Goal: Task Accomplishment & Management: Manage account settings

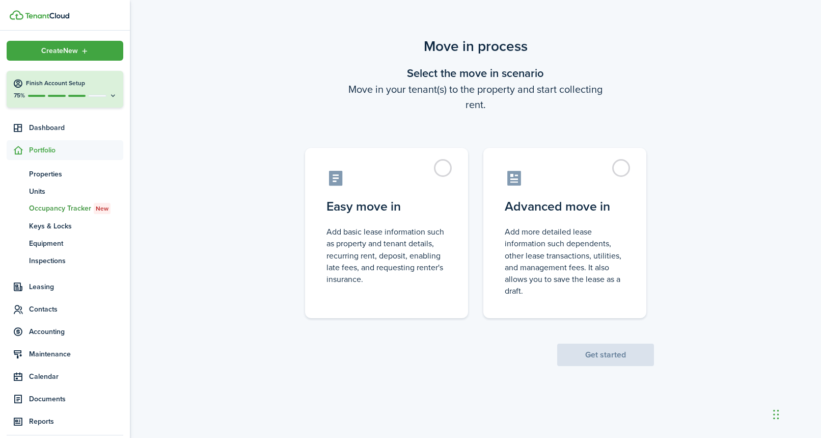
click at [603, 354] on span "Get started" at bounding box center [605, 354] width 97 height 11
click at [448, 168] on label "Easy move in Add basic lease information such as property and tenant details, r…" at bounding box center [386, 230] width 163 height 170
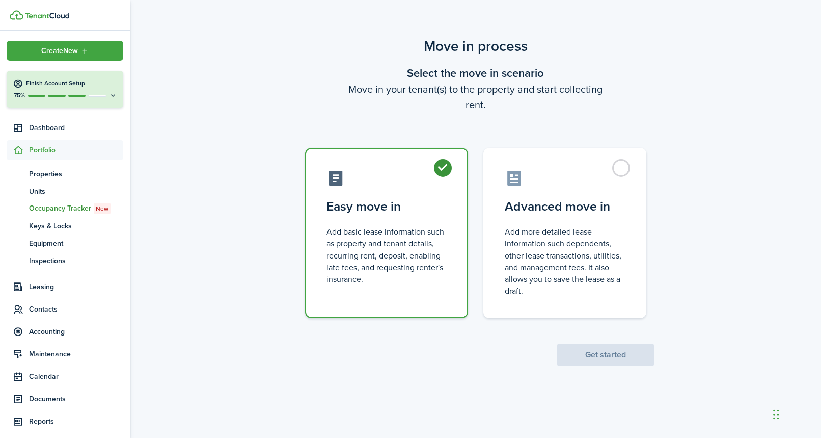
radio input "true"
click at [587, 353] on button "Get started" at bounding box center [605, 354] width 97 height 22
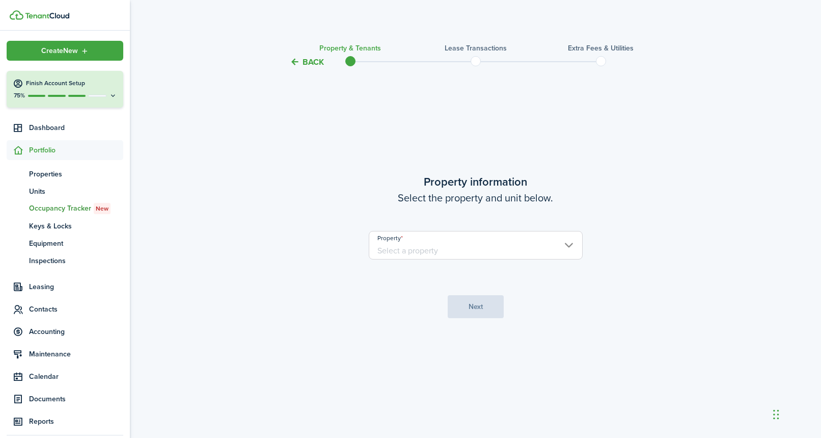
click at [485, 255] on input "Property" at bounding box center [476, 245] width 214 height 29
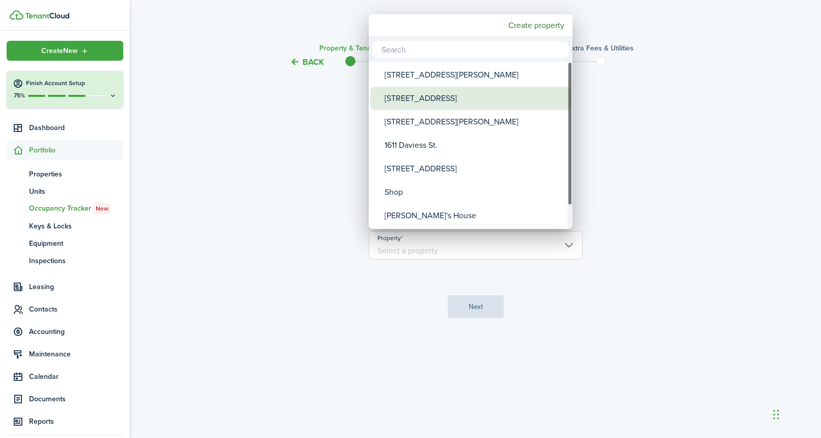
click at [436, 92] on div "[STREET_ADDRESS]" at bounding box center [475, 98] width 180 height 23
type input "[STREET_ADDRESS]"
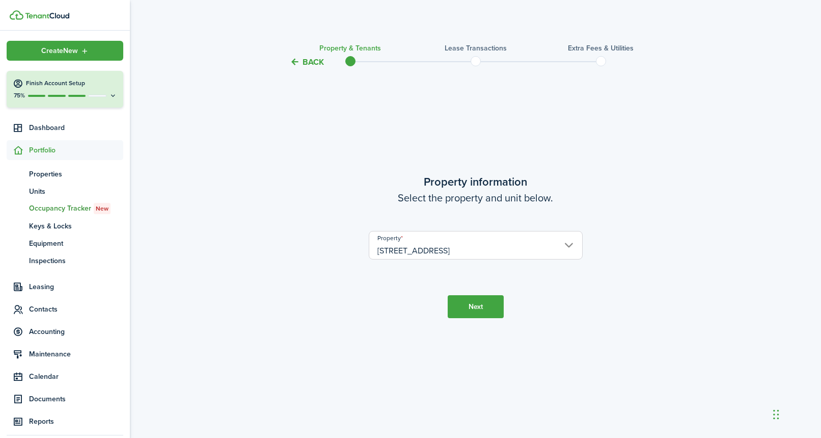
click at [462, 311] on button "Next" at bounding box center [476, 306] width 56 height 23
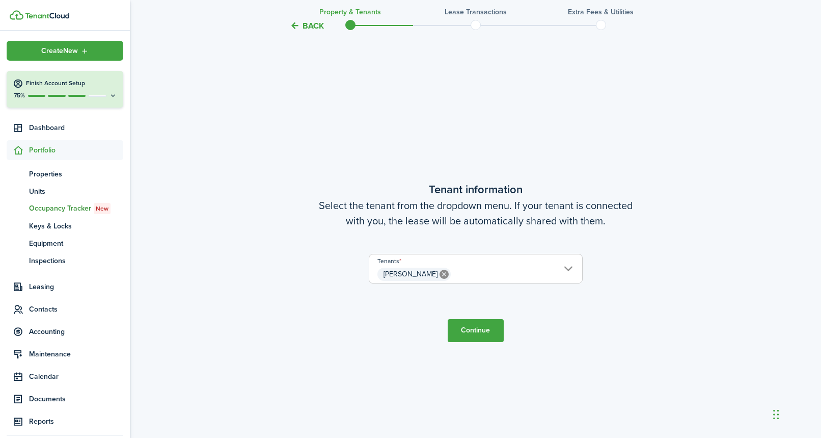
scroll to position [367, 0]
click at [465, 328] on button "Continue" at bounding box center [476, 330] width 56 height 23
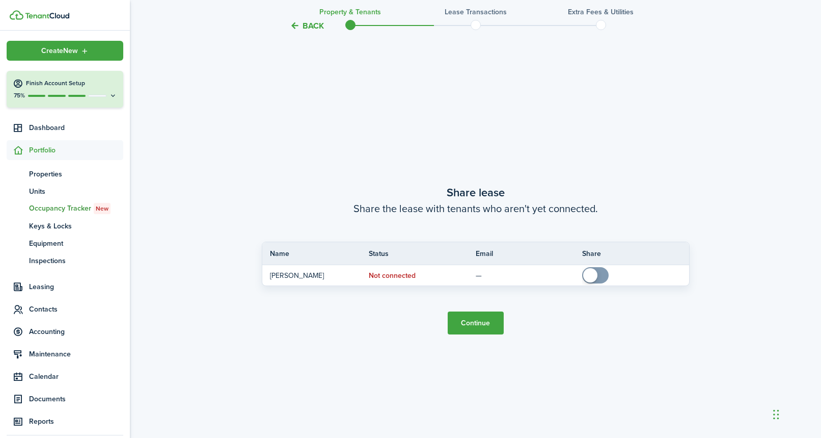
click at [465, 328] on button "Continue" at bounding box center [476, 322] width 56 height 23
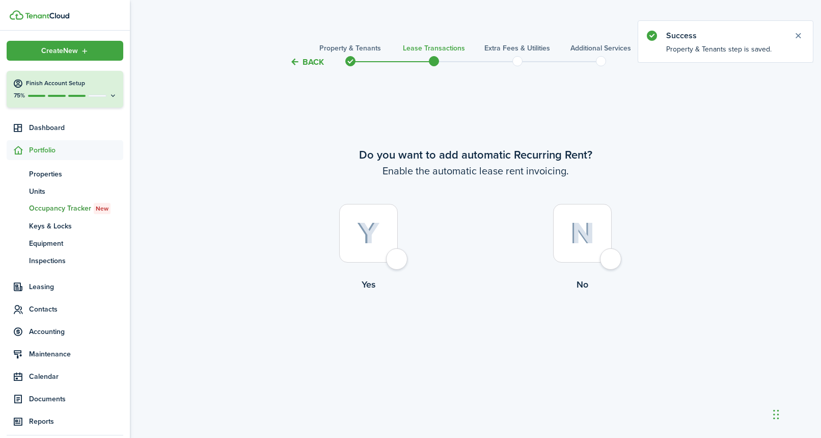
click at [612, 262] on div at bounding box center [582, 233] width 59 height 59
radio input "true"
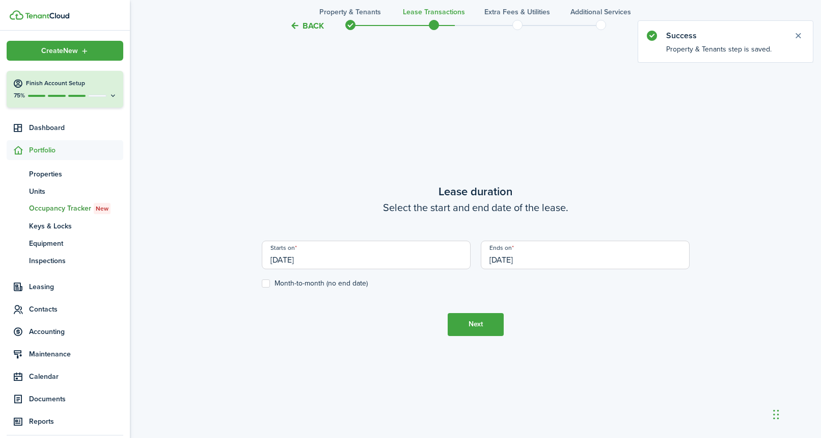
scroll to position [369, 0]
click at [344, 263] on input "[DATE]" at bounding box center [366, 255] width 209 height 29
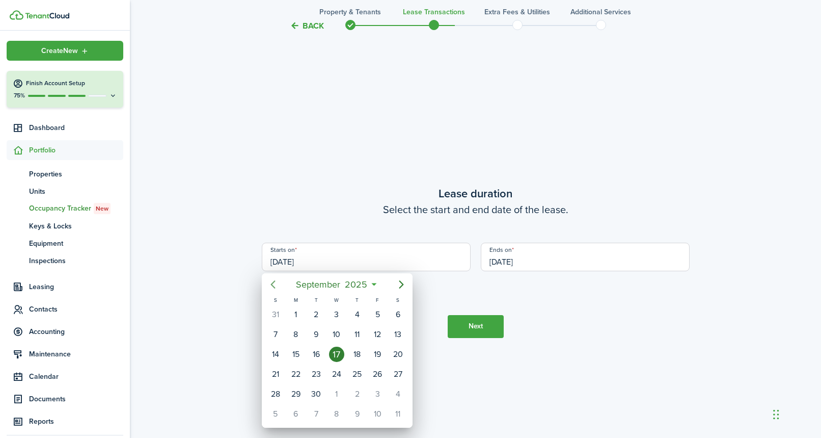
click at [271, 279] on icon "Previous page" at bounding box center [273, 284] width 12 height 12
click at [272, 279] on icon "Previous page" at bounding box center [273, 284] width 12 height 12
click at [360, 372] on div "24" at bounding box center [356, 373] width 15 height 15
type input "[DATE]"
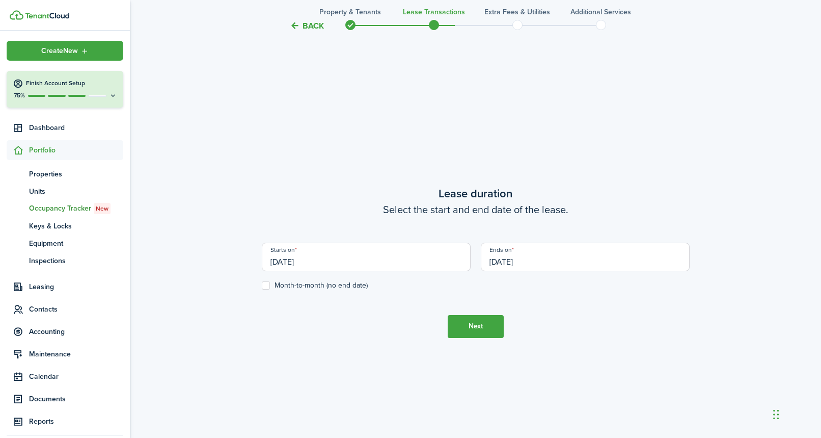
click at [534, 260] on input "[DATE]" at bounding box center [585, 256] width 209 height 29
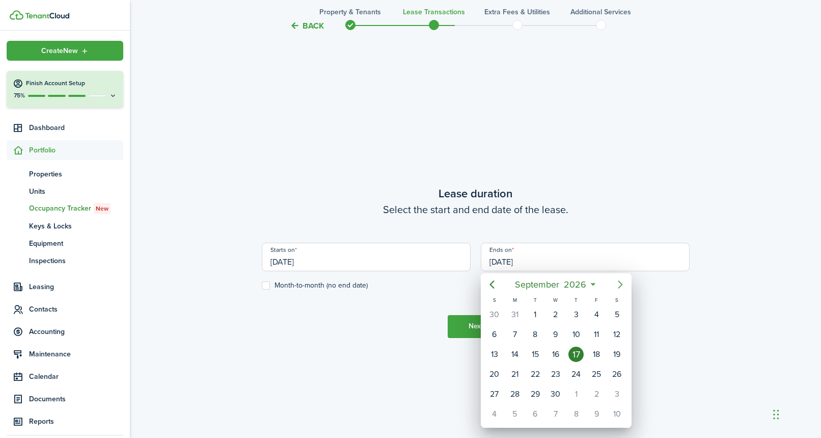
click at [616, 282] on icon "Next page" at bounding box center [620, 284] width 12 height 12
click at [594, 354] on div "16" at bounding box center [596, 353] width 15 height 15
type input "[DATE]"
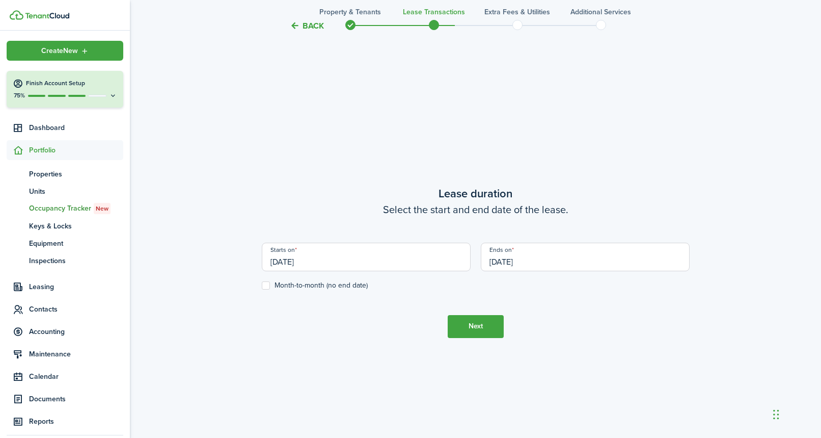
click at [485, 326] on button "Next" at bounding box center [476, 326] width 56 height 23
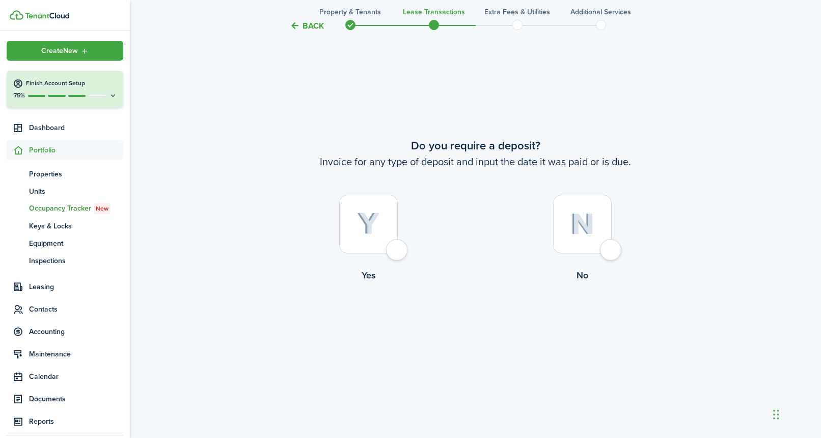
scroll to position [831, 0]
click at [398, 249] on div at bounding box center [368, 222] width 59 height 59
radio input "true"
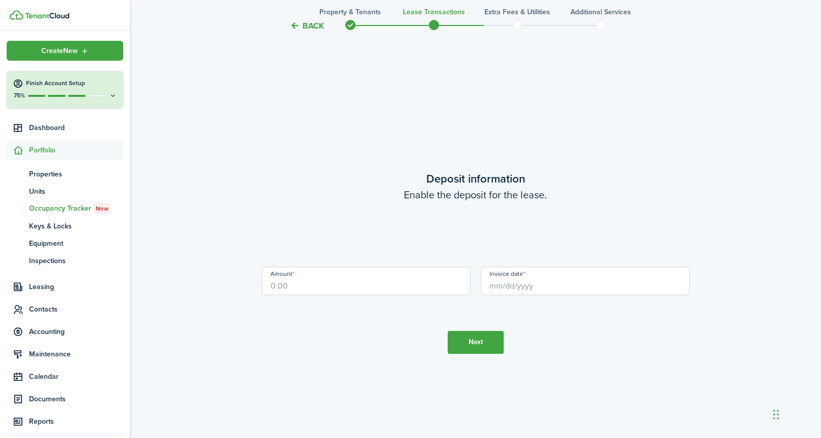
scroll to position [1244, 0]
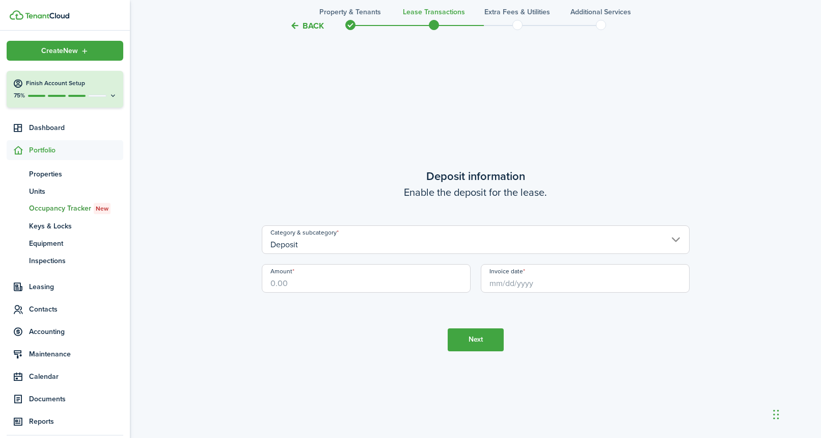
click at [367, 276] on input "Amount" at bounding box center [366, 278] width 209 height 29
click at [502, 284] on input "Invoice date" at bounding box center [585, 278] width 209 height 29
type input "$500.00"
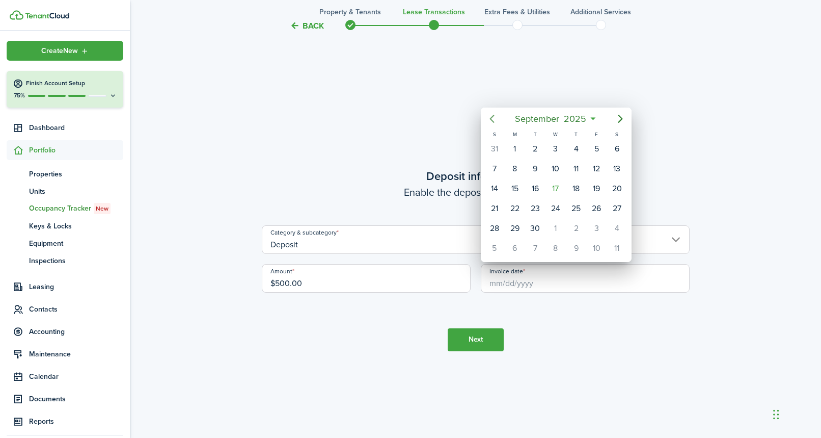
click at [493, 122] on icon "Previous page" at bounding box center [492, 119] width 12 height 12
click at [538, 211] on div "22" at bounding box center [535, 208] width 15 height 15
type input "[DATE]"
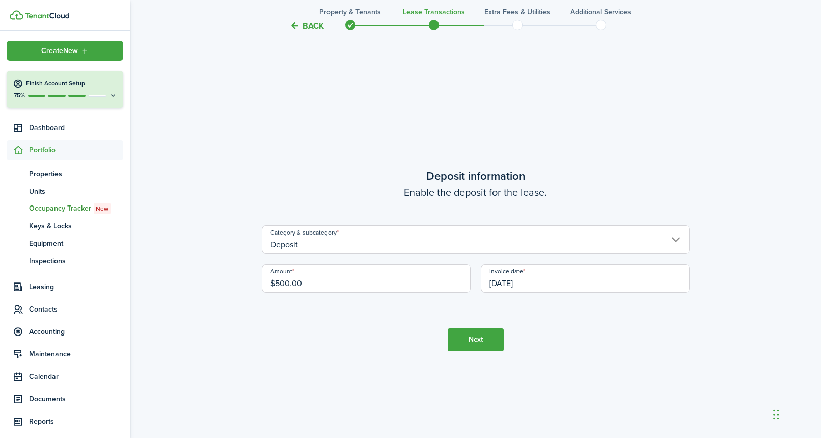
click at [485, 334] on button "Next" at bounding box center [476, 339] width 56 height 23
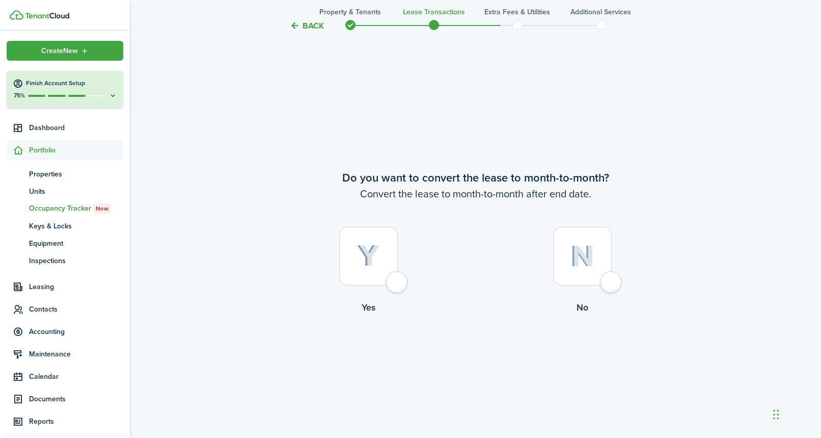
scroll to position [1682, 0]
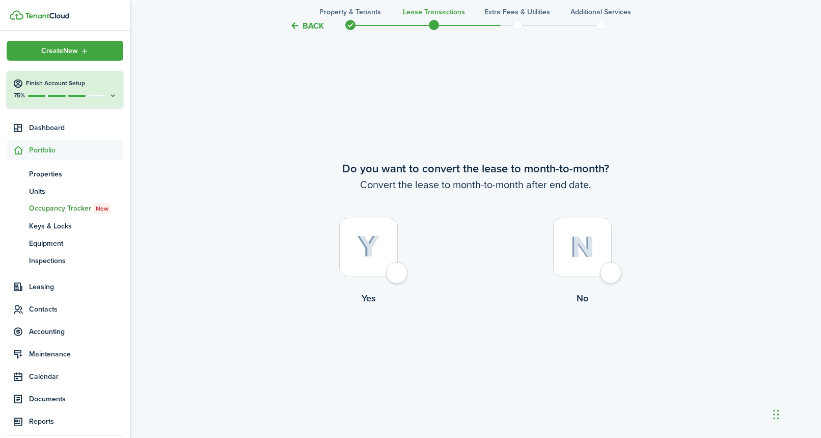
click at [607, 276] on div at bounding box center [582, 247] width 59 height 59
radio input "true"
click at [471, 347] on button "Continue" at bounding box center [476, 346] width 56 height 23
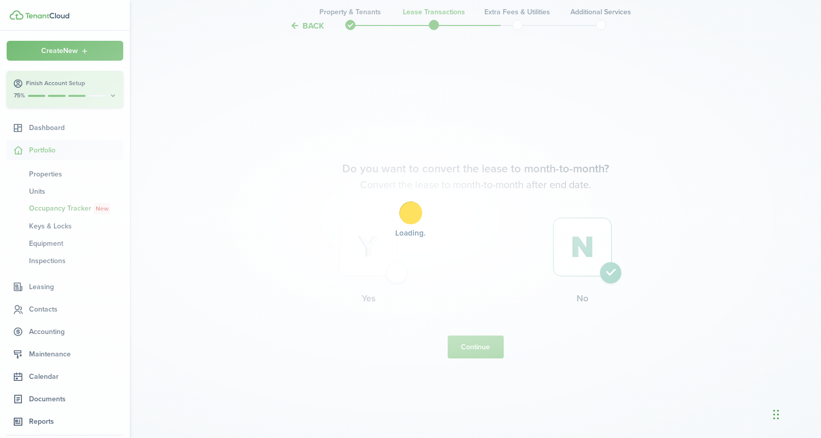
scroll to position [0, 0]
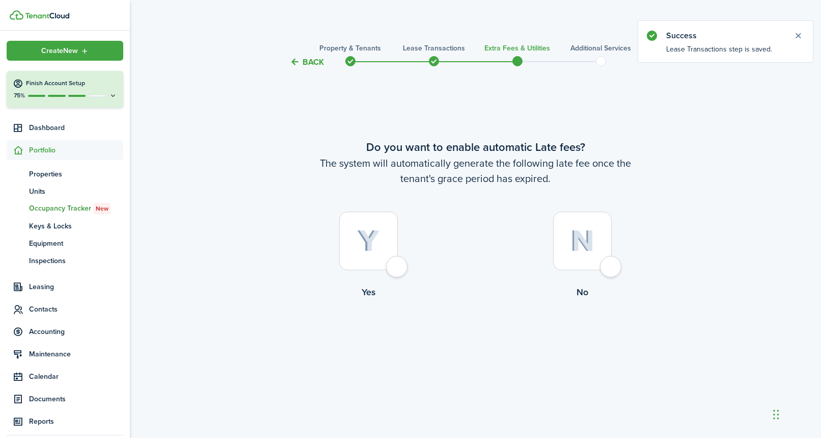
click at [608, 270] on div at bounding box center [582, 240] width 59 height 59
radio input "true"
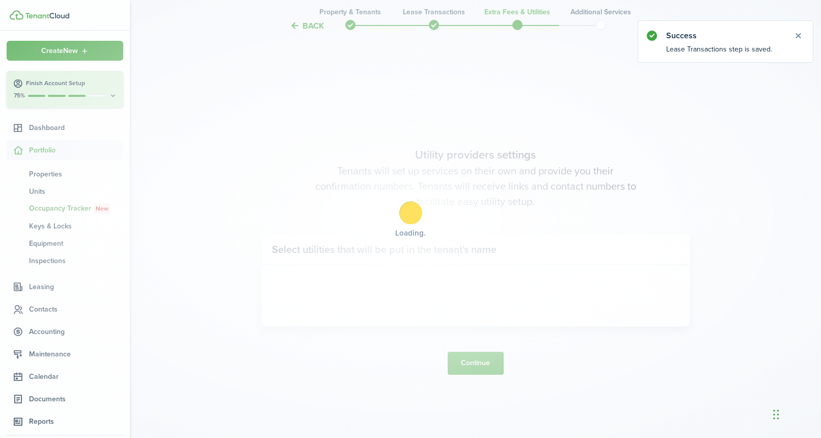
scroll to position [369, 0]
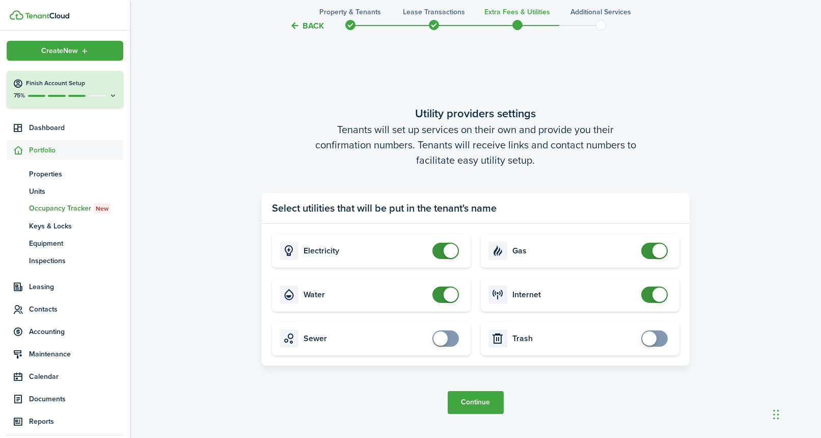
checkbox input "false"
click at [446, 255] on span at bounding box center [451, 250] width 14 height 14
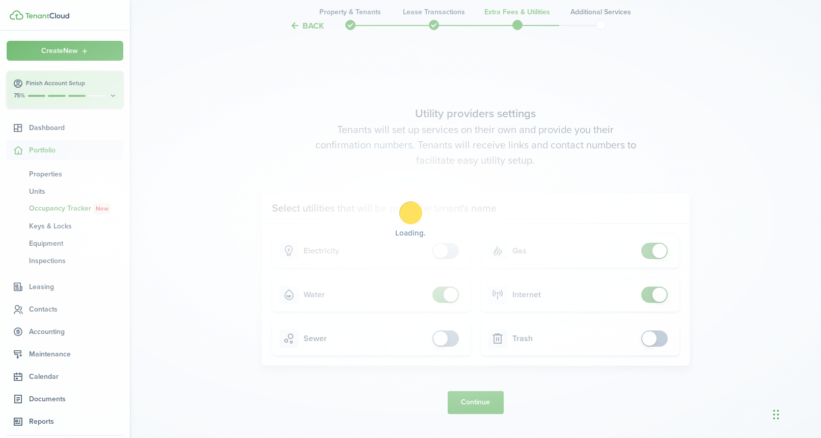
click at [442, 288] on div "Loading" at bounding box center [410, 219] width 821 height 438
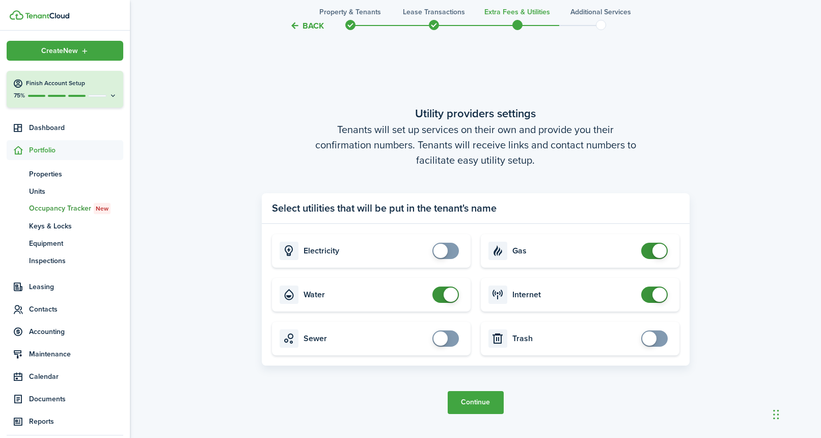
click at [636, 244] on card "Gas" at bounding box center [580, 251] width 199 height 34
checkbox input "false"
click at [649, 247] on span at bounding box center [654, 250] width 10 height 16
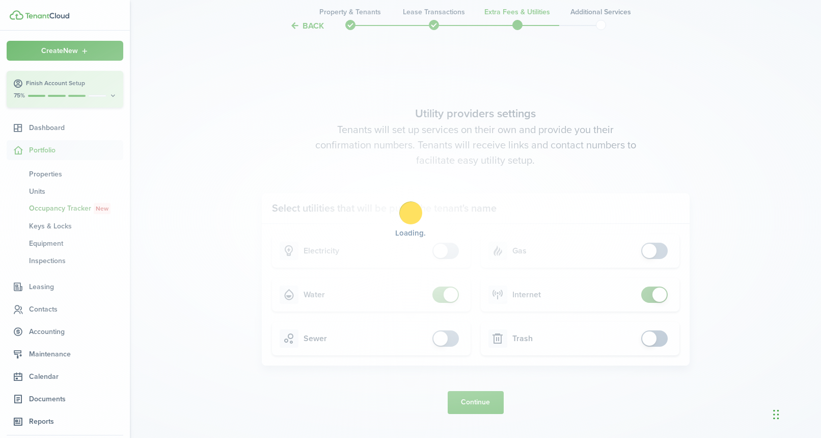
click at [649, 292] on div "Loading" at bounding box center [410, 219] width 821 height 438
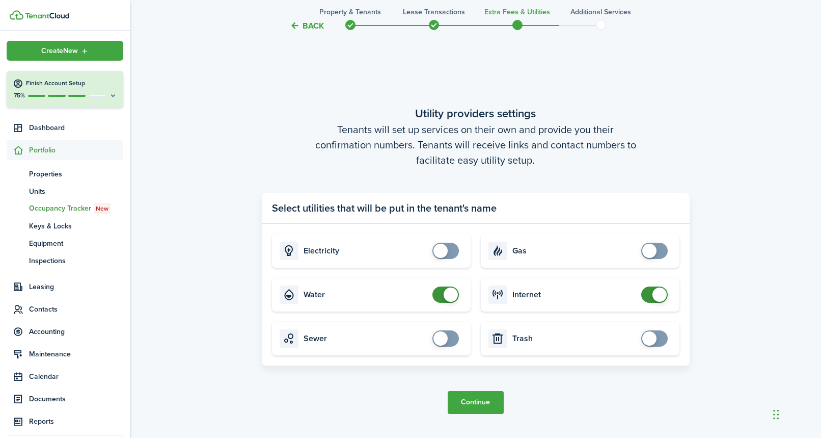
checkbox input "false"
click at [451, 300] on span at bounding box center [446, 294] width 10 height 16
checkbox input "false"
click at [658, 293] on span at bounding box center [660, 294] width 14 height 14
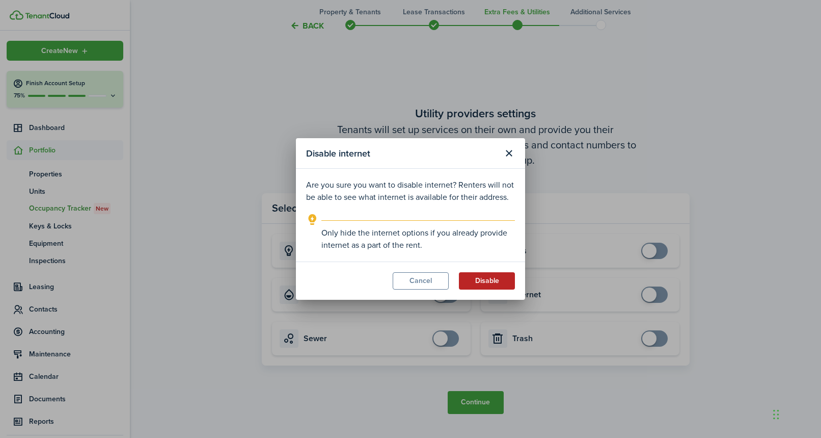
click at [478, 278] on button "Disable" at bounding box center [487, 280] width 56 height 17
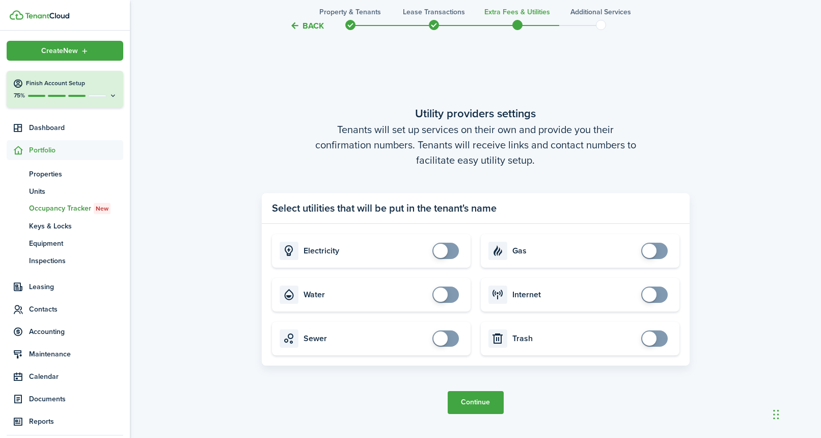
click at [469, 401] on button "Continue" at bounding box center [476, 402] width 56 height 23
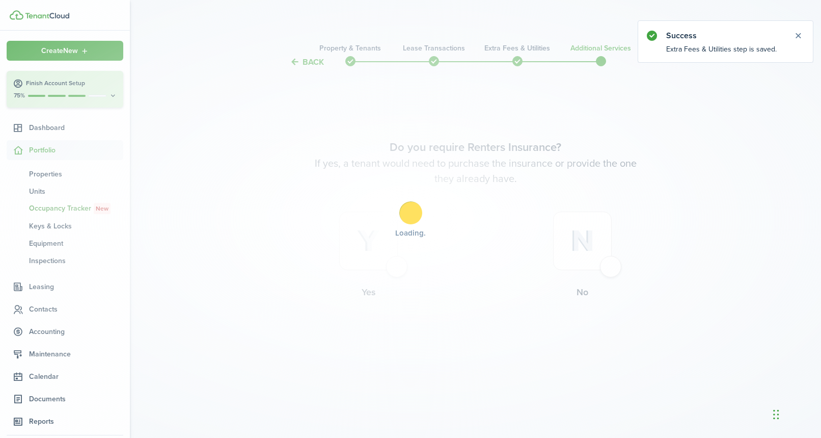
scroll to position [0, 0]
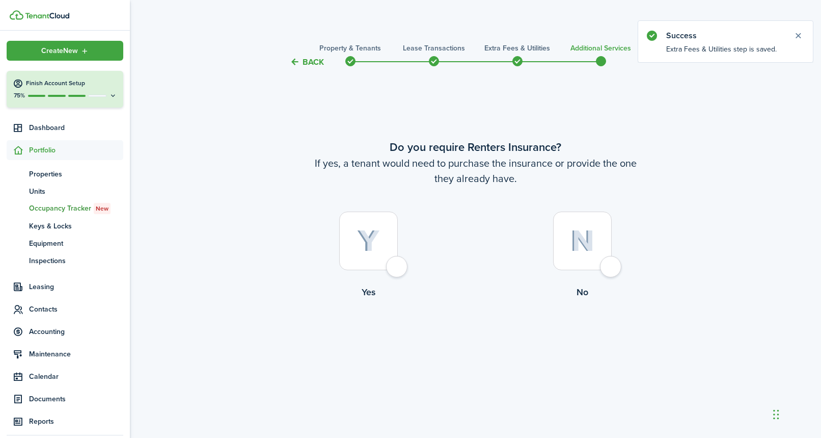
click at [612, 267] on div at bounding box center [582, 240] width 59 height 59
radio input "true"
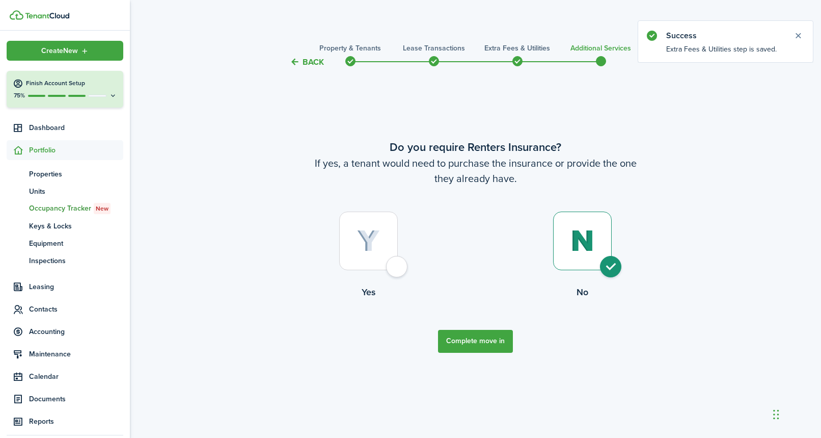
click at [478, 336] on button "Complete move in" at bounding box center [475, 341] width 75 height 23
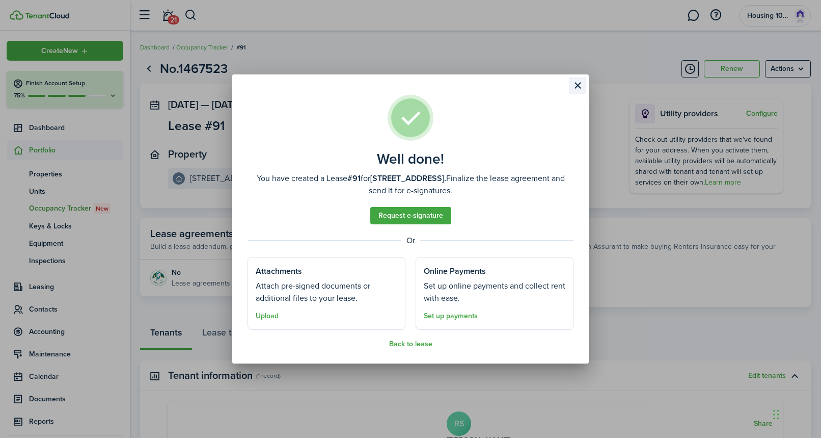
click at [579, 82] on button "Close modal" at bounding box center [577, 85] width 17 height 17
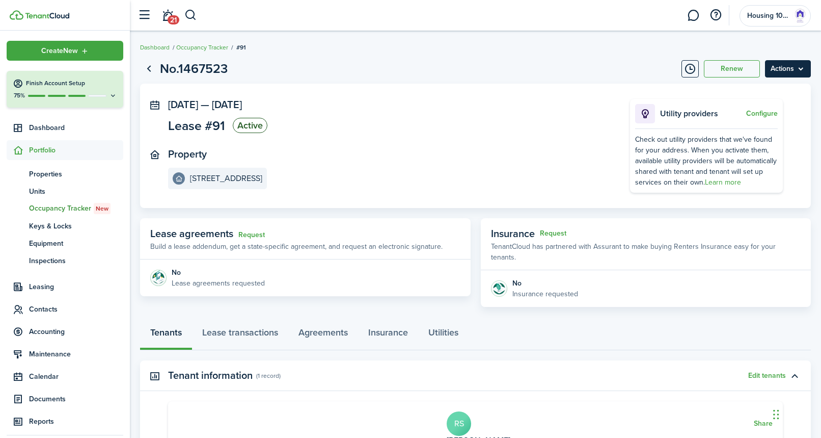
click at [790, 65] on menu-btn "Actions" at bounding box center [788, 68] width 46 height 17
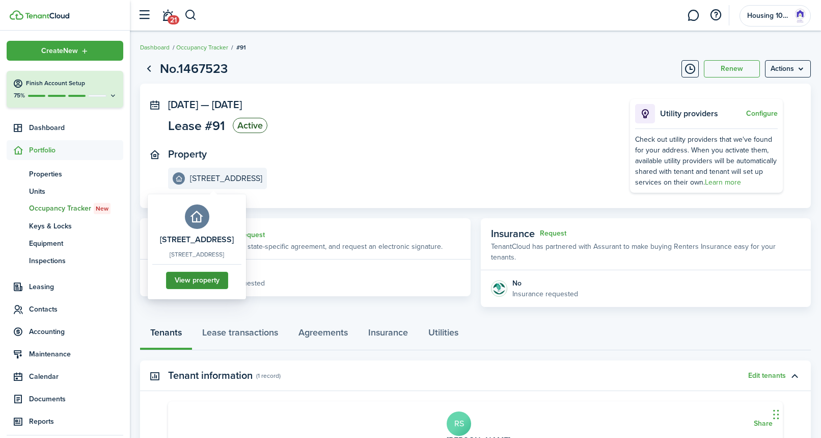
click at [214, 282] on link "View property" at bounding box center [197, 280] width 62 height 17
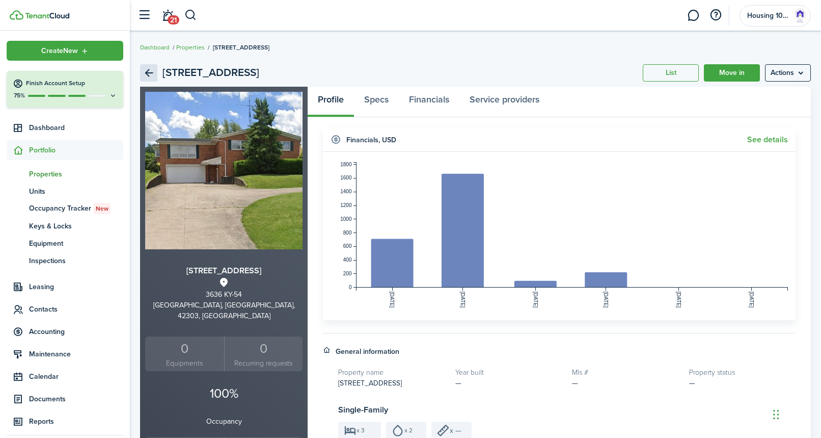
click at [147, 69] on link "Back" at bounding box center [148, 72] width 17 height 17
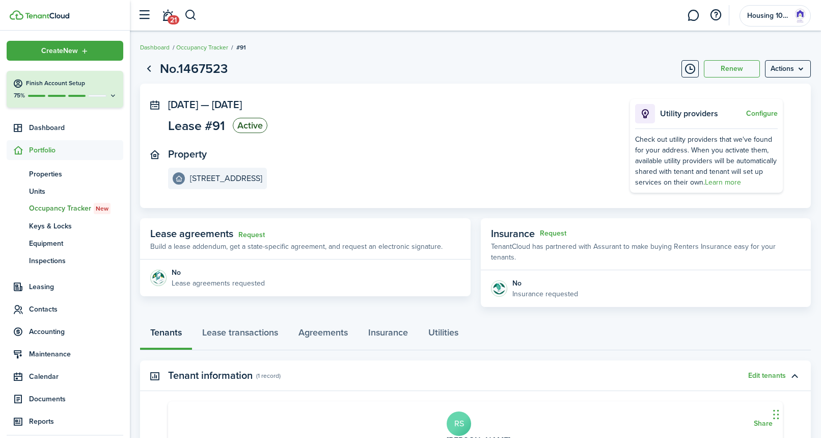
click at [147, 69] on link "Go back" at bounding box center [148, 68] width 17 height 17
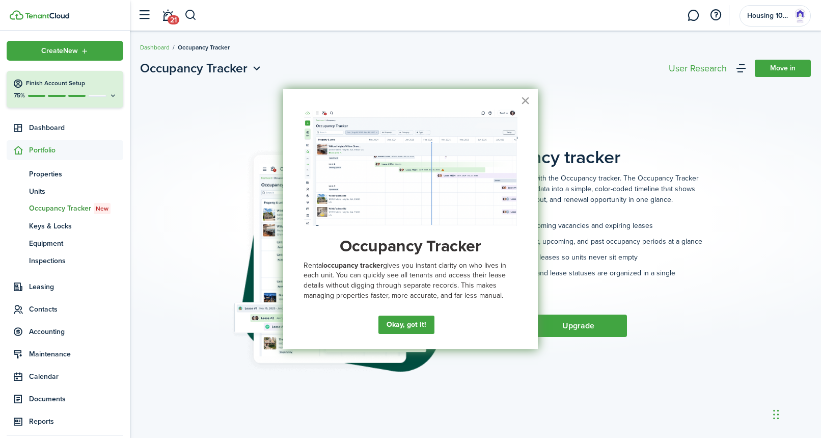
click at [524, 100] on button "×" at bounding box center [526, 100] width 10 height 16
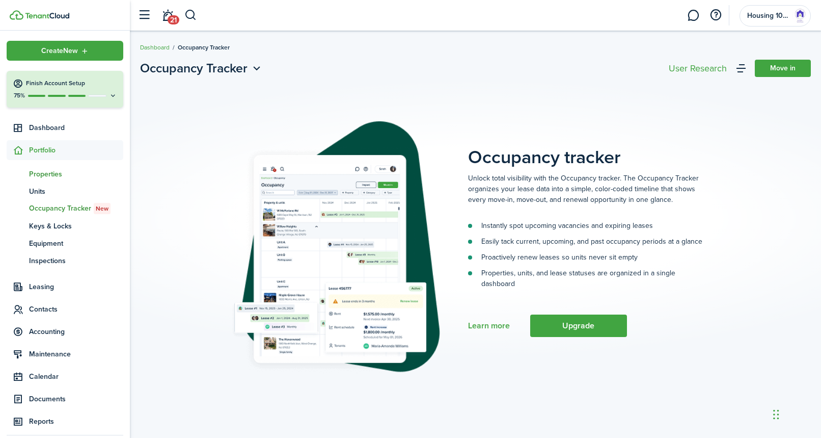
click at [46, 170] on span "Properties" at bounding box center [76, 174] width 94 height 11
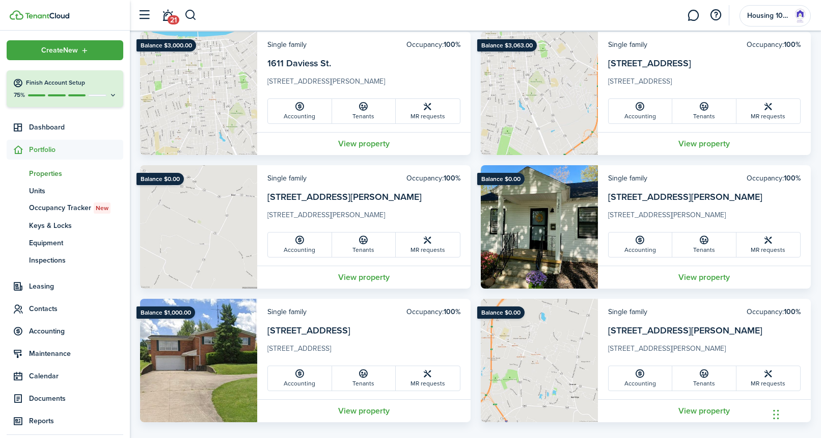
scroll to position [228, 0]
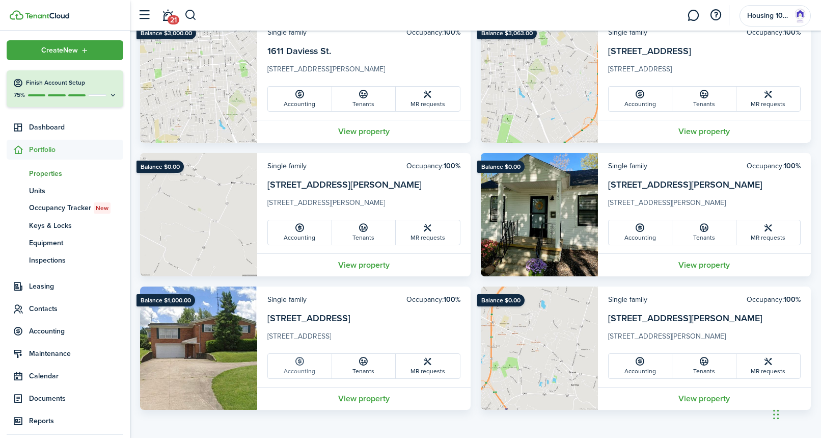
click at [302, 365] on icon at bounding box center [299, 361] width 11 height 10
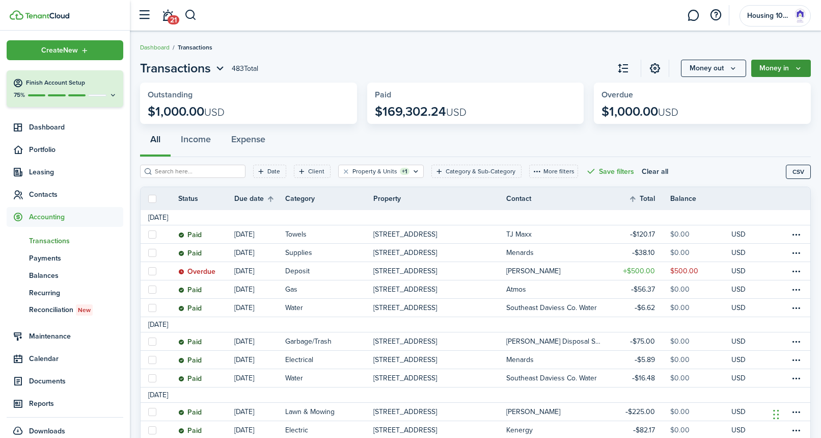
click at [776, 69] on button "Money in" at bounding box center [781, 68] width 60 height 17
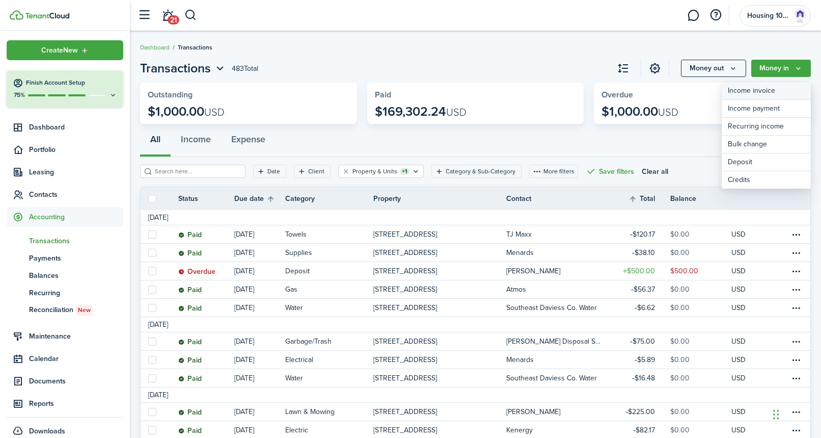
click at [758, 92] on link "Income invoice" at bounding box center [766, 91] width 89 height 18
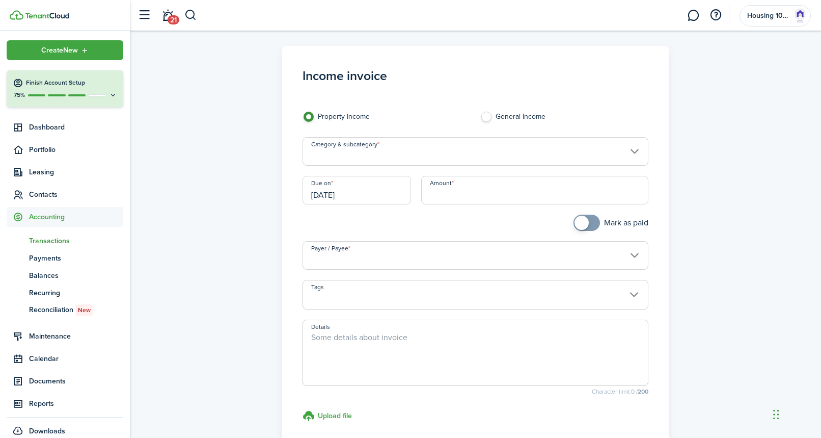
click at [457, 145] on input "Category & subcategory" at bounding box center [476, 151] width 346 height 29
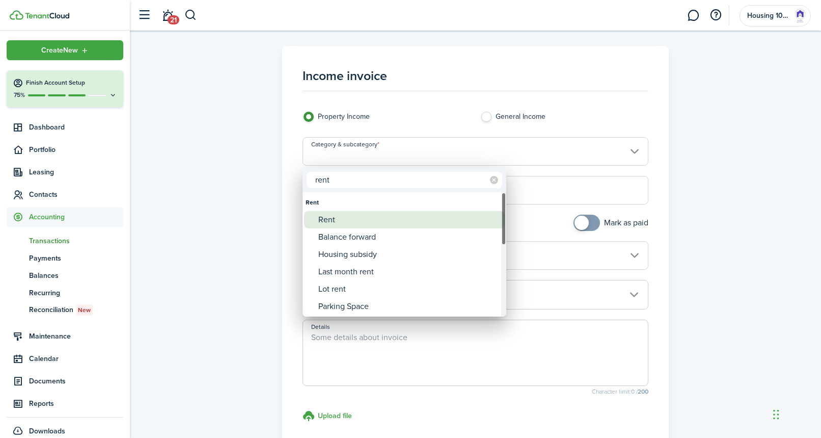
type input "rent"
click at [374, 218] on div "Rent" at bounding box center [408, 219] width 180 height 17
type input "Rent"
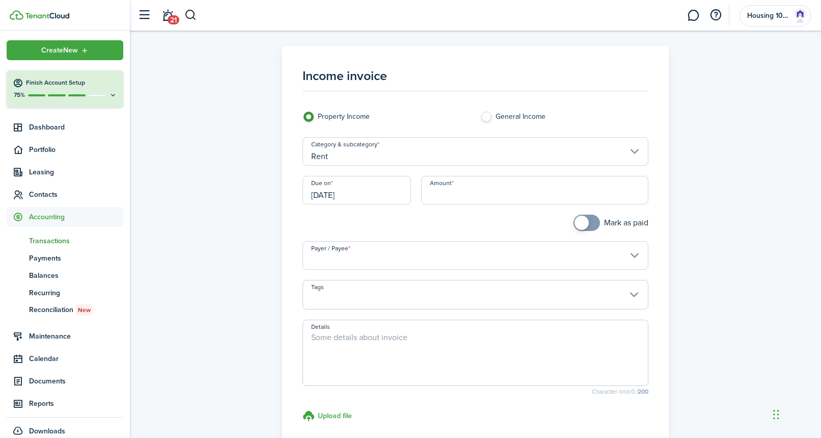
click at [380, 196] on input "[DATE]" at bounding box center [357, 190] width 109 height 29
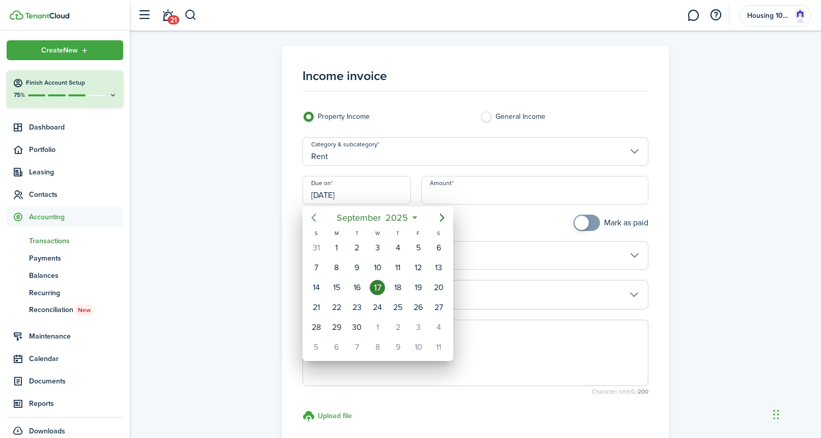
click at [314, 212] on icon "Previous page" at bounding box center [314, 217] width 12 height 12
click at [414, 247] on div "1" at bounding box center [418, 247] width 15 height 15
type input "[DATE]"
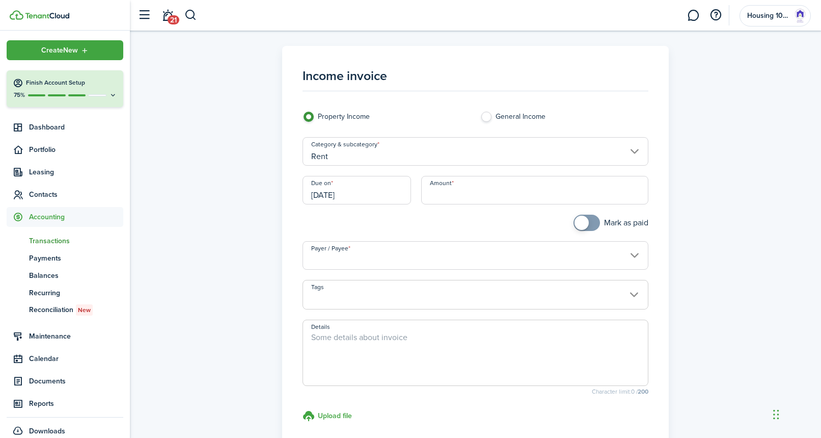
click at [443, 201] on input "Amount" at bounding box center [535, 190] width 228 height 29
type input "$2,000.00"
checkbox input "true"
click at [586, 218] on span at bounding box center [582, 222] width 14 height 14
click at [400, 245] on input "Payer / Payee" at bounding box center [476, 255] width 346 height 29
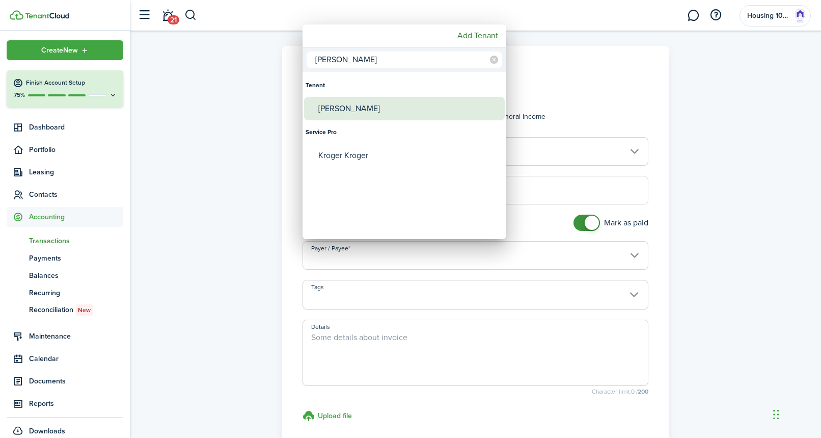
type input "[PERSON_NAME]"
click at [364, 109] on div "[PERSON_NAME]" at bounding box center [408, 108] width 180 height 23
type input "[PERSON_NAME]"
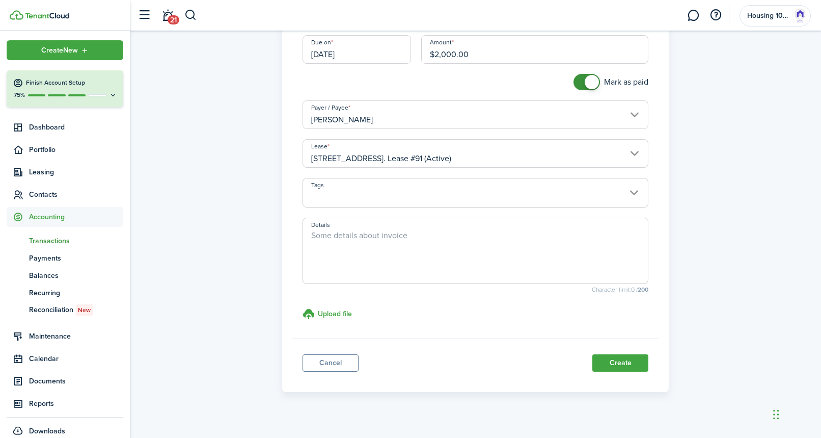
scroll to position [144, 0]
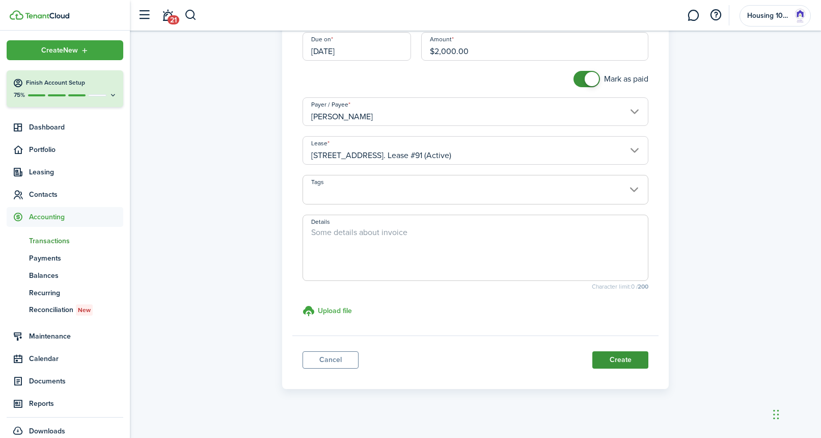
click at [615, 356] on button "Create" at bounding box center [620, 359] width 56 height 17
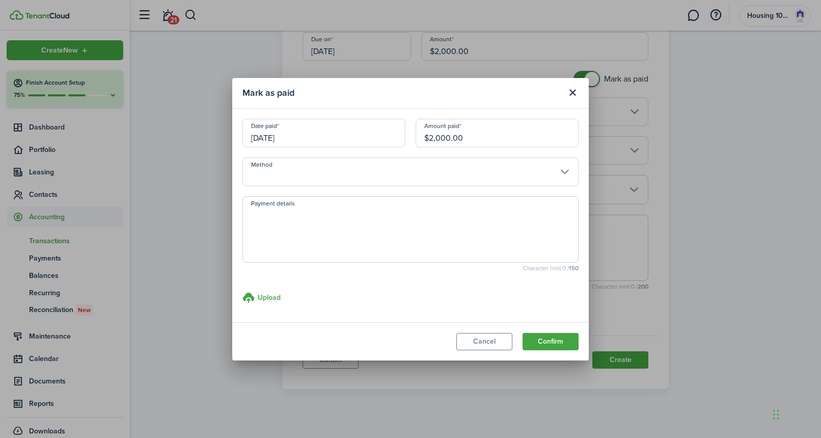
click at [350, 172] on input "Method" at bounding box center [410, 171] width 336 height 29
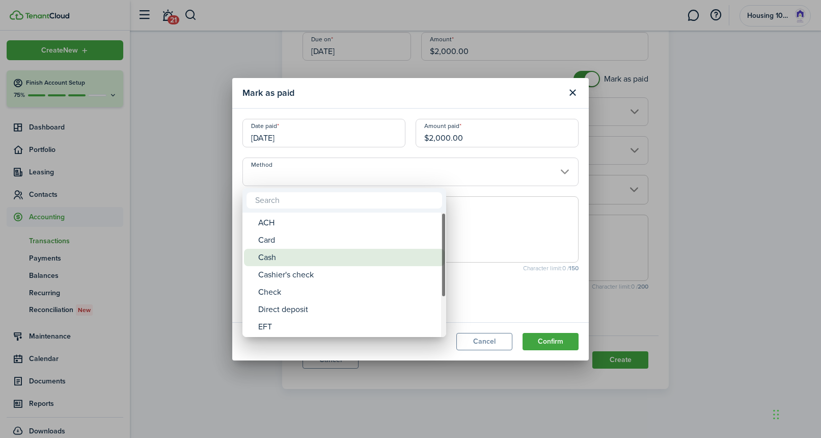
click at [300, 258] on div "Cash" at bounding box center [348, 257] width 180 height 17
type input "Cash"
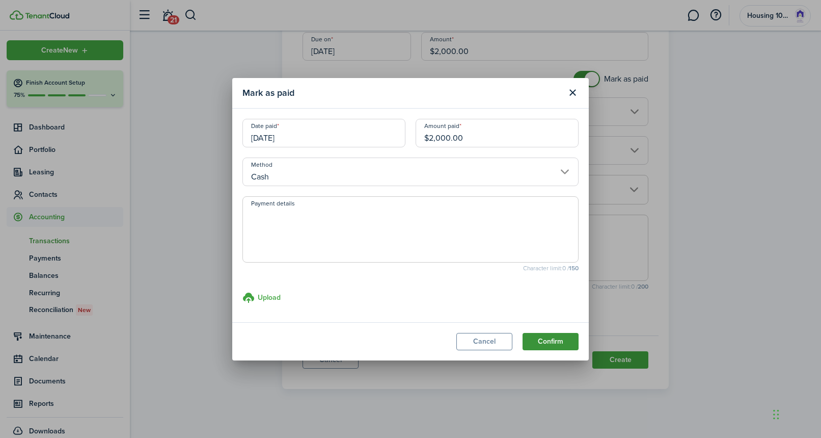
click at [535, 335] on button "Confirm" at bounding box center [551, 341] width 56 height 17
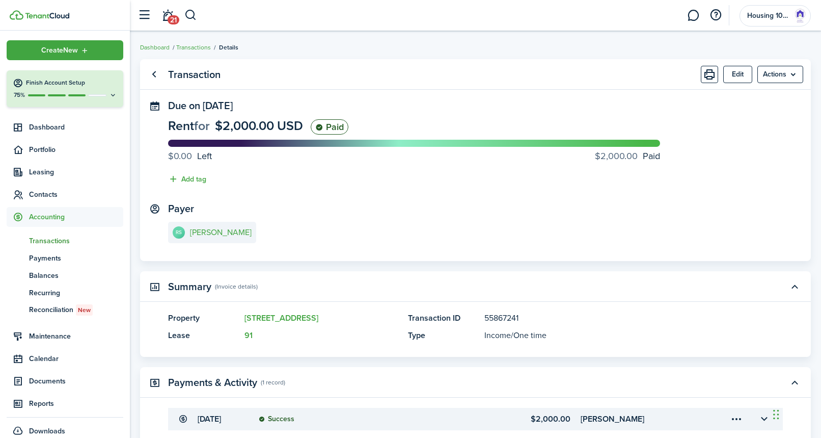
click at [52, 239] on span "Transactions" at bounding box center [76, 240] width 94 height 11
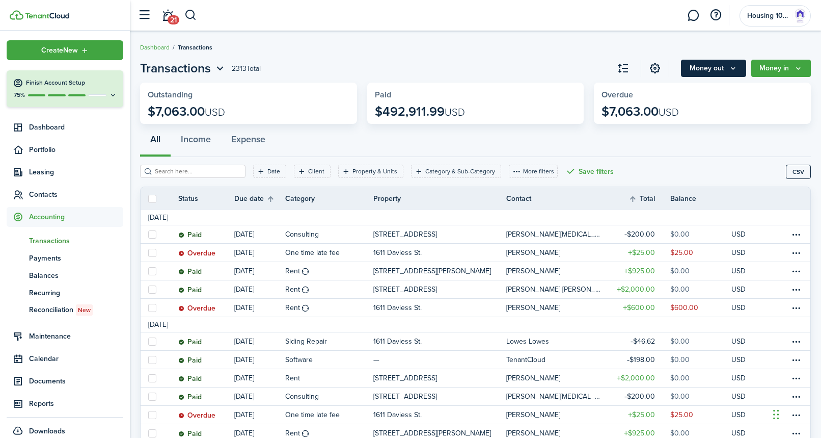
click at [710, 68] on button "Money out" at bounding box center [713, 68] width 65 height 17
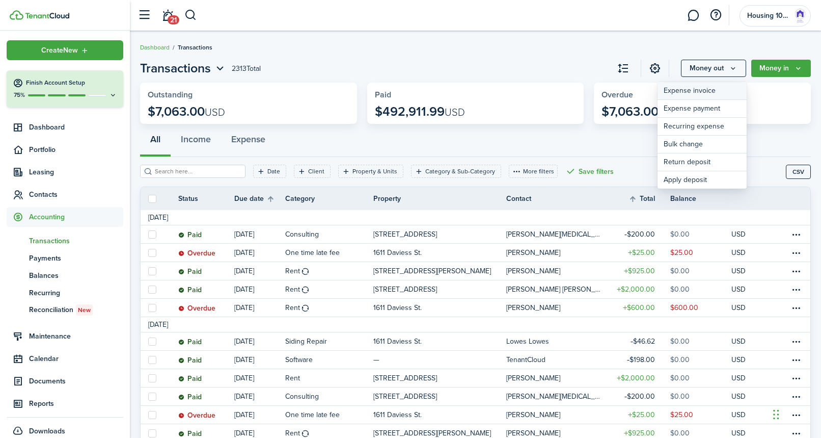
scroll to position [1, 0]
click at [697, 92] on link "Expense invoice" at bounding box center [702, 91] width 89 height 18
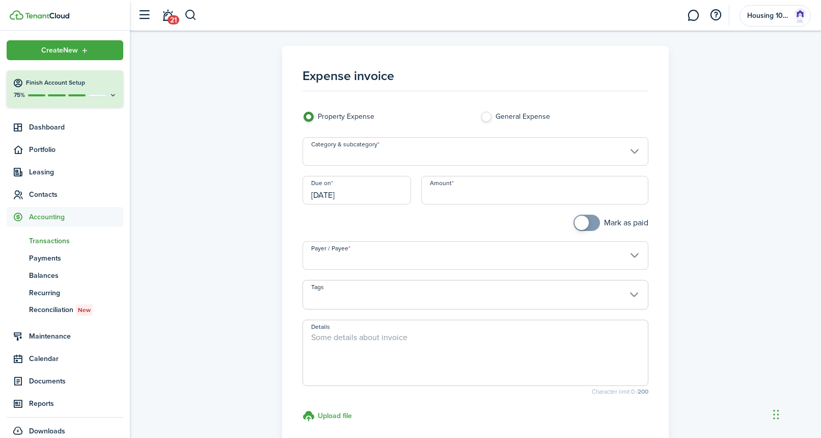
scroll to position [7, 0]
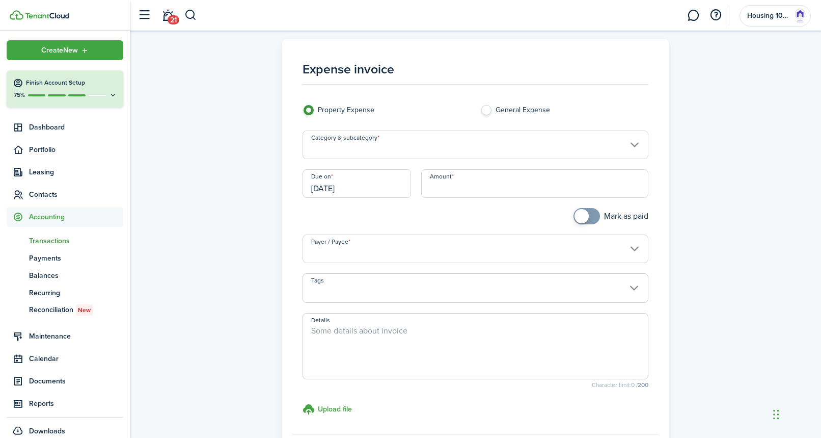
click at [376, 138] on input "Category & subcategory" at bounding box center [476, 144] width 346 height 29
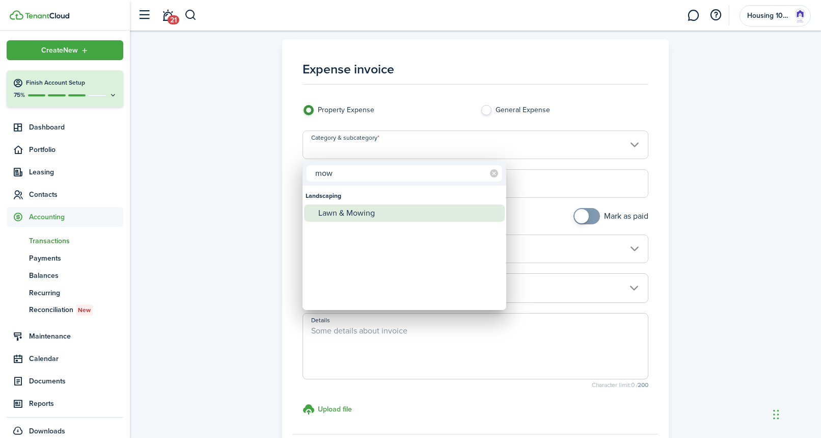
type input "mow"
click at [360, 213] on div "Lawn & Mowing" at bounding box center [408, 212] width 180 height 17
type input "Landscaping / Lawn & Mowing"
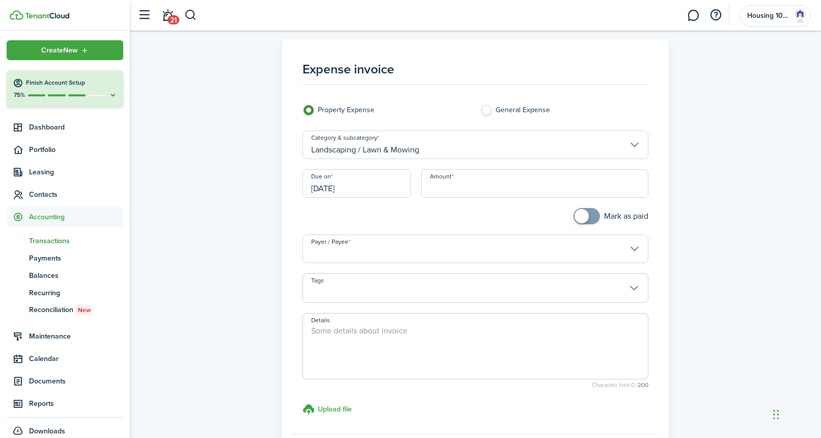
click at [367, 187] on input "[DATE]" at bounding box center [357, 183] width 109 height 29
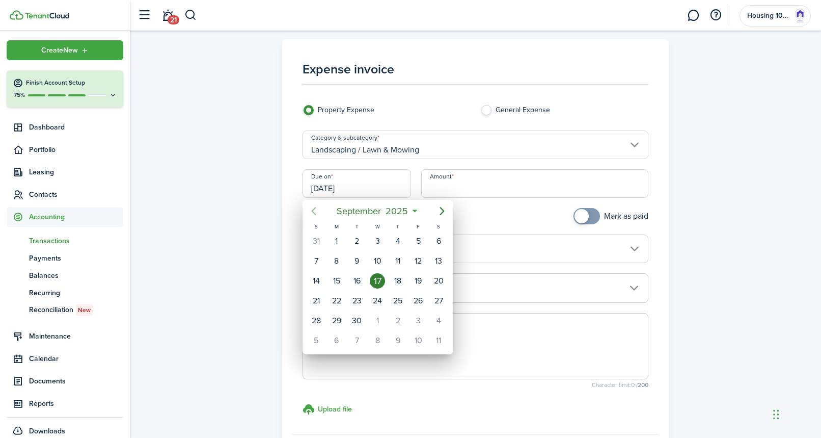
click at [315, 208] on icon "Previous page" at bounding box center [313, 211] width 5 height 8
click at [417, 261] on div "11" at bounding box center [418, 260] width 15 height 15
type input "[DATE]"
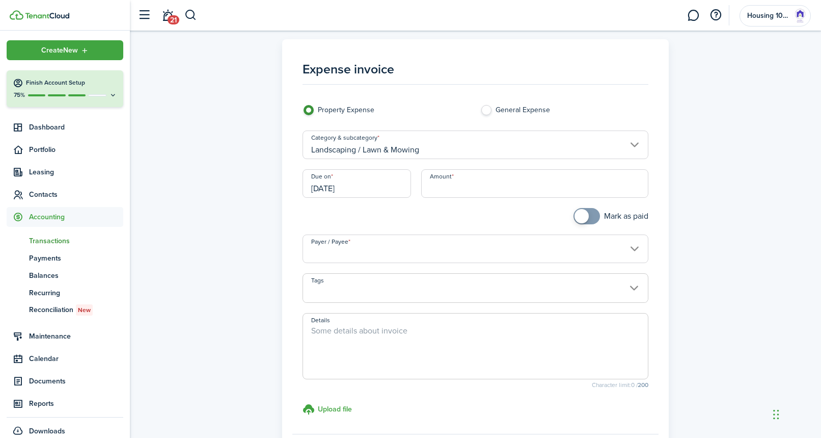
click at [436, 190] on input "Amount" at bounding box center [535, 183] width 228 height 29
type input "$120.00"
checkbox input "true"
click at [581, 215] on span at bounding box center [582, 216] width 14 height 14
click at [395, 242] on input "Payer / Payee" at bounding box center [476, 248] width 346 height 29
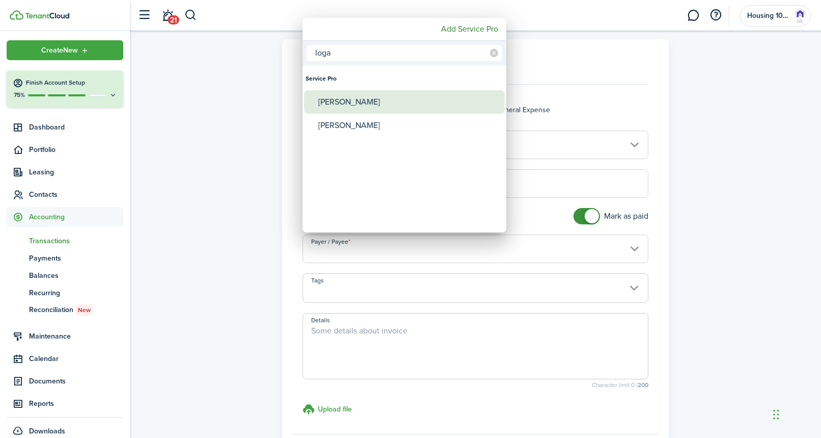
type input "loga"
click at [342, 99] on div "[PERSON_NAME]" at bounding box center [408, 101] width 180 height 23
click at [355, 100] on div "[PERSON_NAME]" at bounding box center [408, 101] width 180 height 23
click at [326, 101] on div "[PERSON_NAME]" at bounding box center [408, 101] width 180 height 23
type input "[PERSON_NAME]"
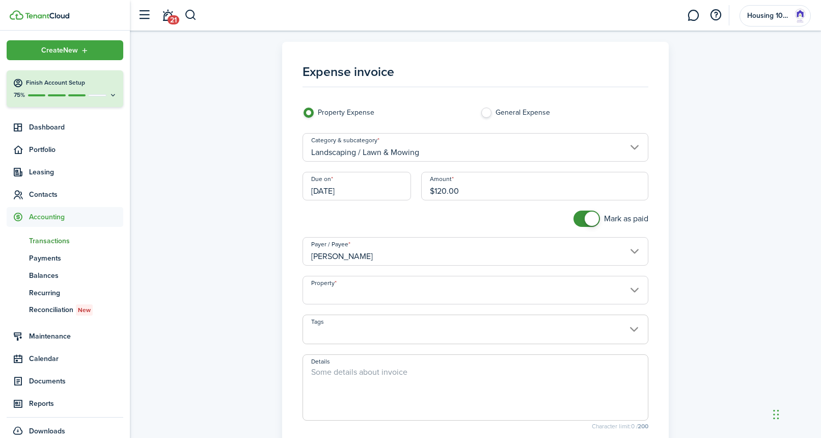
scroll to position [0, 0]
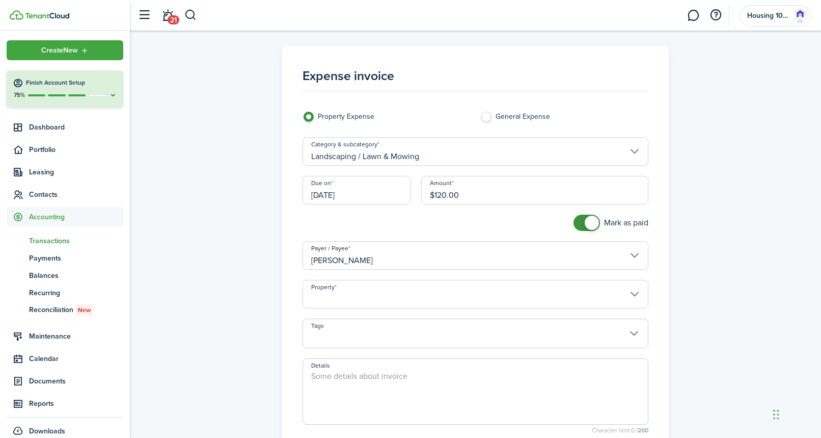
click at [357, 298] on input "Property" at bounding box center [476, 294] width 346 height 29
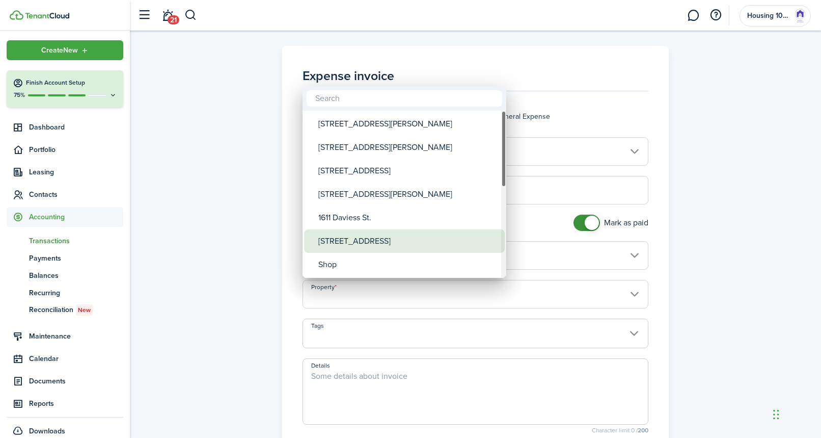
click at [355, 241] on div "[STREET_ADDRESS]" at bounding box center [408, 240] width 180 height 23
type input "[STREET_ADDRESS]"
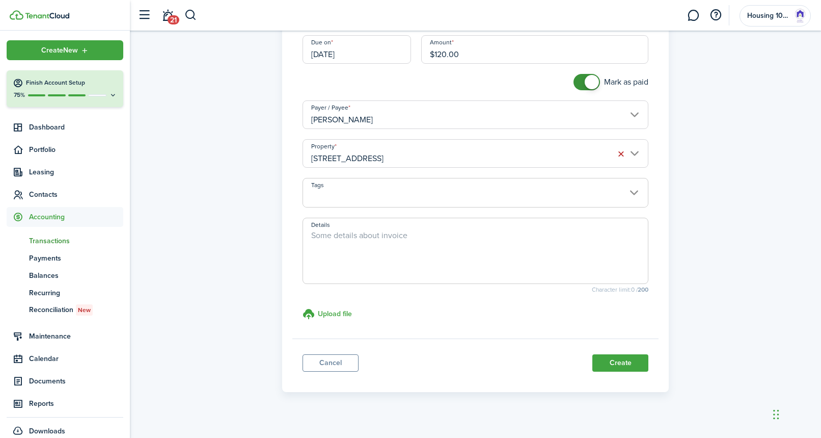
scroll to position [142, 0]
click at [625, 365] on button "Create" at bounding box center [620, 361] width 56 height 17
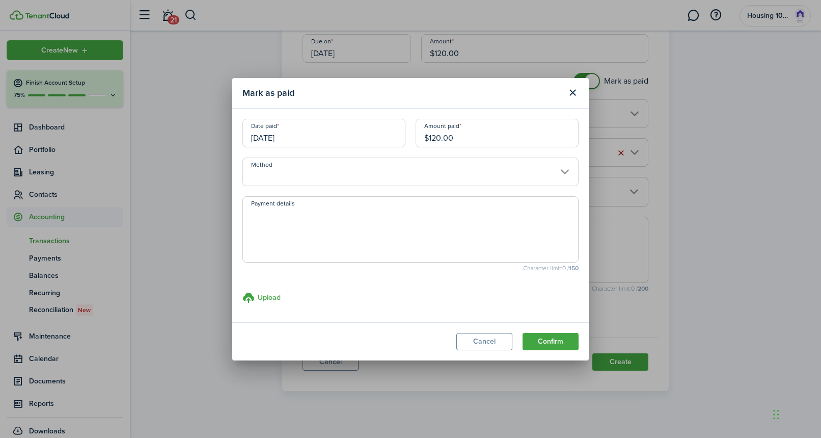
click at [412, 175] on input "Method" at bounding box center [410, 171] width 336 height 29
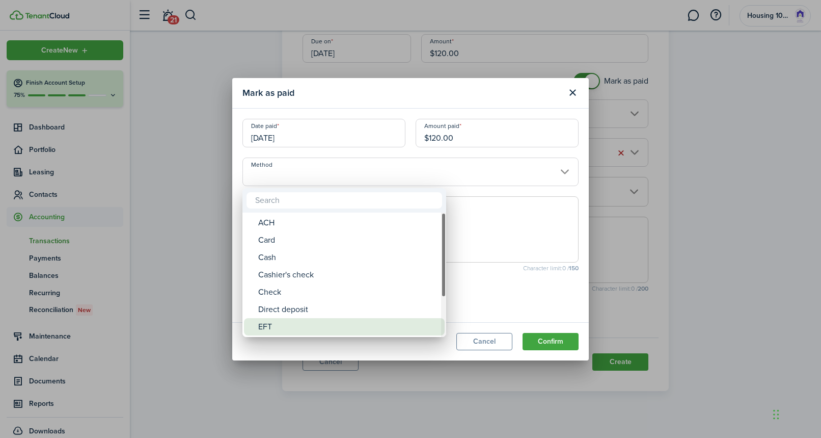
click at [330, 331] on div "EFT" at bounding box center [348, 326] width 180 height 17
type input "EFT"
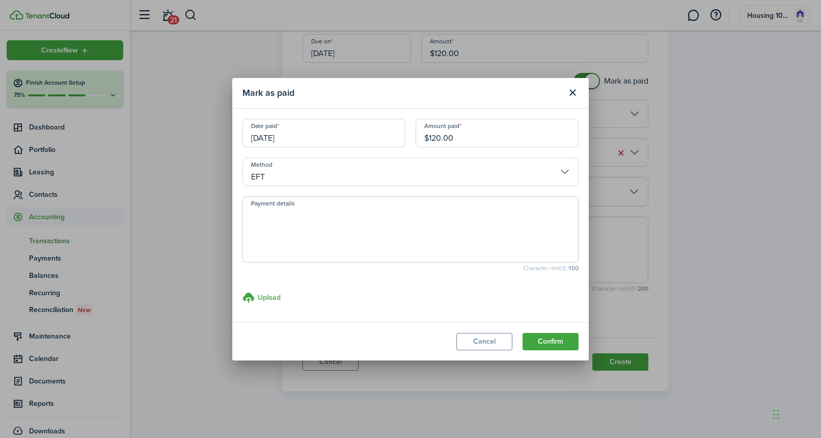
click at [342, 250] on textarea "Payment details" at bounding box center [410, 232] width 335 height 49
type textarea "venmo"
click at [549, 341] on button "Confirm" at bounding box center [551, 341] width 56 height 17
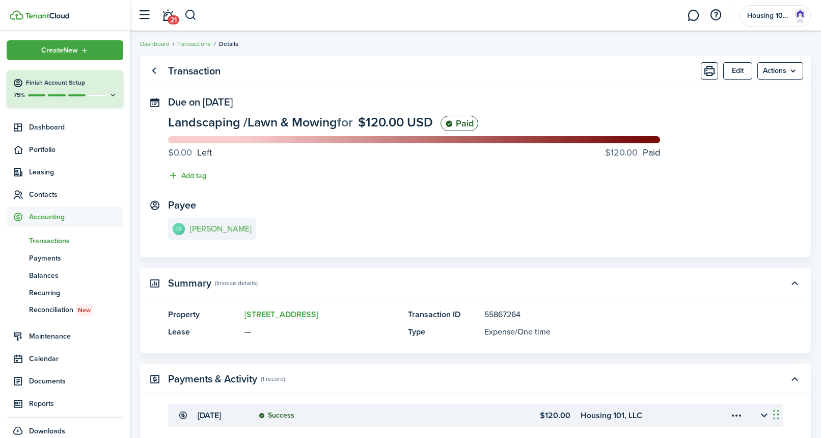
scroll to position [6, 0]
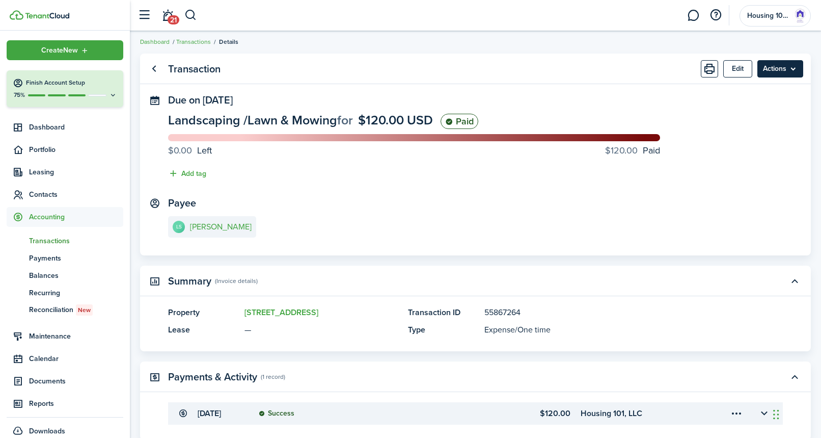
click at [776, 69] on menu-btn "Actions" at bounding box center [780, 68] width 46 height 17
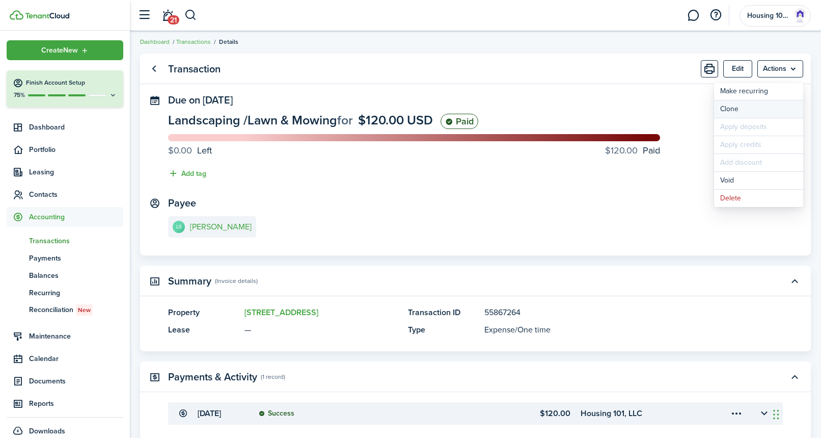
click at [725, 112] on link "Clone" at bounding box center [758, 108] width 89 height 17
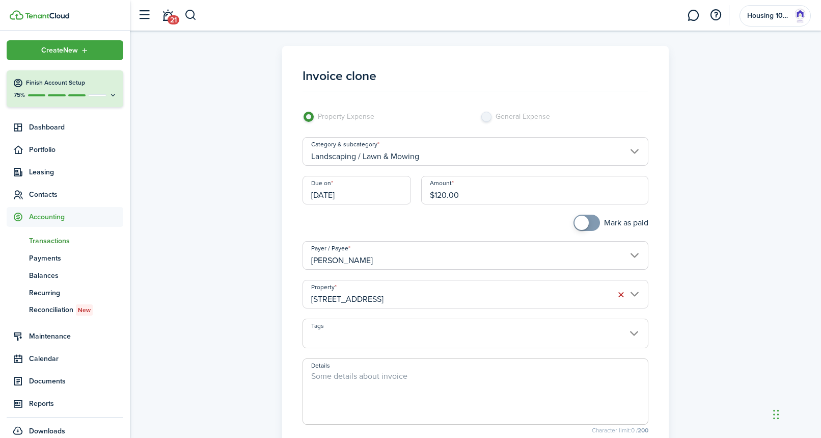
click at [446, 194] on input "$120.00" at bounding box center [535, 190] width 228 height 29
type input "$225.00"
checkbox input "true"
click at [585, 220] on span at bounding box center [582, 222] width 14 height 14
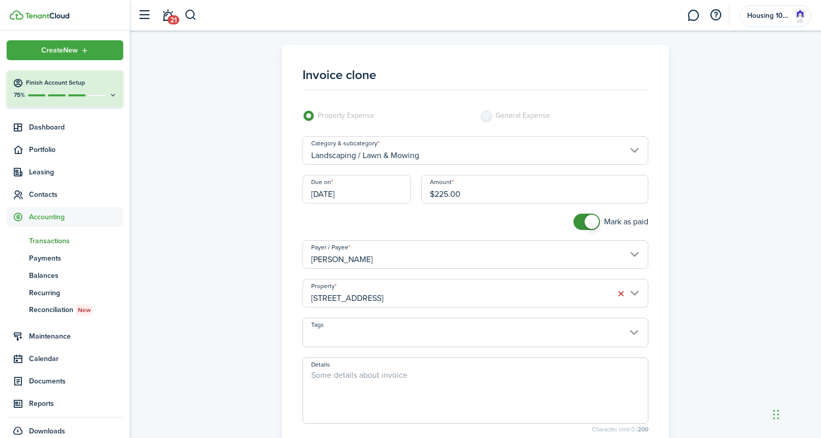
click at [425, 290] on input "[STREET_ADDRESS]" at bounding box center [476, 293] width 346 height 29
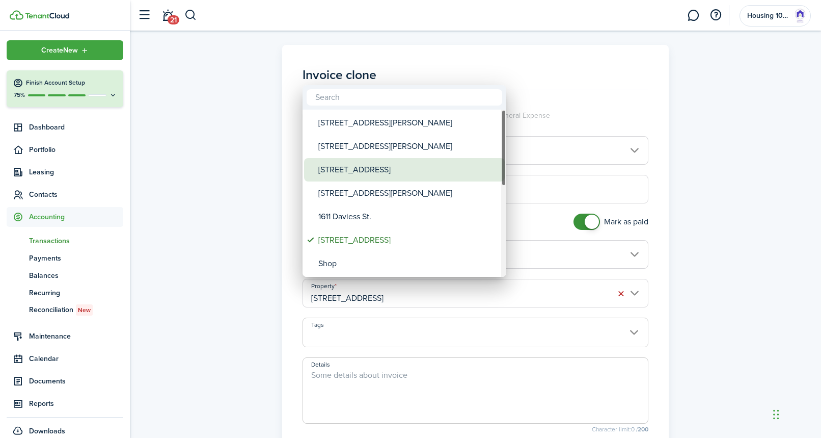
click at [363, 169] on div "[STREET_ADDRESS]" at bounding box center [408, 169] width 180 height 23
type input "[STREET_ADDRESS]"
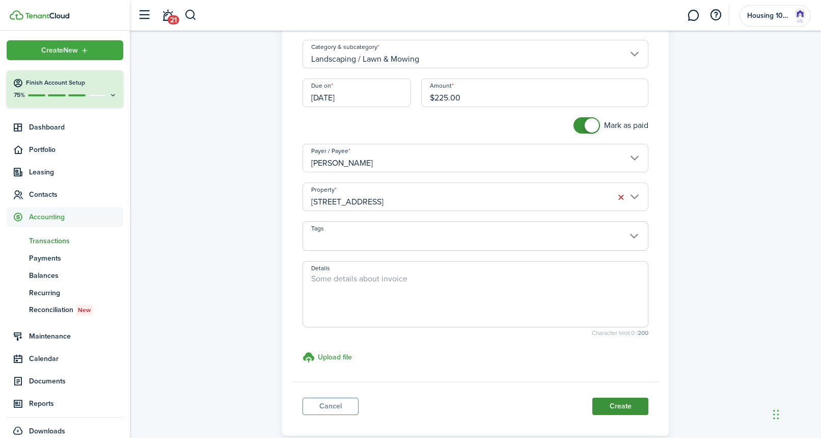
scroll to position [97, 0]
click at [612, 401] on button "Create" at bounding box center [620, 406] width 56 height 17
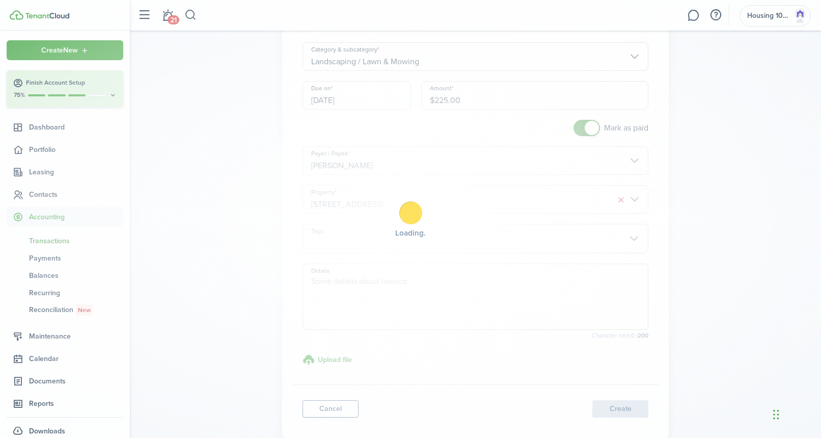
scroll to position [94, 0]
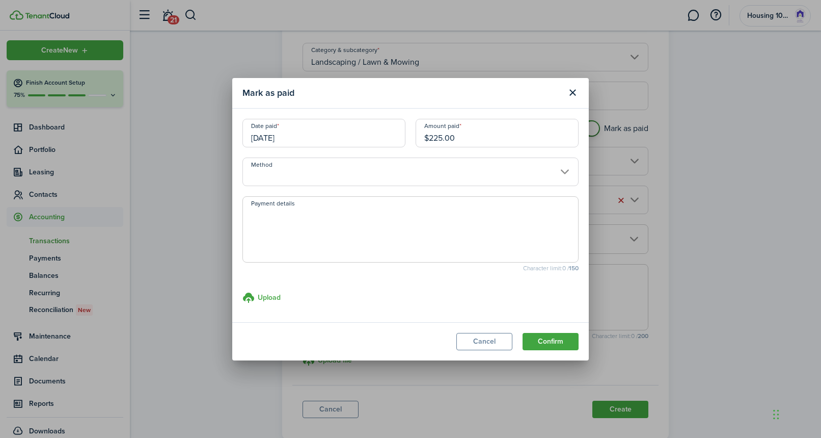
click at [512, 176] on input "Method" at bounding box center [410, 171] width 336 height 29
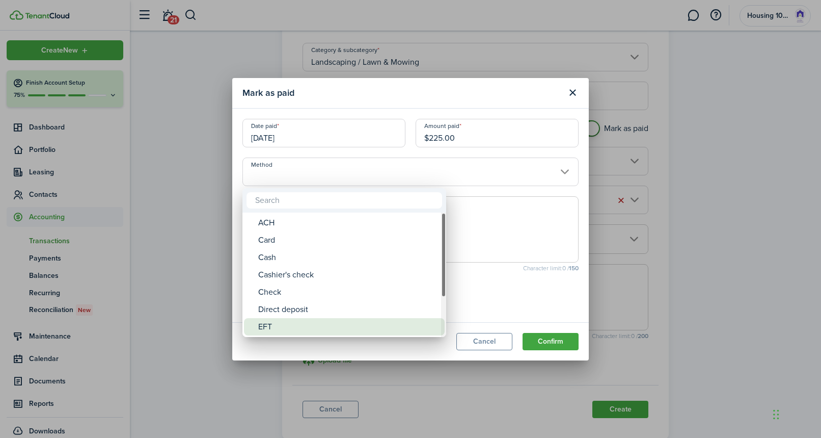
click at [422, 325] on div "EFT" at bounding box center [348, 326] width 180 height 17
type input "EFT"
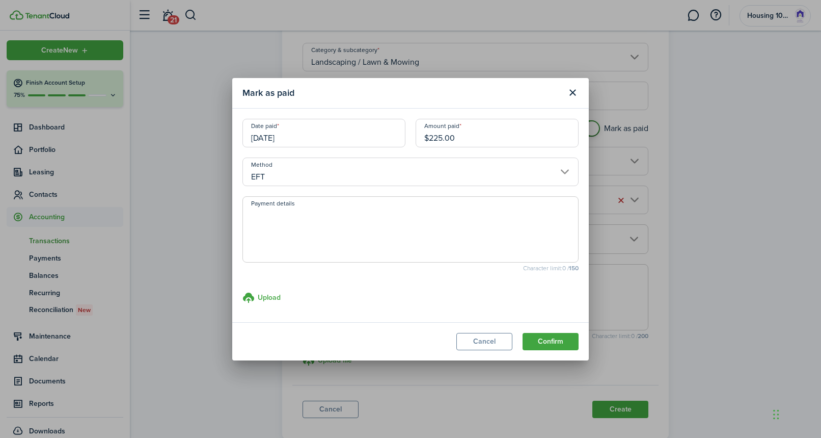
click at [368, 232] on textarea "Payment details" at bounding box center [410, 232] width 335 height 49
type textarea "venmo"
click at [560, 338] on button "Confirm" at bounding box center [551, 341] width 56 height 17
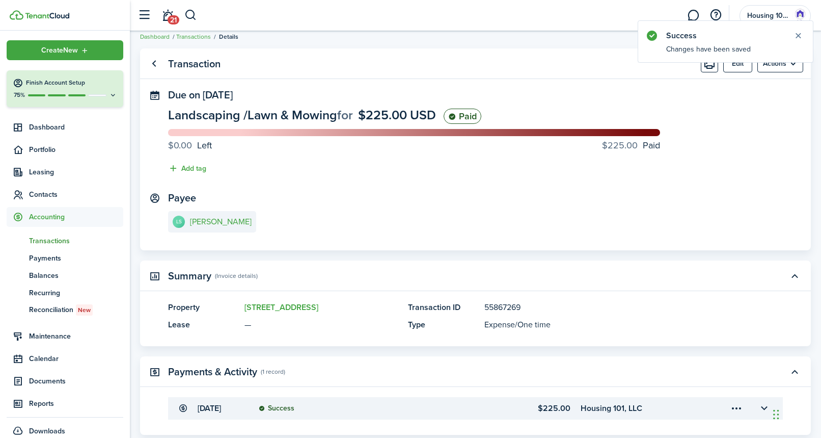
scroll to position [10, 0]
click at [778, 65] on menu-btn "Actions" at bounding box center [780, 64] width 46 height 17
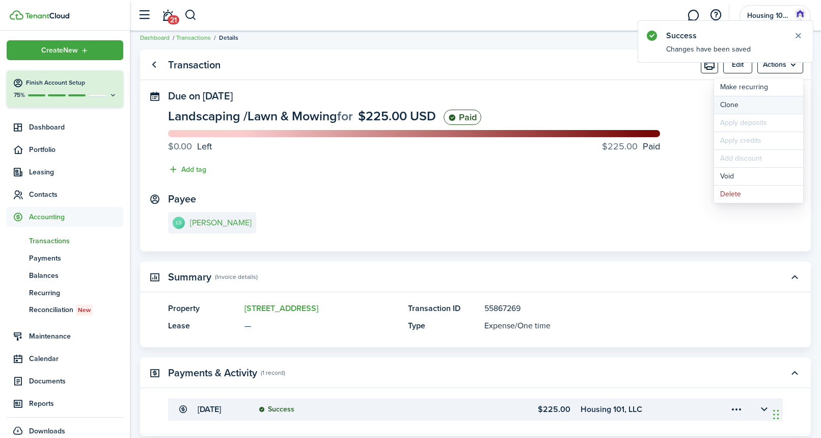
click at [730, 106] on link "Clone" at bounding box center [758, 104] width 89 height 17
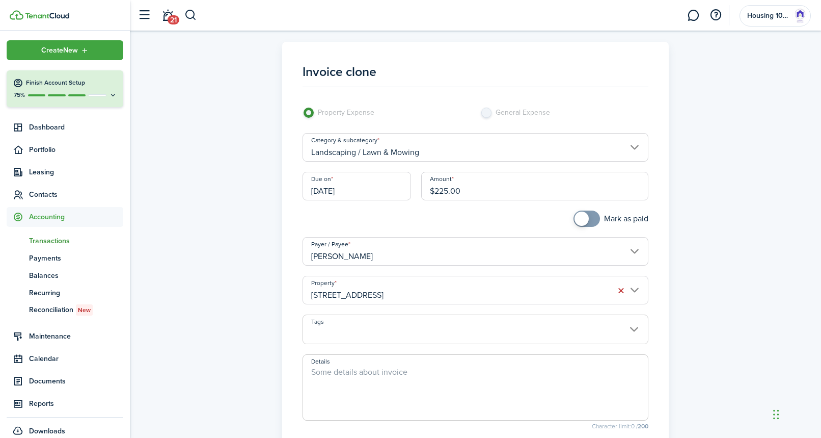
click at [447, 195] on input "$225.00" at bounding box center [535, 186] width 228 height 29
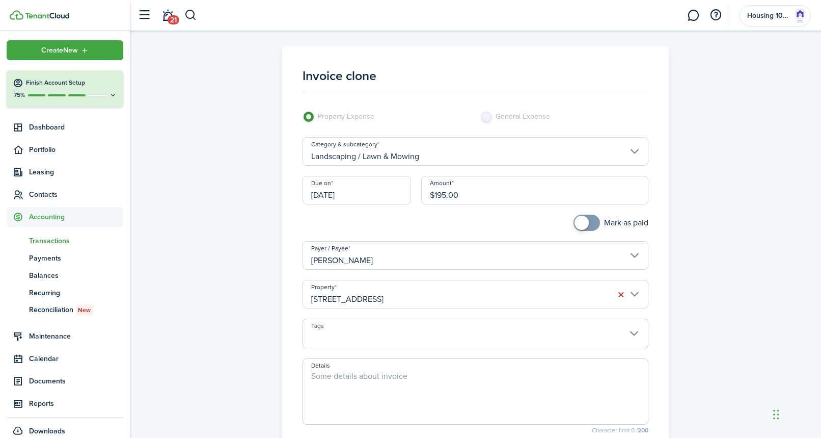
type input "$195.00"
checkbox input "true"
click at [586, 222] on span at bounding box center [582, 222] width 14 height 14
click at [418, 290] on input "[STREET_ADDRESS]" at bounding box center [476, 294] width 346 height 29
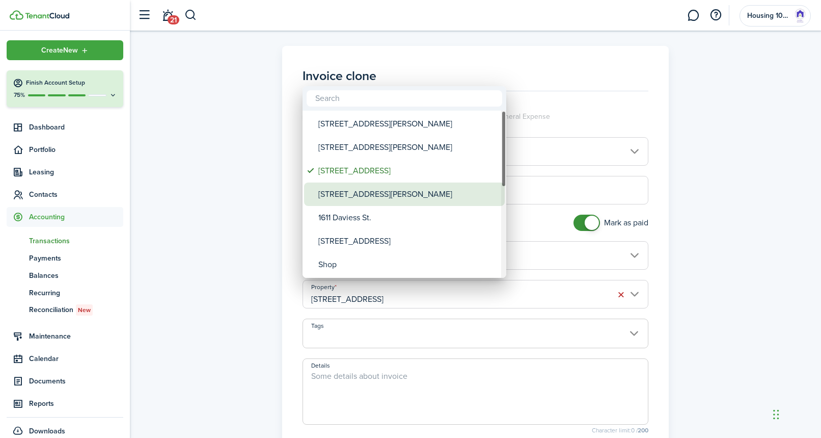
click at [393, 197] on div "[STREET_ADDRESS][PERSON_NAME]" at bounding box center [408, 193] width 180 height 23
type input "[STREET_ADDRESS][PERSON_NAME]"
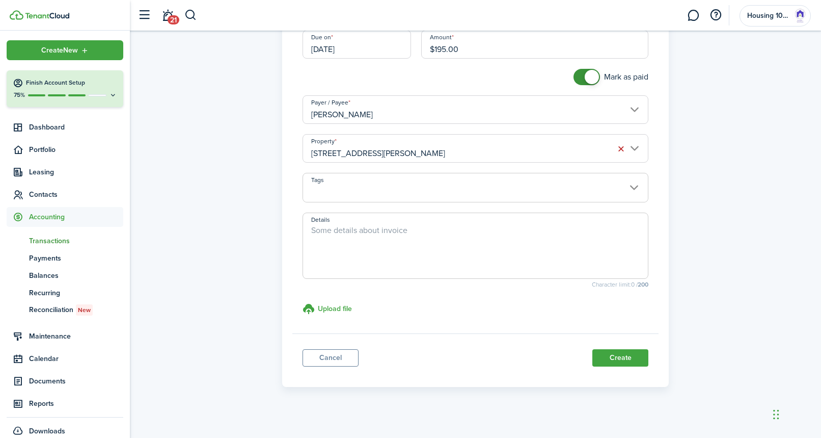
scroll to position [151, 0]
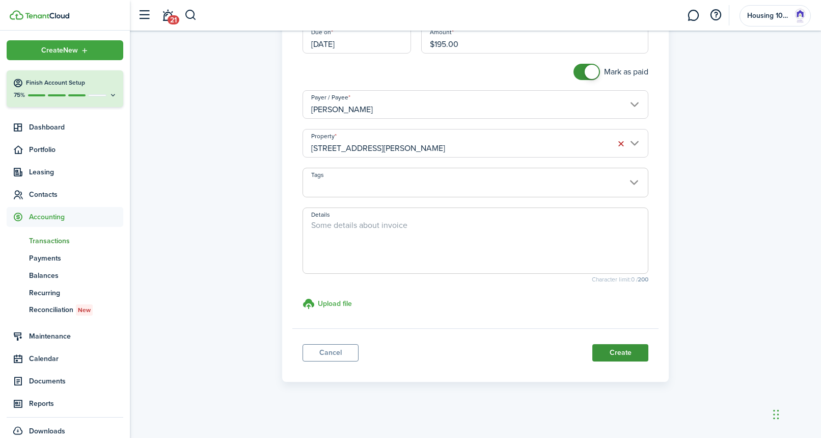
click at [617, 351] on button "Create" at bounding box center [620, 352] width 56 height 17
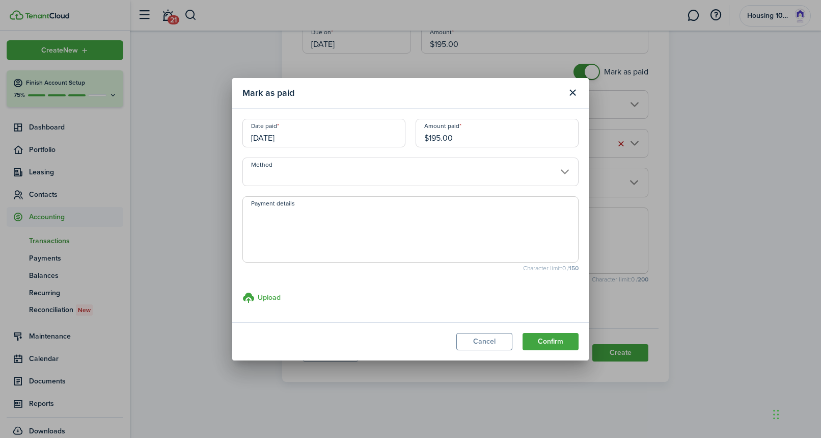
click at [333, 174] on input "Method" at bounding box center [410, 171] width 336 height 29
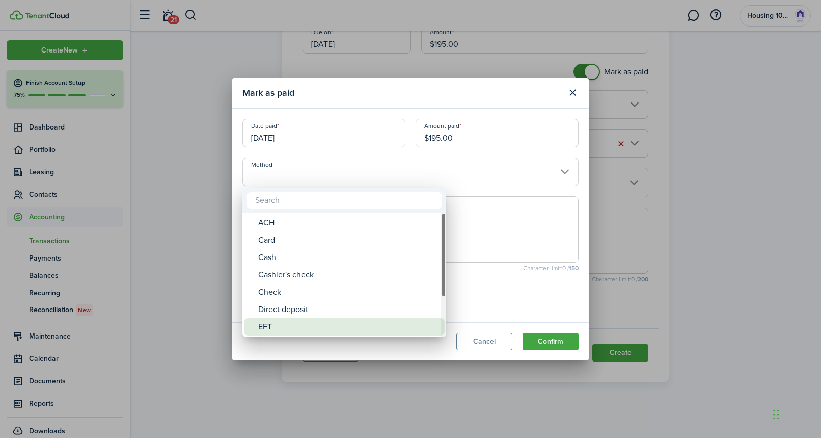
click at [292, 322] on div "EFT" at bounding box center [348, 326] width 180 height 17
type input "EFT"
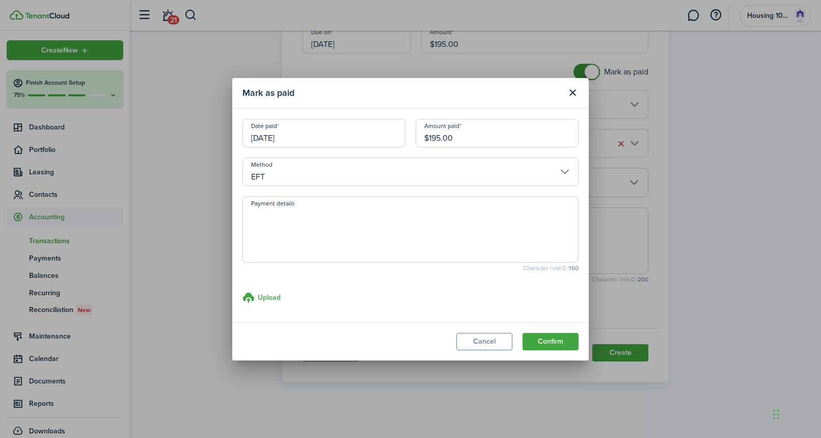
click at [426, 262] on span at bounding box center [410, 229] width 336 height 66
click at [427, 247] on textarea "Payment details" at bounding box center [410, 232] width 335 height 49
type textarea "venmo"
click at [554, 339] on button "Confirm" at bounding box center [551, 341] width 56 height 17
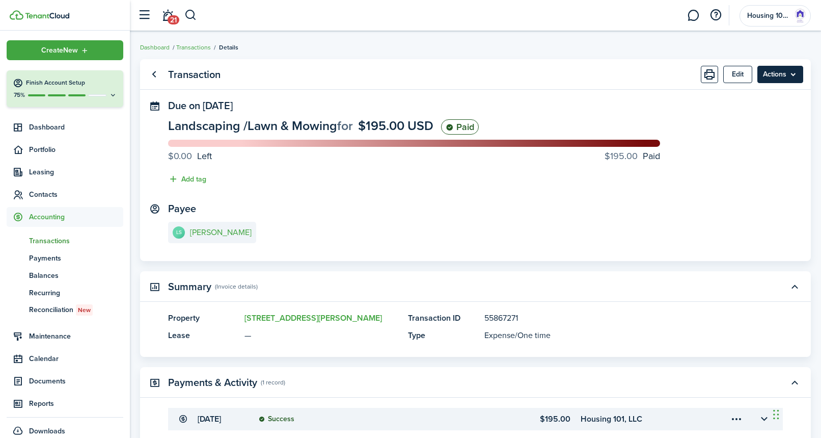
click at [783, 74] on menu-btn "Actions" at bounding box center [780, 74] width 46 height 17
click at [742, 111] on link "Clone" at bounding box center [758, 114] width 89 height 17
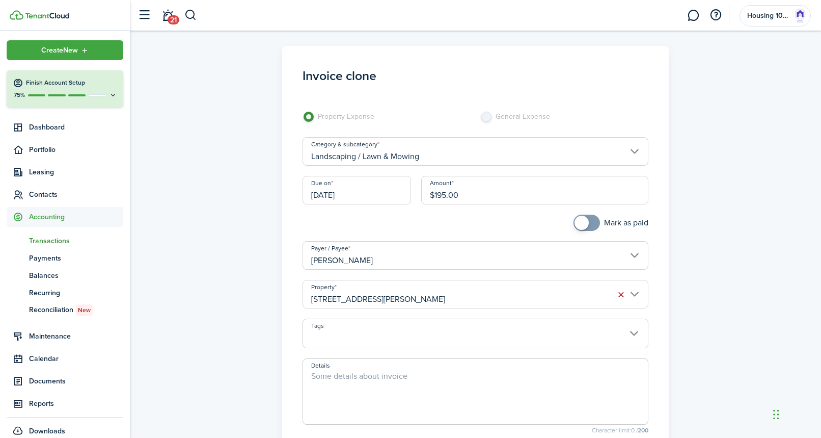
click at [447, 198] on input "$195.00" at bounding box center [535, 190] width 228 height 29
type input "$120.00"
checkbox input "true"
click at [586, 222] on span at bounding box center [582, 222] width 14 height 14
click at [434, 295] on input "[STREET_ADDRESS][PERSON_NAME]" at bounding box center [476, 294] width 346 height 29
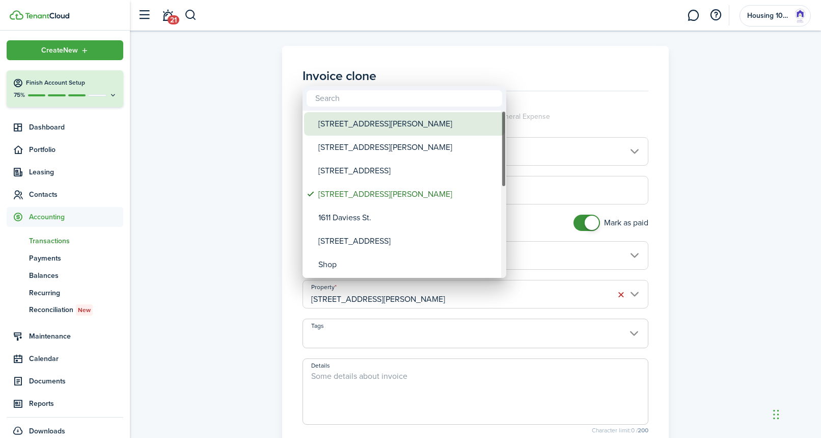
click at [365, 127] on div "[STREET_ADDRESS][PERSON_NAME]" at bounding box center [408, 123] width 180 height 23
type input "[STREET_ADDRESS][PERSON_NAME]"
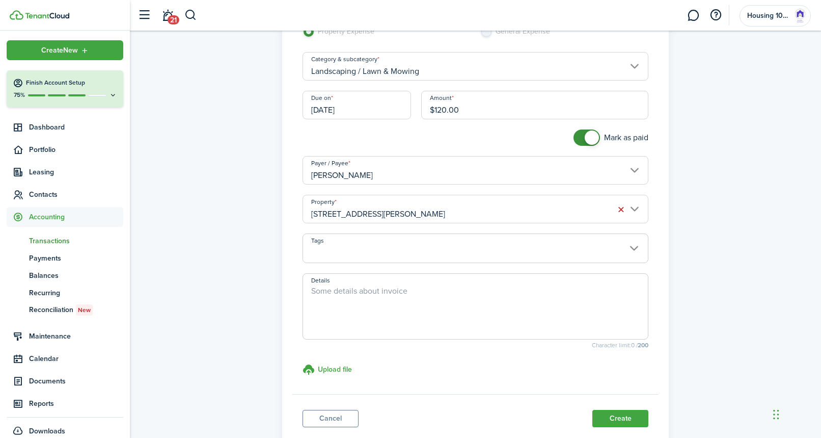
scroll to position [80, 0]
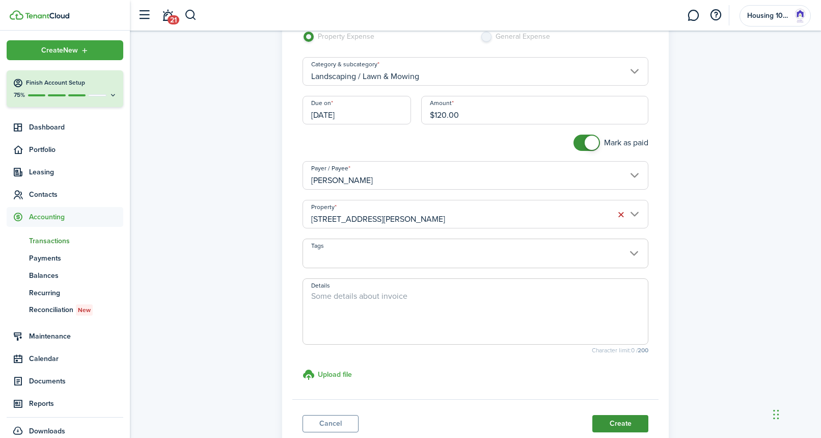
click at [616, 423] on button "Create" at bounding box center [620, 423] width 56 height 17
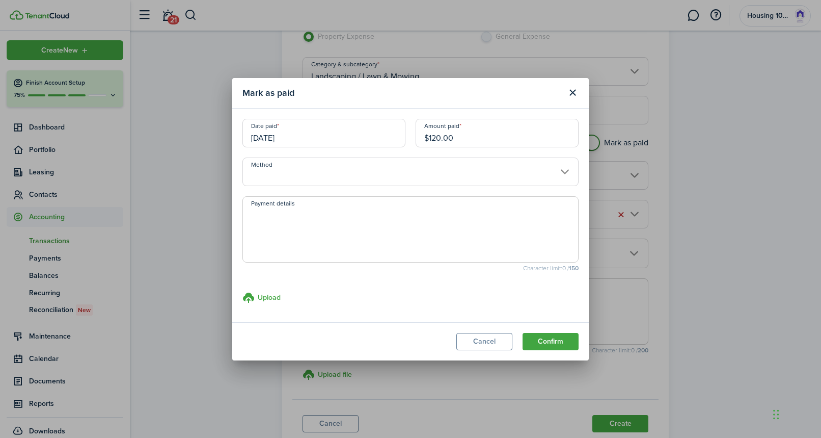
click at [387, 170] on input "Method" at bounding box center [410, 171] width 336 height 29
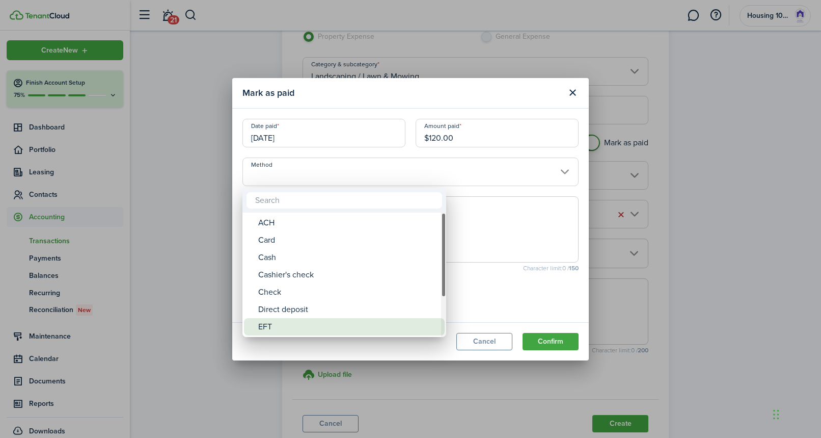
click at [337, 322] on div "EFT" at bounding box center [348, 326] width 180 height 17
type input "EFT"
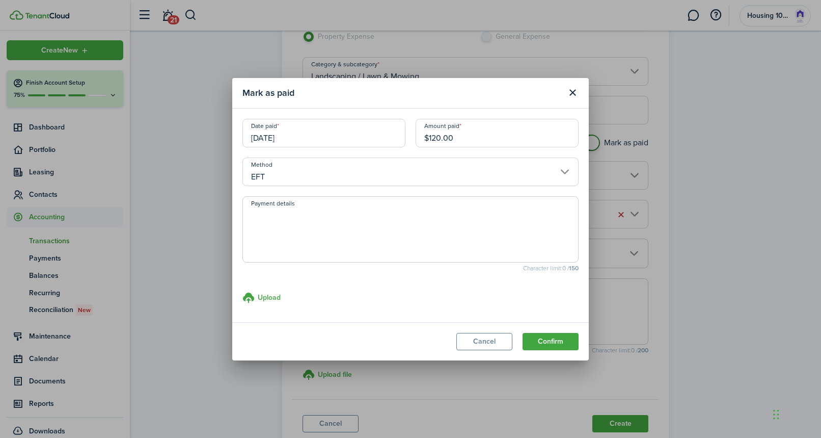
click at [339, 289] on modal-body "Date paid [DATE] Amount paid $120.00 Method EFT Payment details Character limit…" at bounding box center [410, 215] width 357 height 213
click at [345, 246] on textarea "Payment details" at bounding box center [410, 232] width 335 height 49
type textarea "venmo"
click at [539, 336] on button "Confirm" at bounding box center [551, 341] width 56 height 17
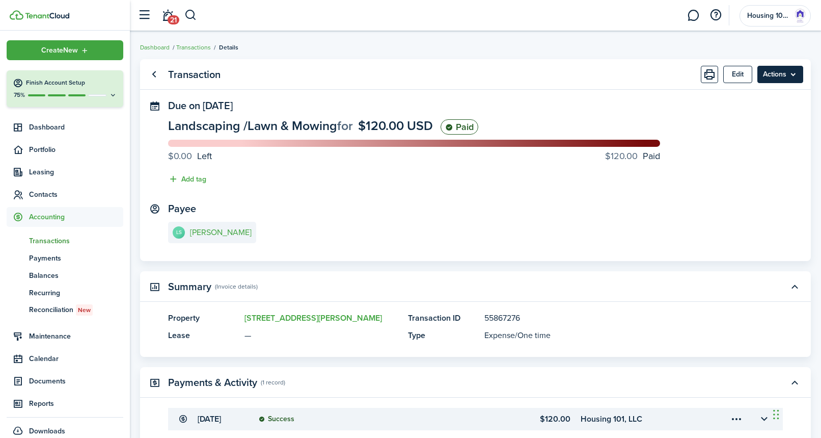
click at [766, 74] on menu-btn "Actions" at bounding box center [780, 74] width 46 height 17
click at [733, 117] on link "Clone" at bounding box center [758, 114] width 89 height 17
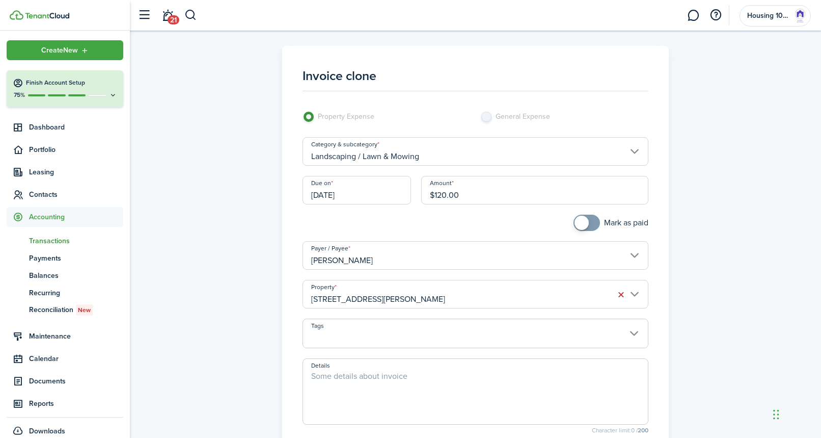
click at [364, 198] on input "[DATE]" at bounding box center [357, 190] width 109 height 29
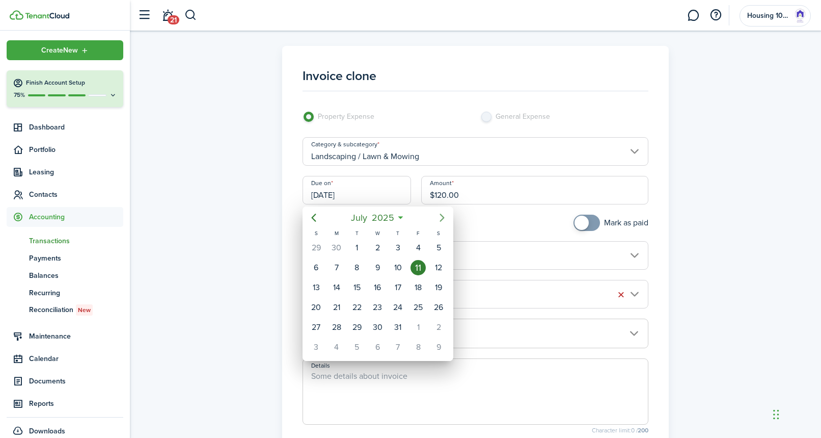
click at [440, 217] on icon "Next page" at bounding box center [442, 217] width 12 height 12
click at [383, 268] on div "10" at bounding box center [377, 267] width 15 height 15
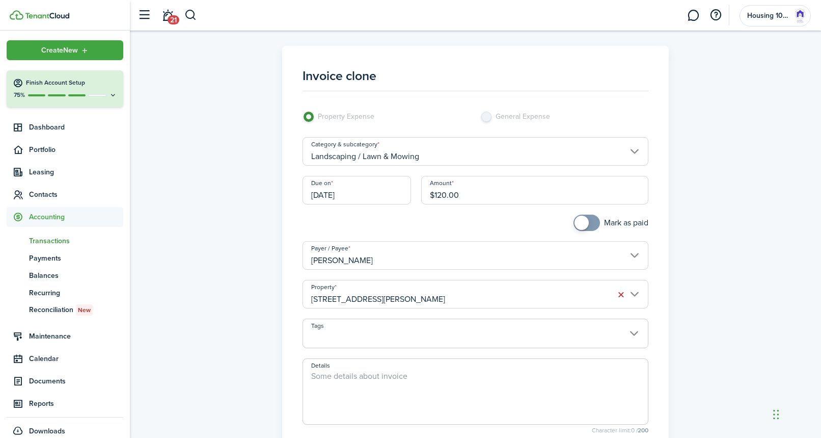
type input "[DATE]"
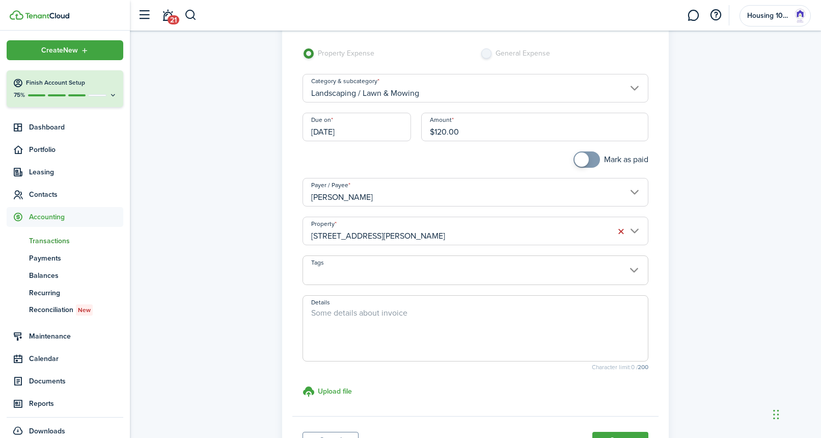
scroll to position [62, 0]
checkbox input "true"
click at [582, 160] on span at bounding box center [582, 160] width 14 height 14
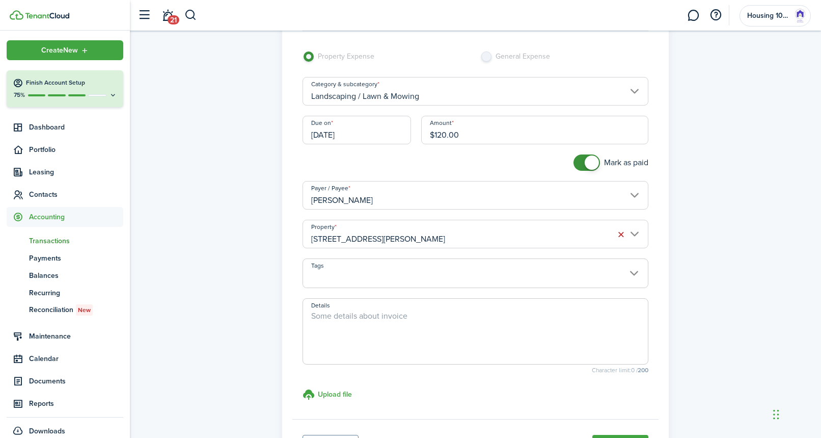
scroll to position [69, 0]
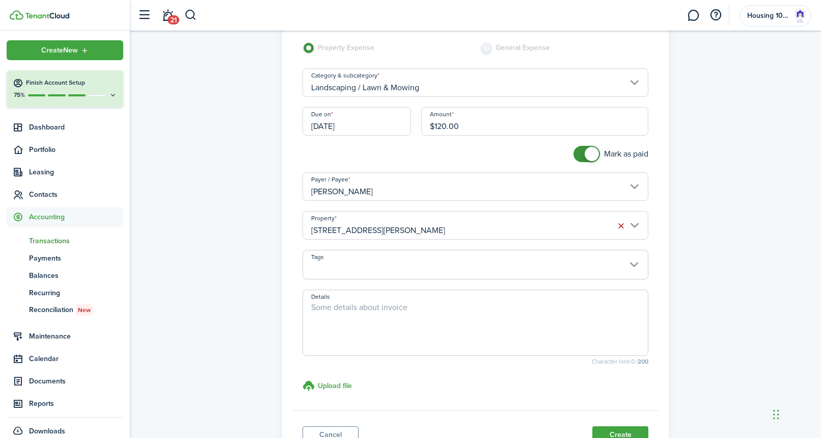
click at [445, 128] on input "$120.00" at bounding box center [535, 121] width 228 height 29
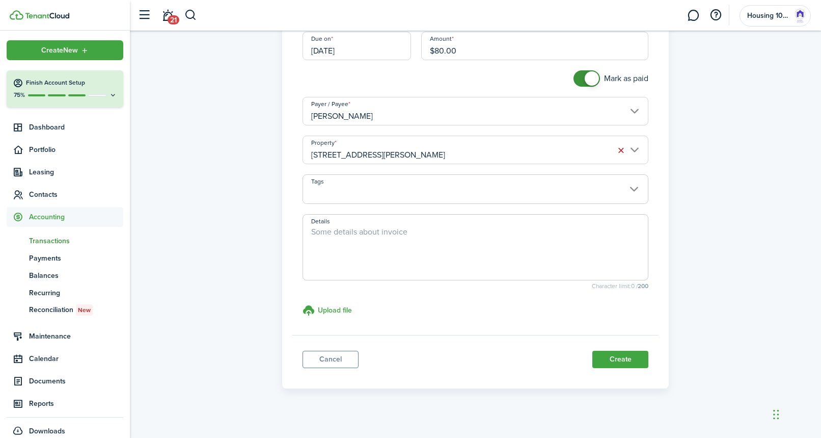
scroll to position [153, 0]
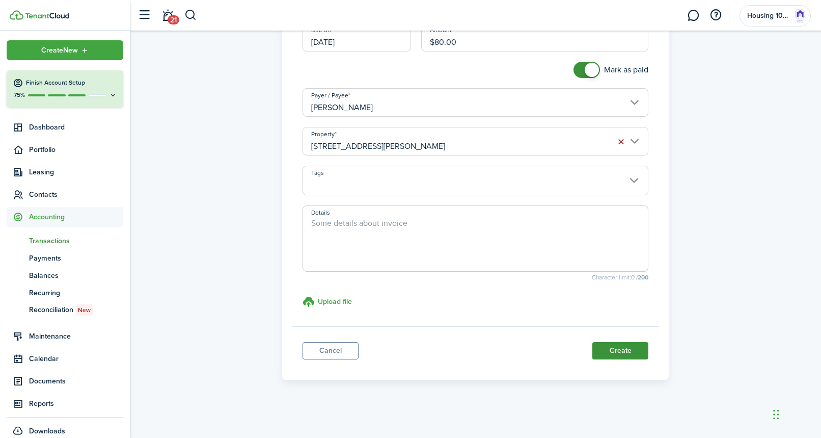
type input "$80.00"
click at [614, 352] on button "Create" at bounding box center [620, 350] width 56 height 17
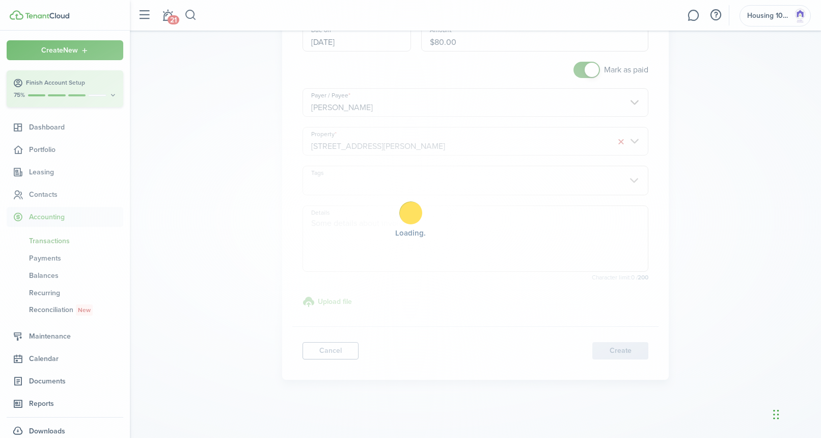
scroll to position [149, 0]
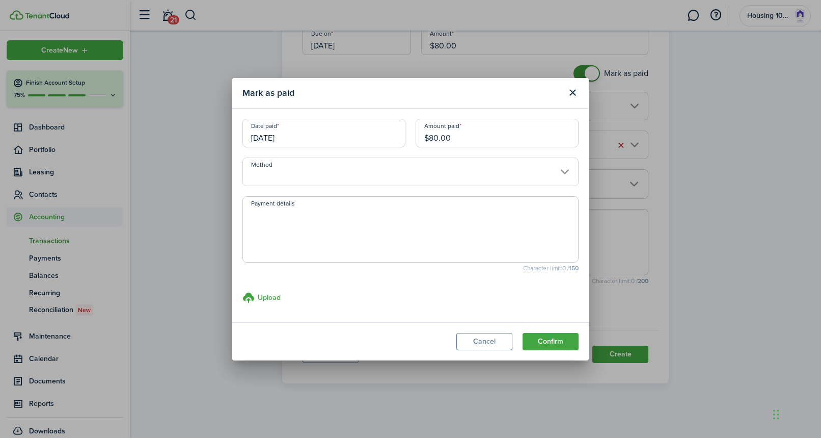
click at [383, 172] on input "Method" at bounding box center [410, 171] width 336 height 29
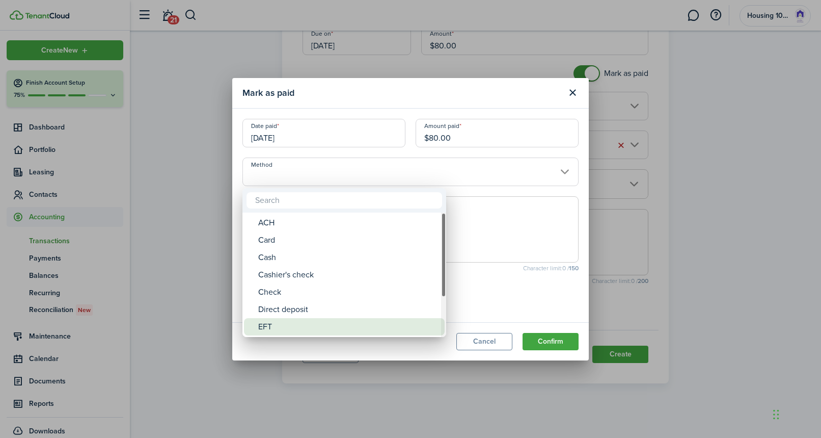
click at [301, 323] on div "EFT" at bounding box center [348, 326] width 180 height 17
type input "EFT"
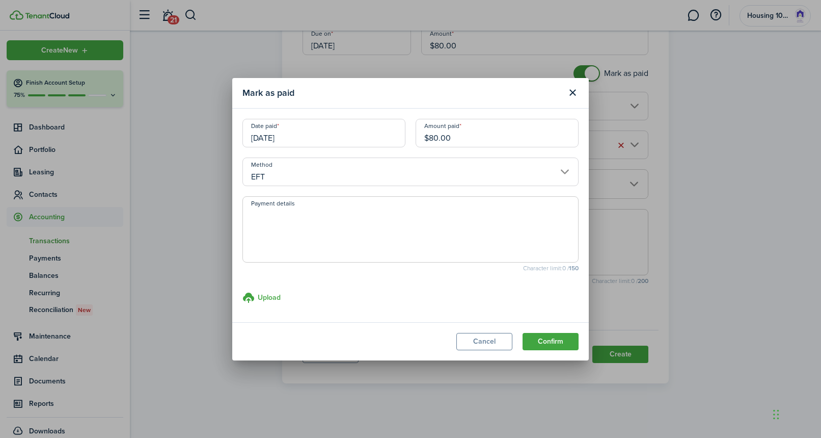
click at [320, 238] on textarea "Payment details" at bounding box center [410, 232] width 335 height 49
type textarea "venmo"
click at [569, 338] on button "Confirm" at bounding box center [551, 341] width 56 height 17
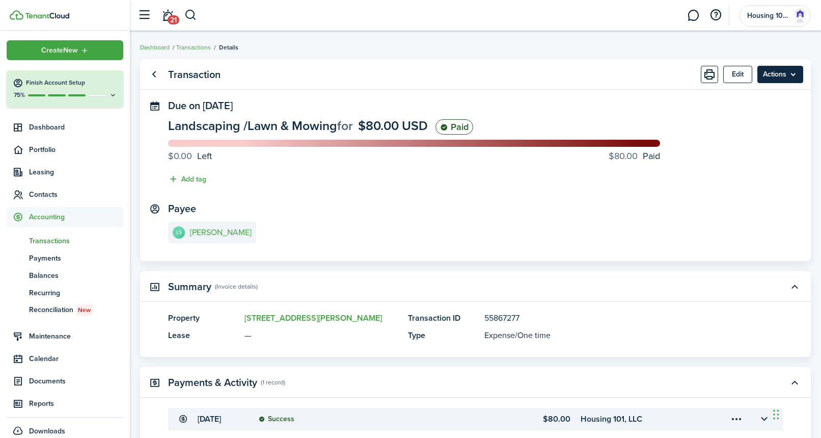
click at [773, 73] on menu-btn "Actions" at bounding box center [780, 74] width 46 height 17
click at [735, 114] on link "Clone" at bounding box center [758, 114] width 89 height 17
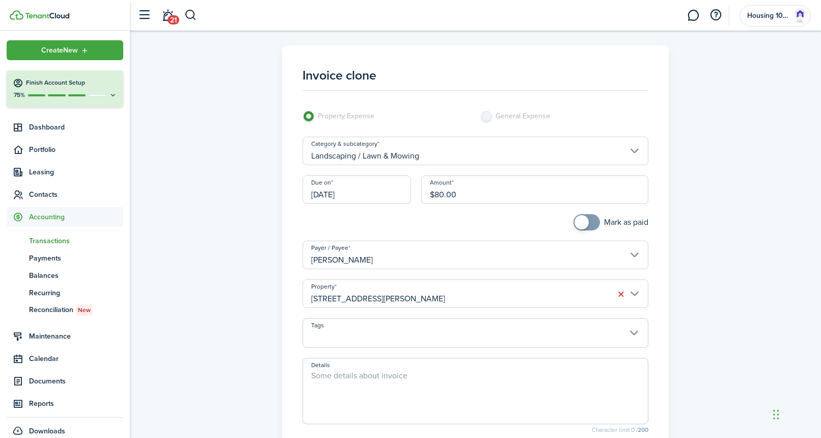
scroll to position [7, 0]
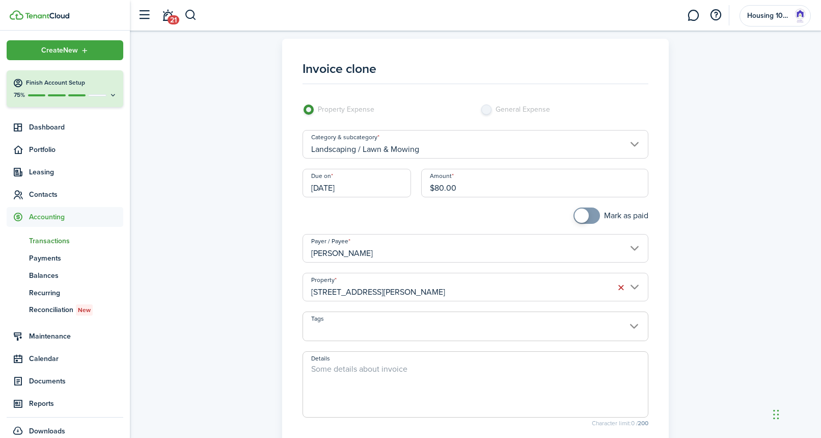
checkbox input "true"
click at [587, 212] on span at bounding box center [582, 215] width 14 height 14
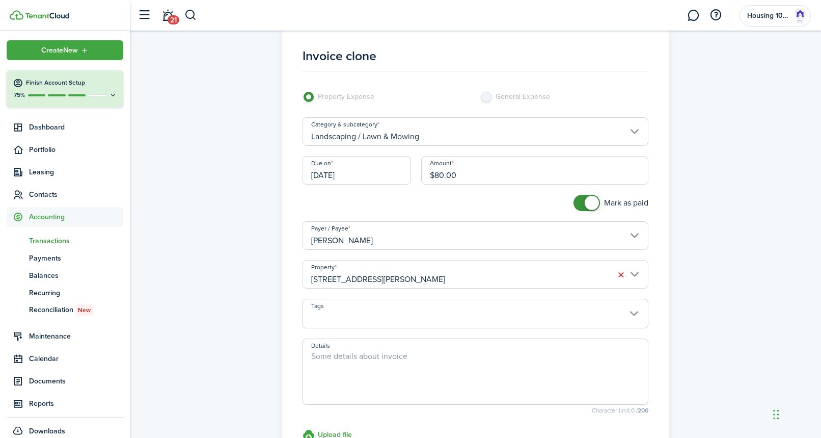
scroll to position [26, 0]
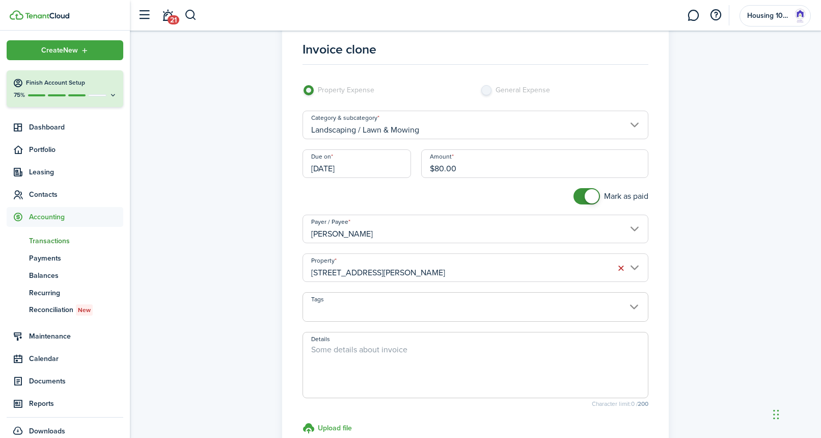
click at [467, 268] on input "[STREET_ADDRESS][PERSON_NAME]" at bounding box center [476, 267] width 346 height 29
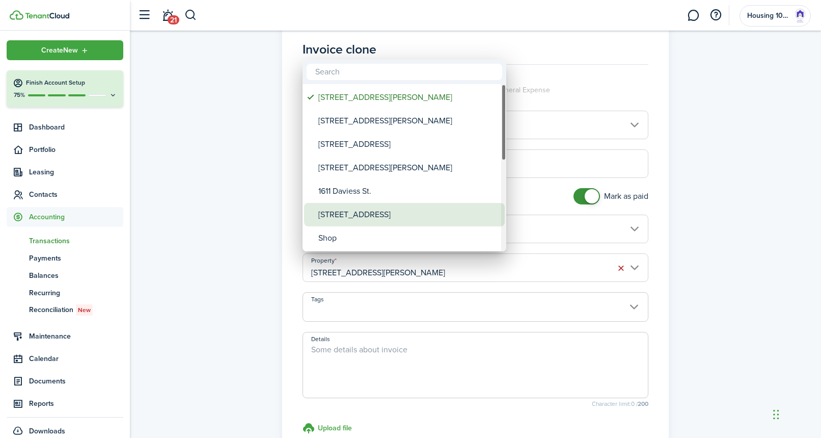
click at [411, 215] on div "[STREET_ADDRESS]" at bounding box center [408, 214] width 180 height 23
type input "[STREET_ADDRESS]"
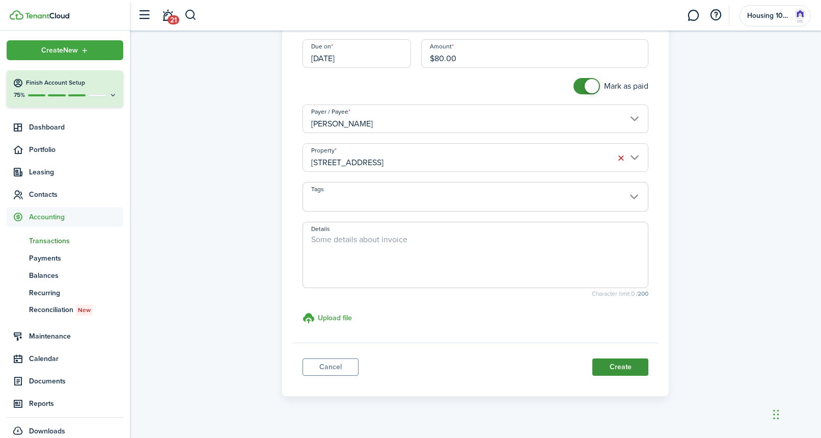
scroll to position [153, 0]
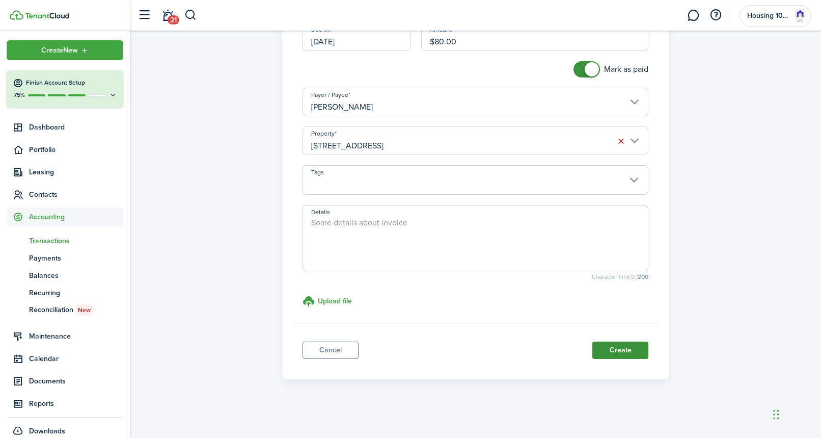
click at [626, 351] on button "Create" at bounding box center [620, 349] width 56 height 17
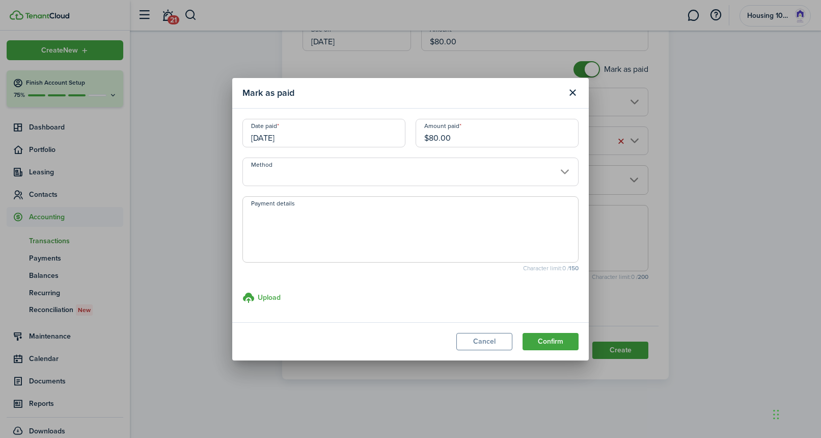
click at [400, 166] on input "Method" at bounding box center [410, 171] width 336 height 29
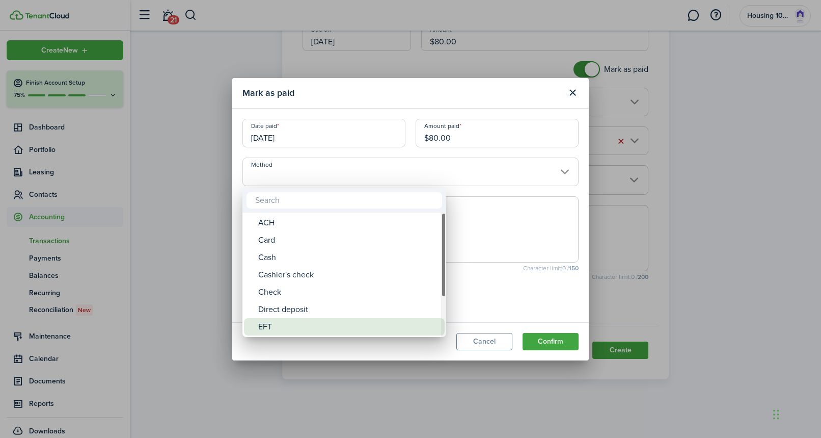
click at [307, 325] on div "EFT" at bounding box center [348, 326] width 180 height 17
type input "EFT"
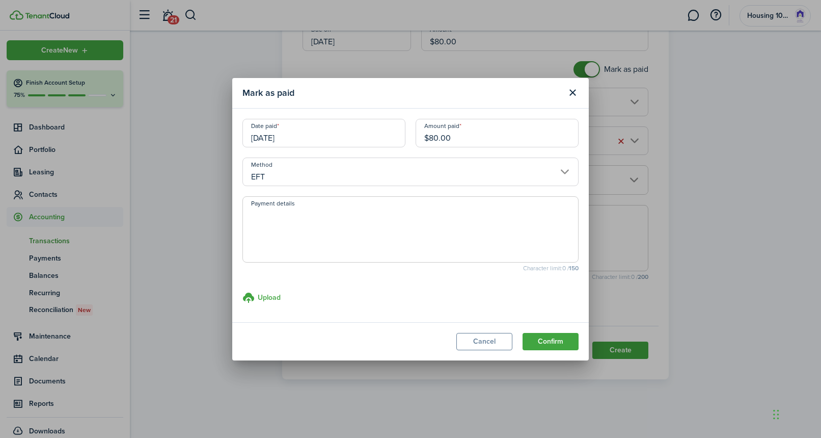
click at [314, 231] on textarea "Payment details" at bounding box center [410, 232] width 335 height 49
type textarea "venmo"
click at [533, 341] on button "Confirm" at bounding box center [551, 341] width 56 height 17
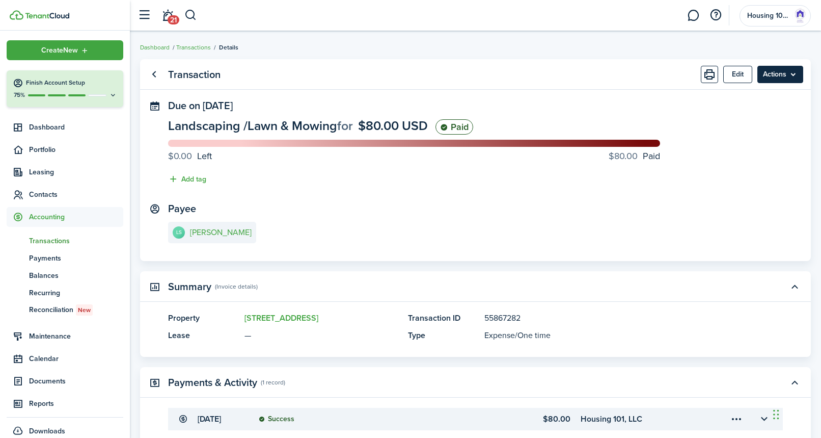
click at [772, 78] on menu-btn "Actions" at bounding box center [780, 74] width 46 height 17
click at [729, 116] on link "Clone" at bounding box center [758, 114] width 89 height 17
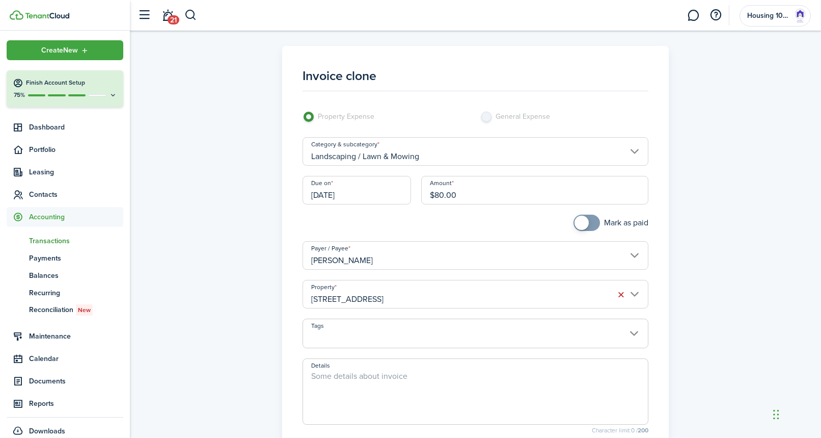
click at [479, 199] on input "$80.00" at bounding box center [535, 190] width 228 height 29
click at [443, 197] on input "$80.00" at bounding box center [535, 190] width 228 height 29
type input "$225.00"
checkbox input "true"
click at [579, 218] on span at bounding box center [582, 222] width 14 height 14
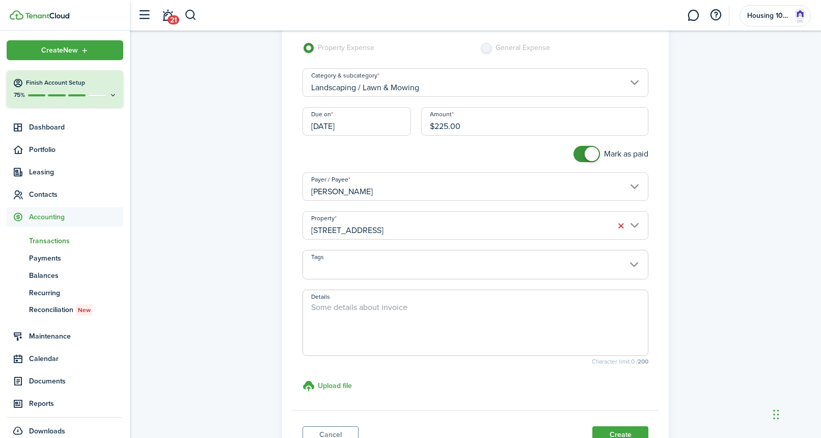
scroll to position [82, 0]
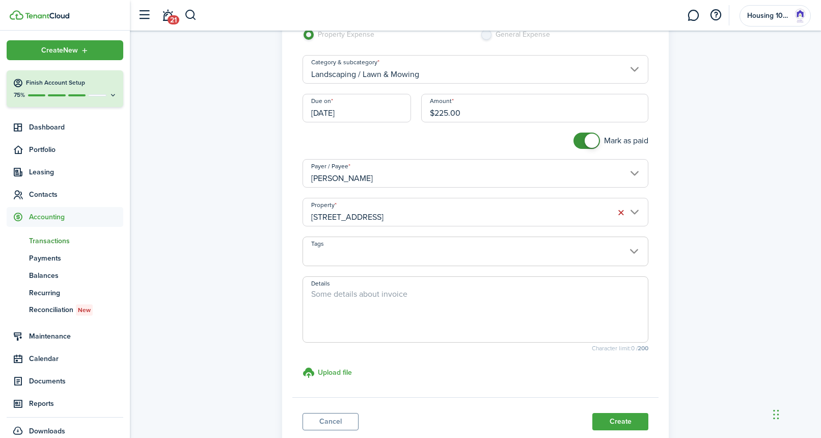
click at [412, 216] on input "[STREET_ADDRESS]" at bounding box center [476, 212] width 346 height 29
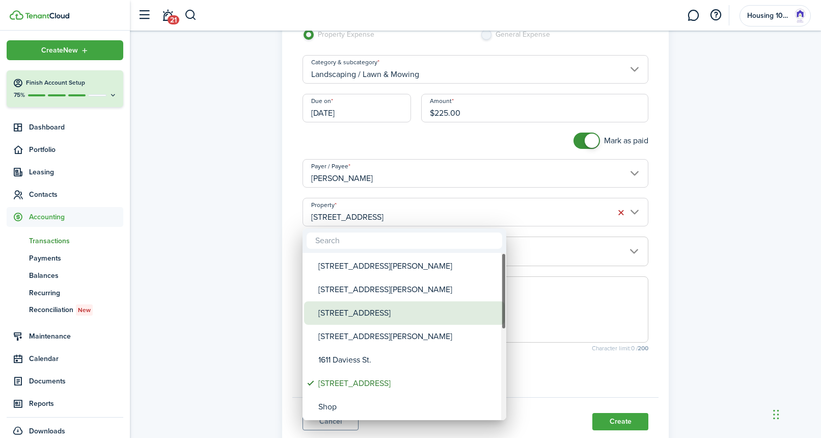
click at [355, 316] on div "[STREET_ADDRESS]" at bounding box center [408, 312] width 180 height 23
type input "[STREET_ADDRESS]"
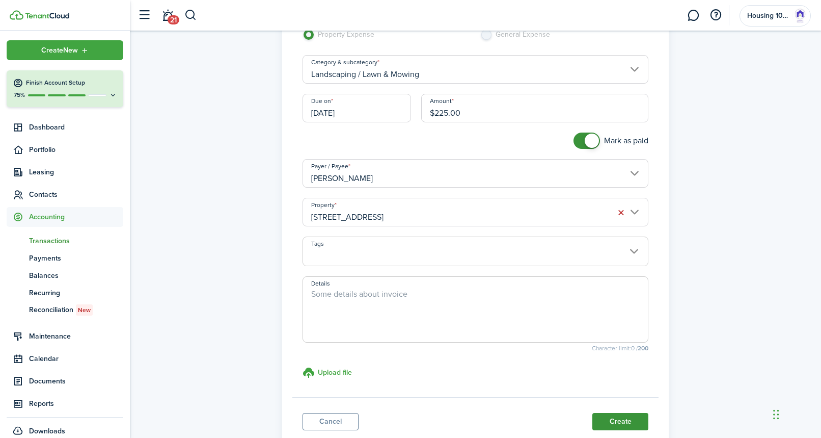
click at [604, 420] on button "Create" at bounding box center [620, 421] width 56 height 17
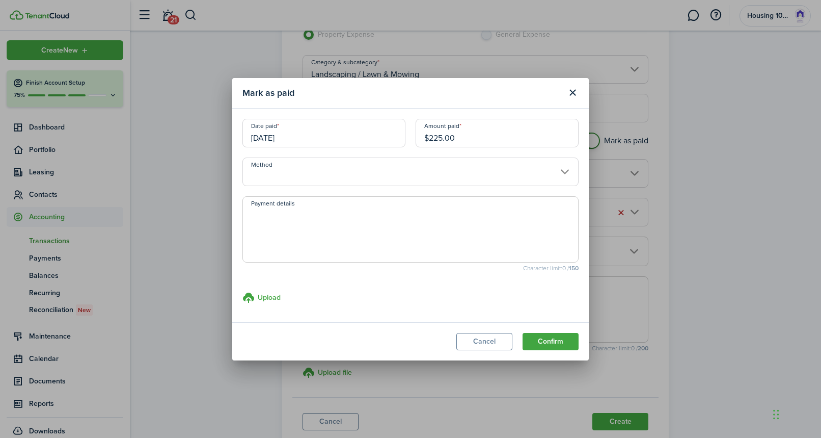
click at [332, 176] on input "Method" at bounding box center [410, 171] width 336 height 29
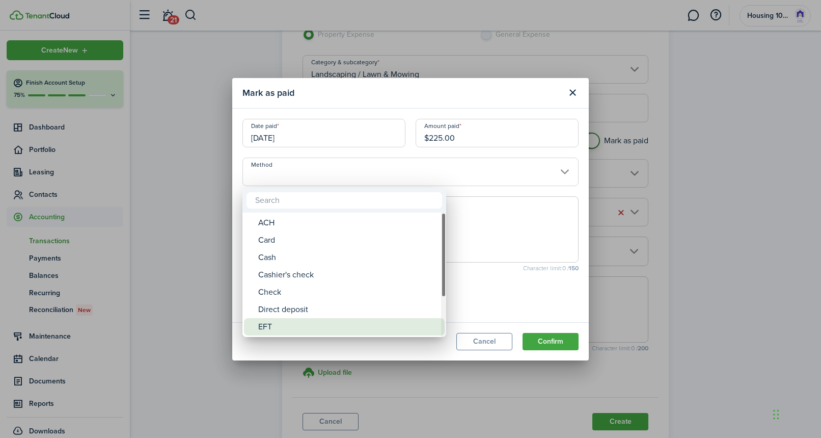
click at [273, 322] on div "EFT" at bounding box center [348, 326] width 180 height 17
type input "EFT"
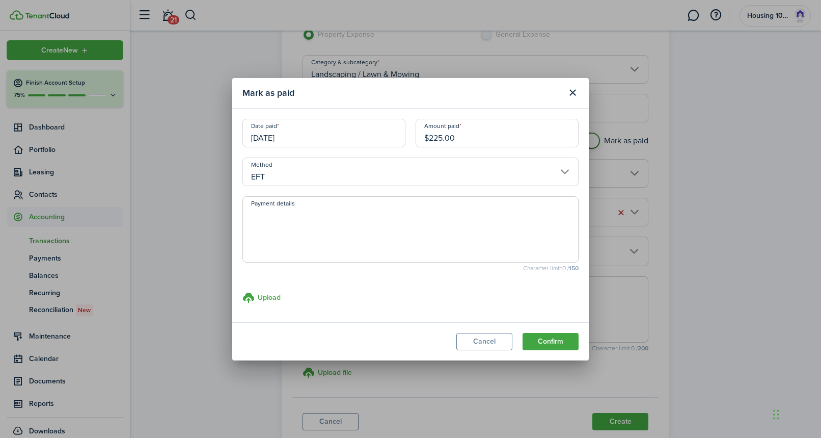
click at [297, 239] on textarea "Payment details" at bounding box center [410, 232] width 335 height 49
type textarea "venmo"
click at [535, 335] on button "Confirm" at bounding box center [551, 341] width 56 height 17
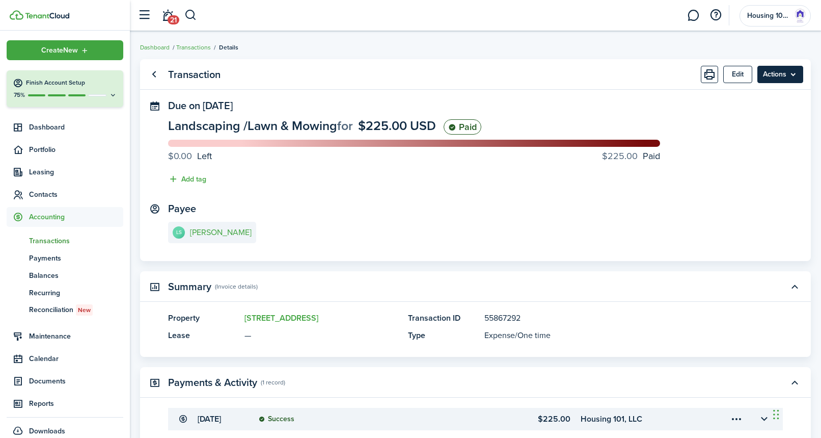
click at [770, 73] on menu-btn "Actions" at bounding box center [780, 74] width 46 height 17
click at [732, 115] on link "Clone" at bounding box center [758, 114] width 89 height 17
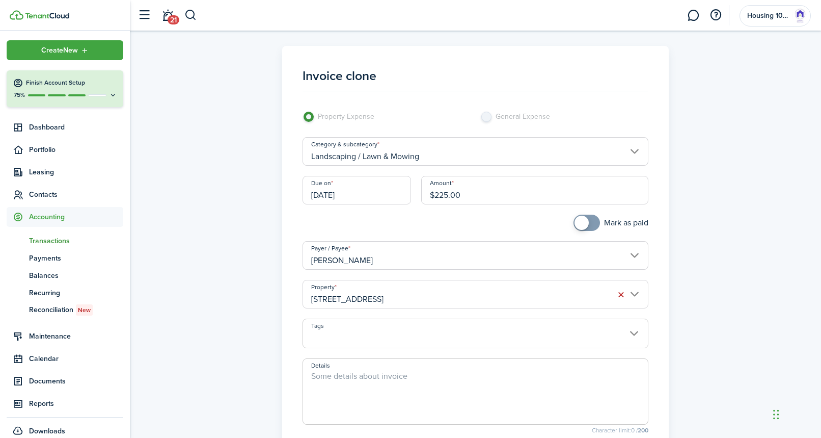
click at [445, 196] on input "$225.00" at bounding box center [535, 190] width 228 height 29
type input "$195.00"
checkbox input "true"
click at [587, 228] on span at bounding box center [587, 222] width 10 height 16
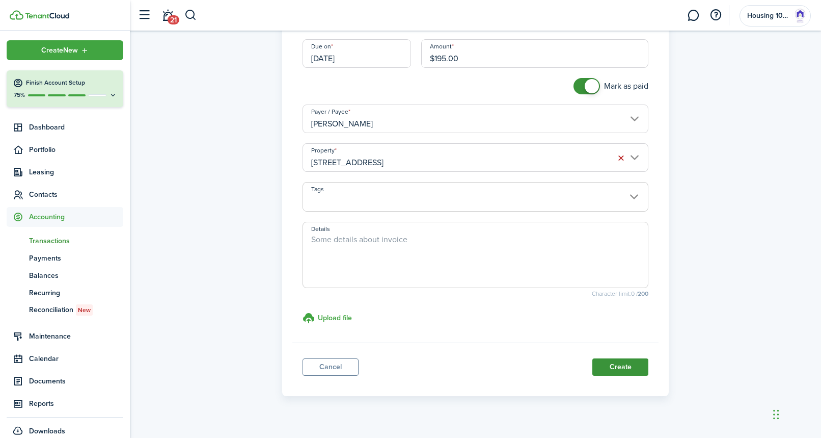
scroll to position [139, 0]
click at [604, 359] on button "Create" at bounding box center [620, 364] width 56 height 17
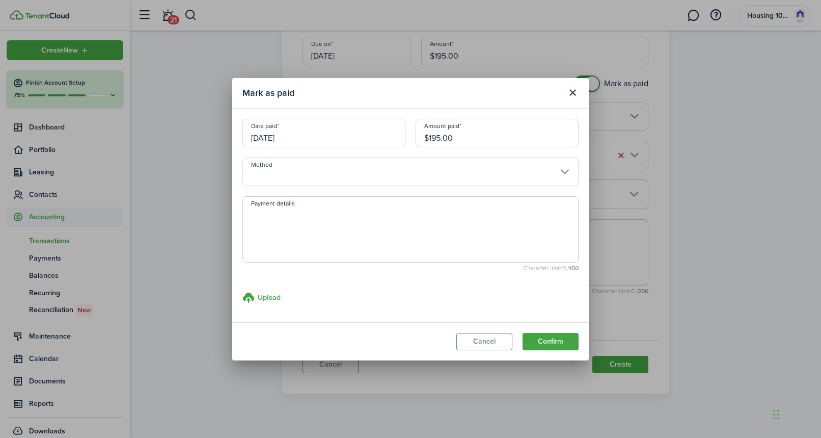
click at [394, 178] on input "Method" at bounding box center [410, 171] width 336 height 29
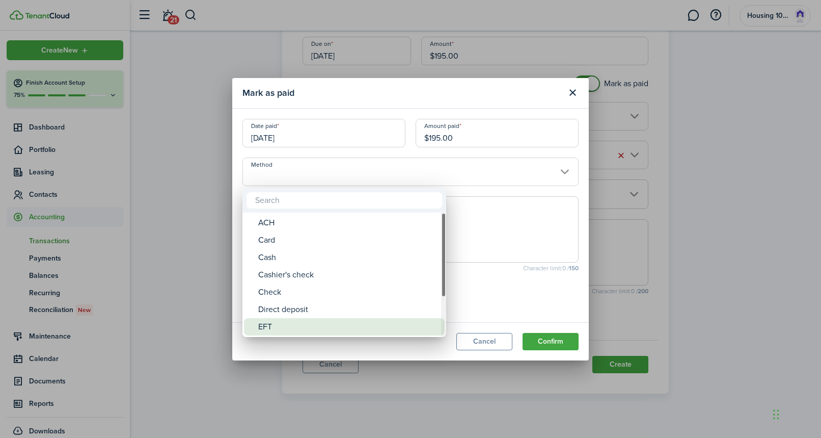
click at [340, 324] on div "EFT" at bounding box center [348, 326] width 180 height 17
type input "EFT"
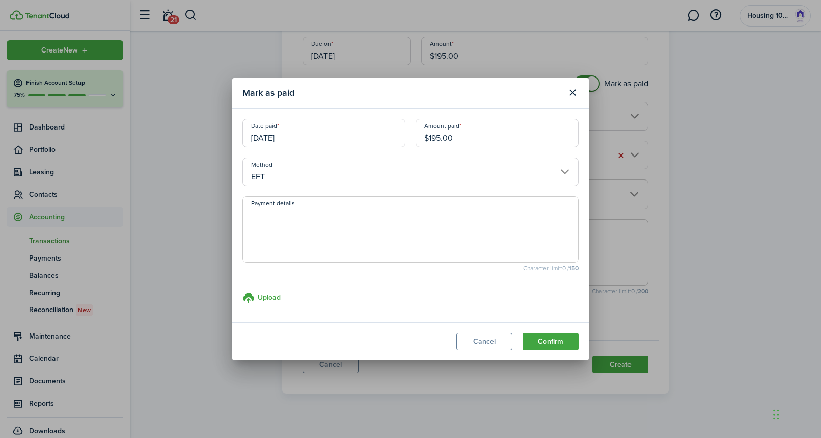
click at [362, 231] on textarea "Payment details" at bounding box center [410, 232] width 335 height 49
type textarea "venmo"
click at [537, 339] on button "Confirm" at bounding box center [551, 341] width 56 height 17
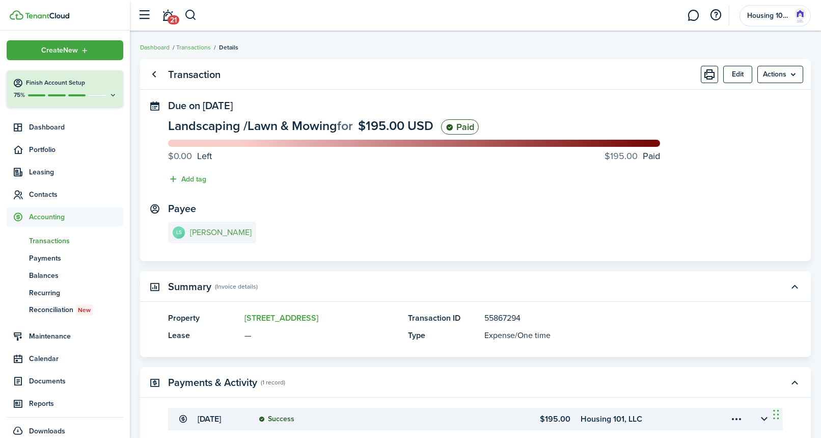
click at [218, 235] on e-details-info-title "[PERSON_NAME]" at bounding box center [221, 232] width 62 height 9
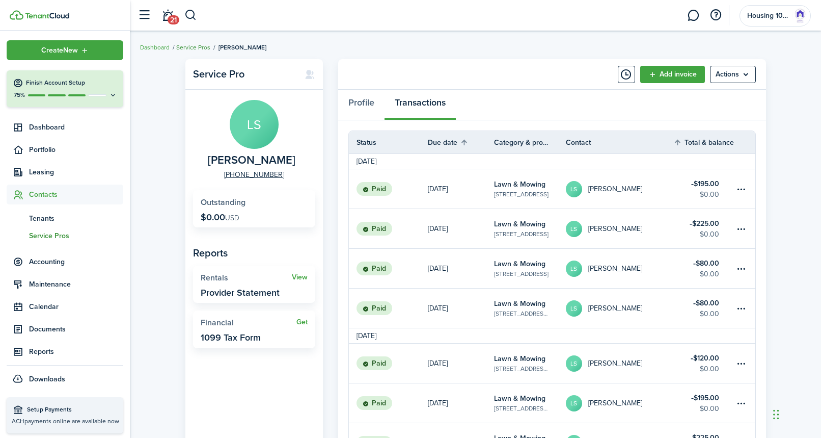
click at [199, 48] on link "Service Pros" at bounding box center [193, 47] width 34 height 9
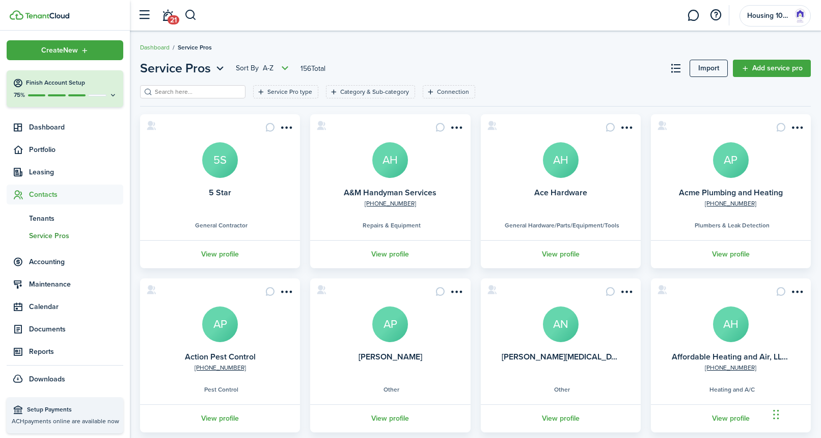
click at [199, 92] on input "search" at bounding box center [197, 92] width 90 height 10
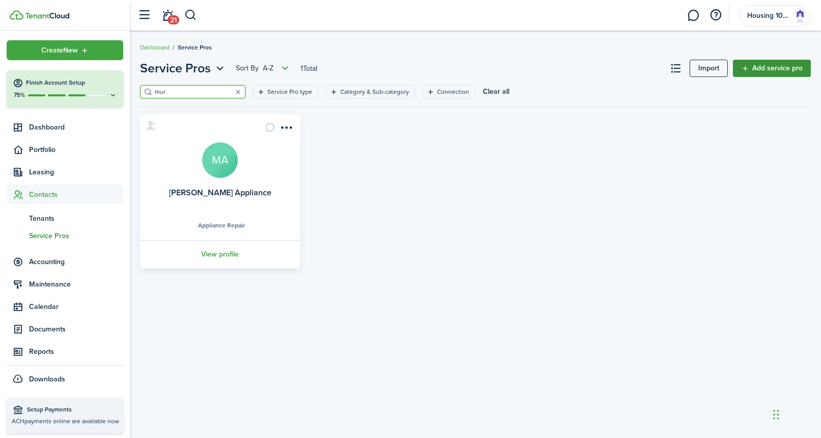
type input "mur"
click at [778, 69] on link "Add service pro" at bounding box center [772, 68] width 78 height 17
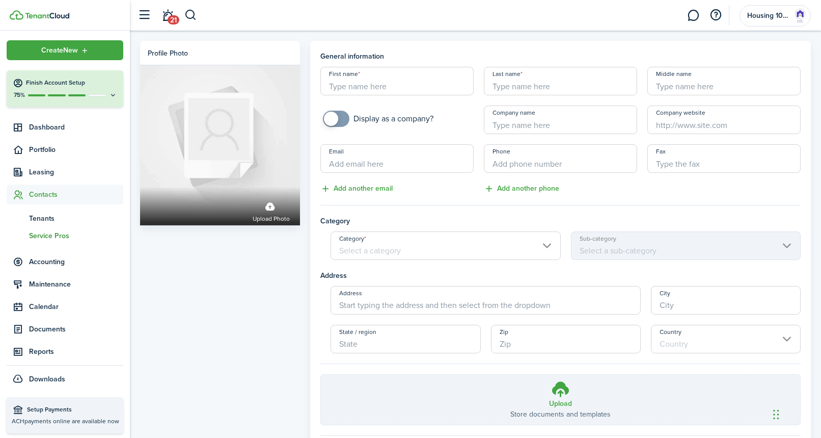
click at [524, 125] on input "Company name" at bounding box center [560, 119] width 153 height 29
type input "[PERSON_NAME] Excavating"
click at [364, 307] on input "Address" at bounding box center [486, 300] width 310 height 29
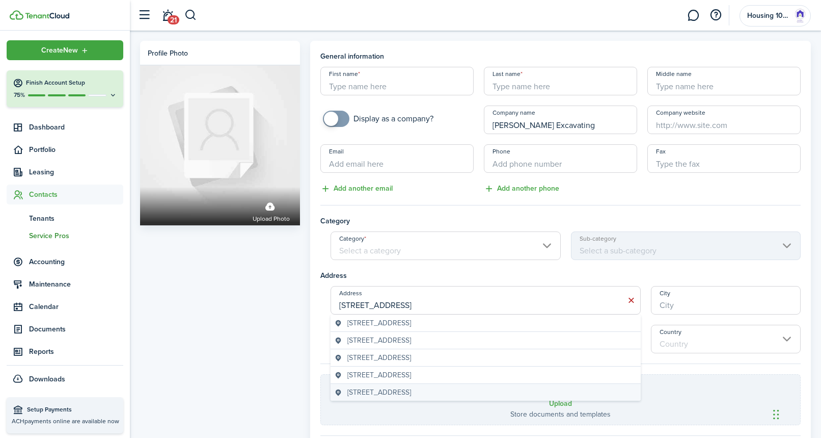
type input "[STREET_ADDRESS]"
click at [365, 391] on span "[STREET_ADDRESS]" at bounding box center [379, 392] width 64 height 11
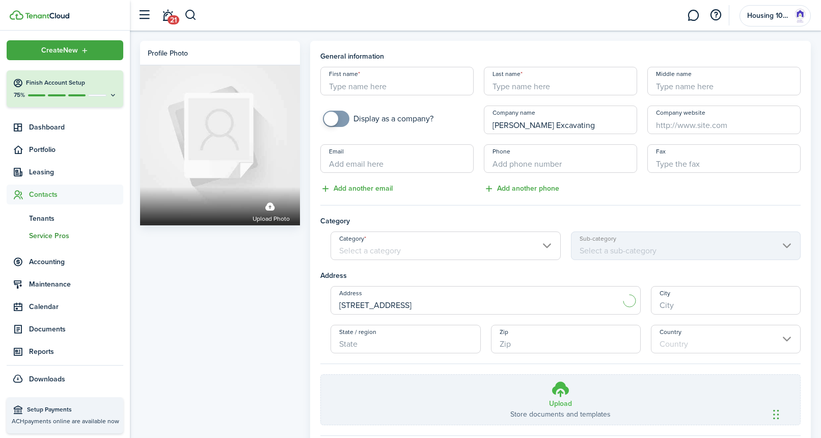
type input "[GEOGRAPHIC_DATA]"
type input "KY"
type input "42301"
type input "[GEOGRAPHIC_DATA]"
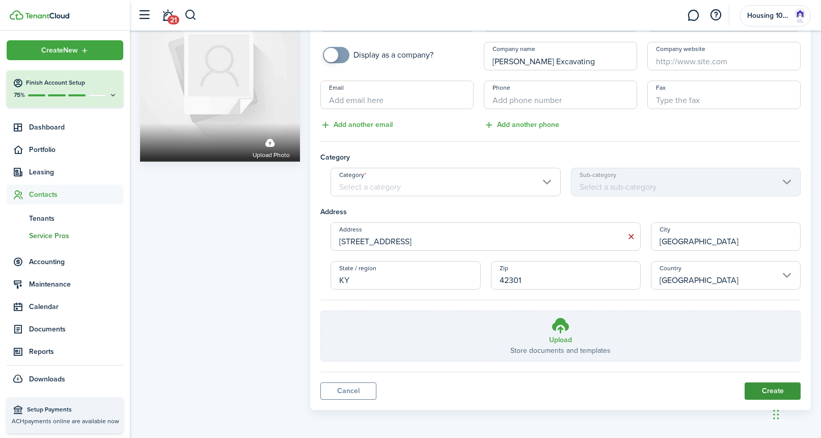
scroll to position [63, 0]
click at [762, 390] on button "Create" at bounding box center [773, 391] width 56 height 17
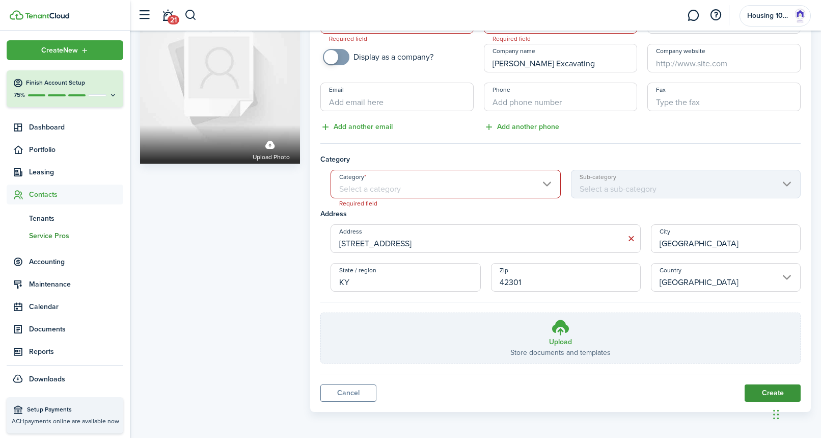
scroll to position [61, 0]
click at [551, 181] on input "Category" at bounding box center [446, 184] width 230 height 29
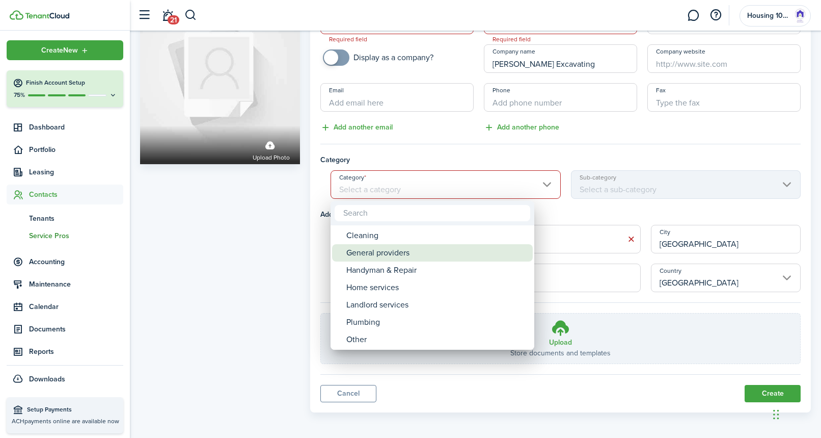
click at [407, 255] on div "General providers" at bounding box center [436, 252] width 180 height 17
type input "General providers"
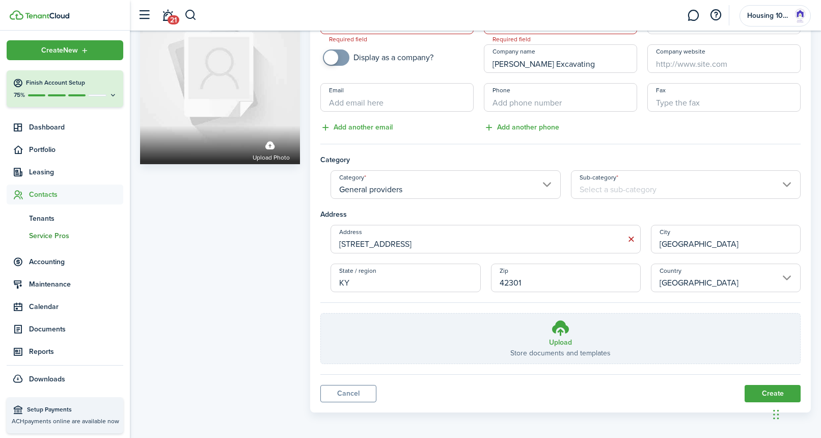
click at [638, 181] on input "Sub-category" at bounding box center [686, 184] width 230 height 29
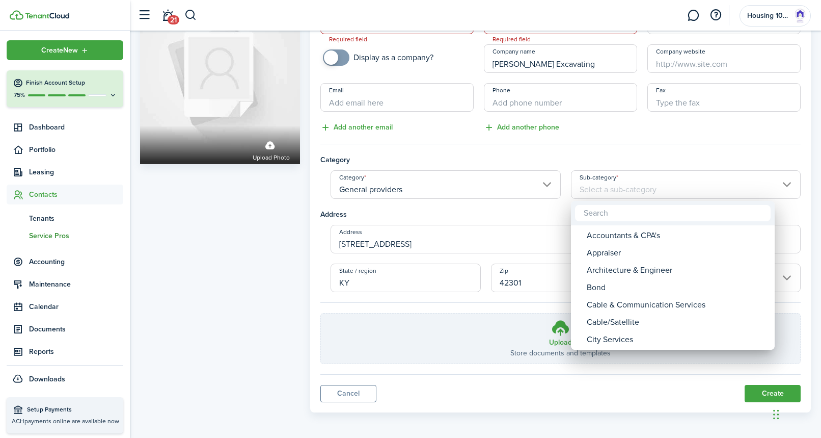
click at [597, 193] on div at bounding box center [410, 218] width 984 height 601
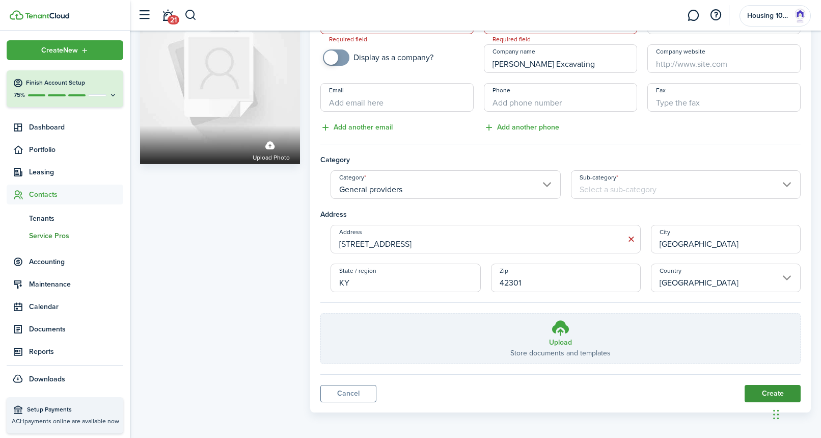
click at [757, 389] on button "Create" at bounding box center [773, 393] width 56 height 17
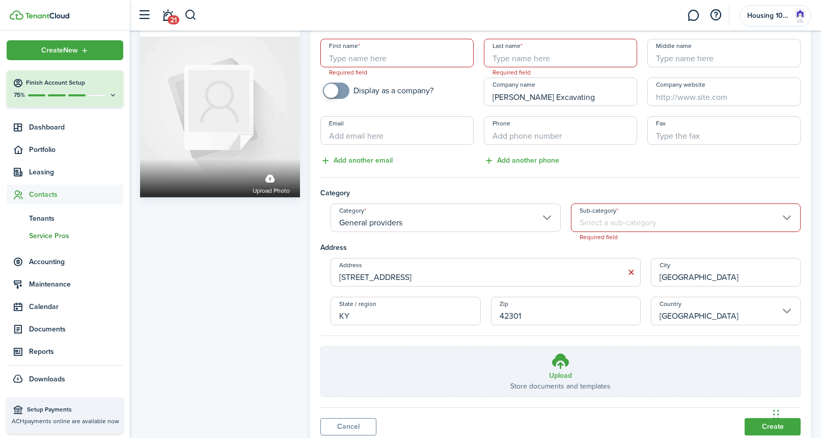
click at [353, 59] on input "First name" at bounding box center [396, 53] width 153 height 29
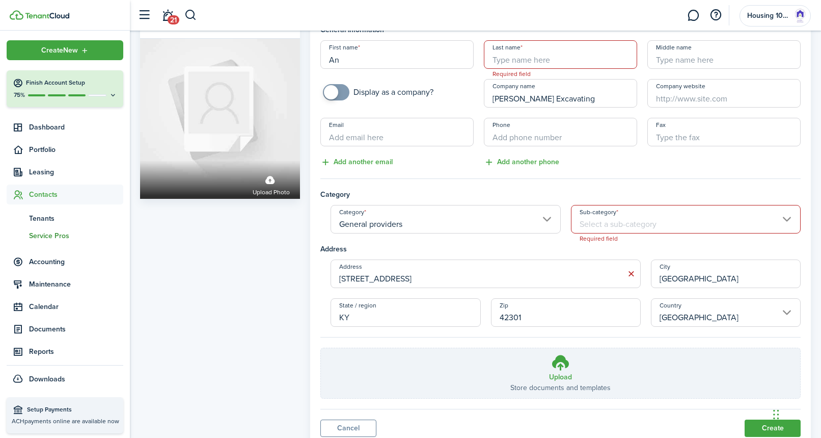
type input "A"
checkbox input "true"
click at [334, 93] on span at bounding box center [331, 92] width 14 height 14
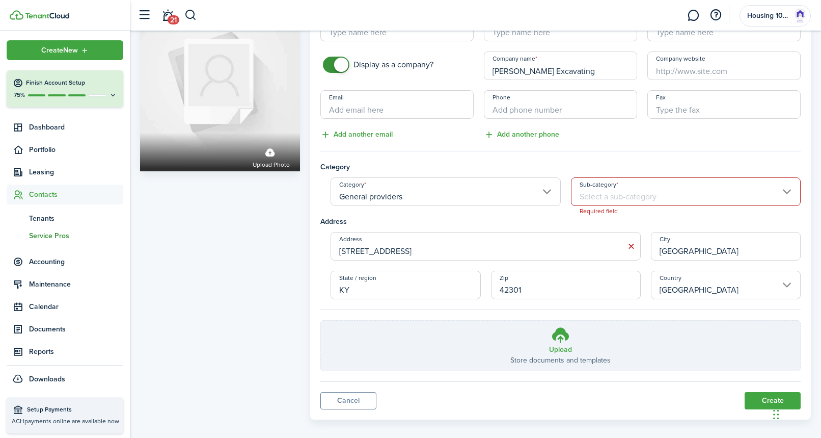
click at [638, 200] on input "Sub-category" at bounding box center [686, 191] width 230 height 29
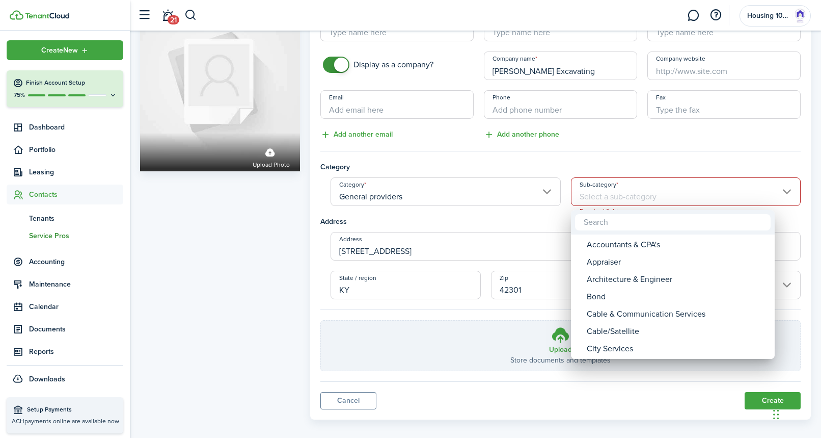
scroll to position [52, 0]
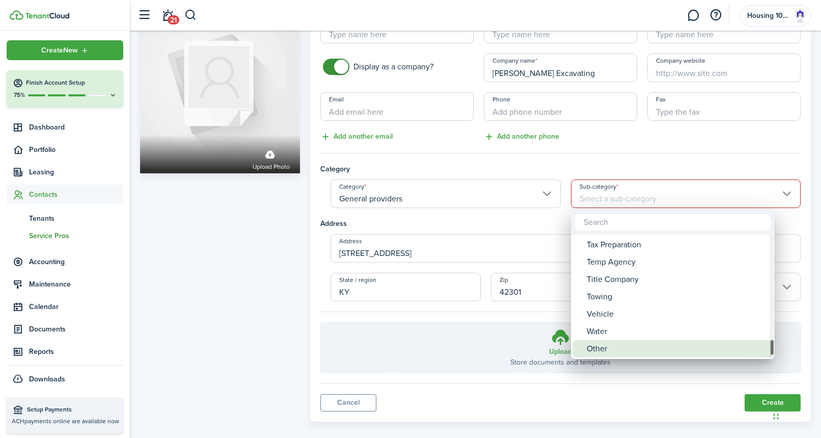
click at [608, 344] on div "Other" at bounding box center [677, 348] width 180 height 17
type input "Other"
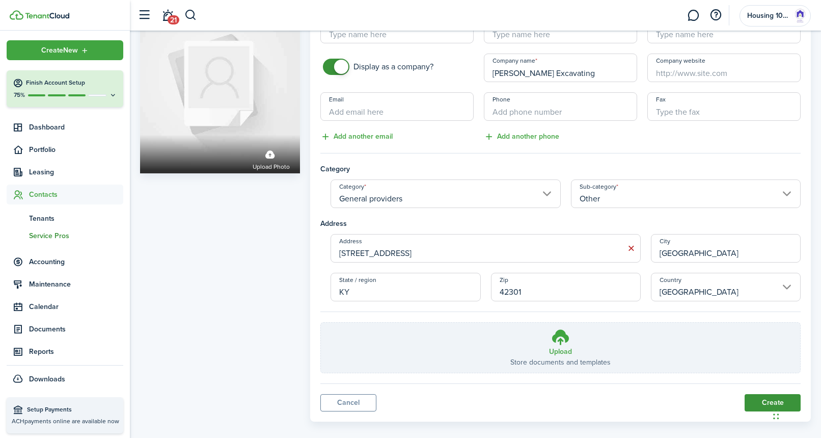
click at [751, 396] on button "Create" at bounding box center [773, 402] width 56 height 17
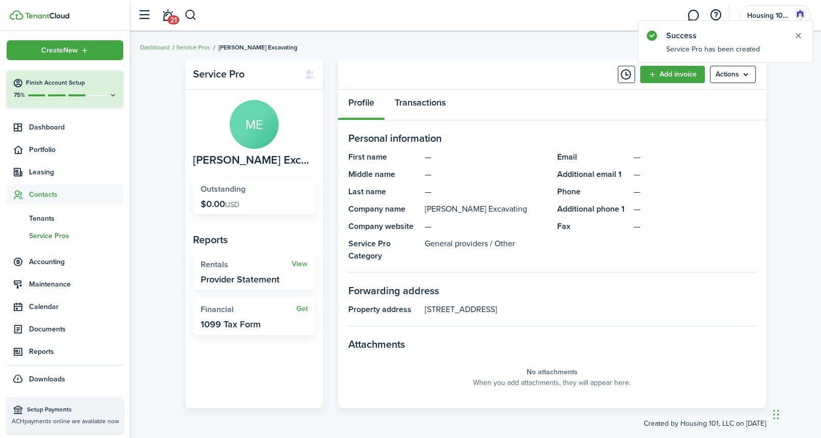
click at [411, 104] on link "Transactions" at bounding box center [420, 105] width 71 height 31
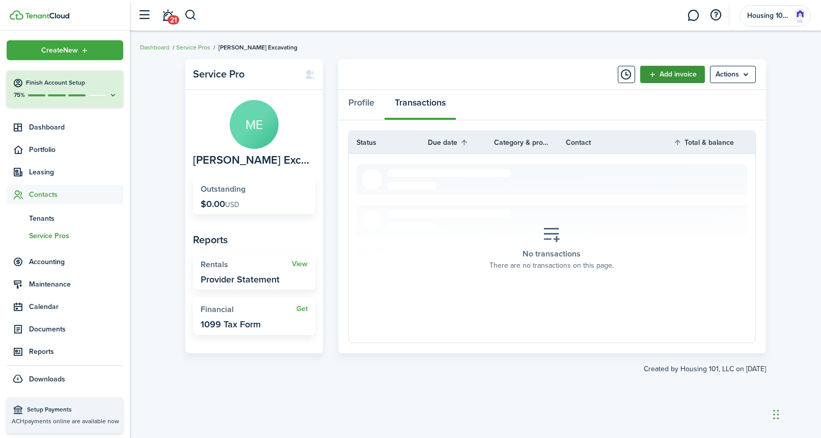
click at [687, 73] on link "Add invoice" at bounding box center [672, 74] width 65 height 17
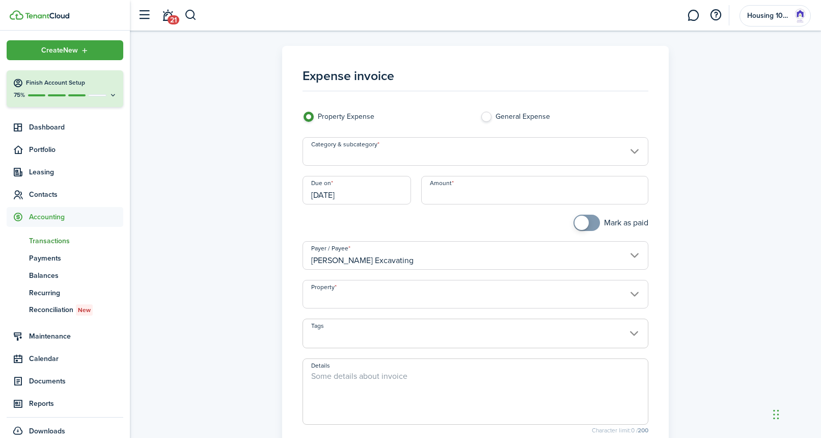
click at [412, 154] on input "Category & subcategory" at bounding box center [476, 151] width 346 height 29
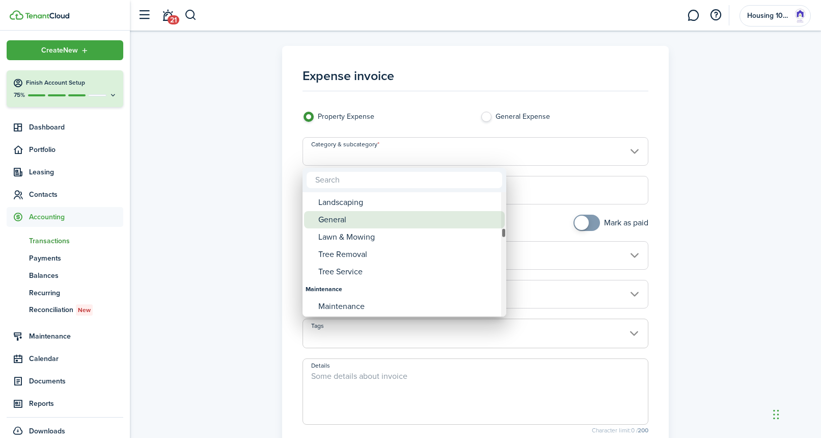
click at [361, 218] on div "General" at bounding box center [408, 219] width 180 height 17
type input "Landscaping / General"
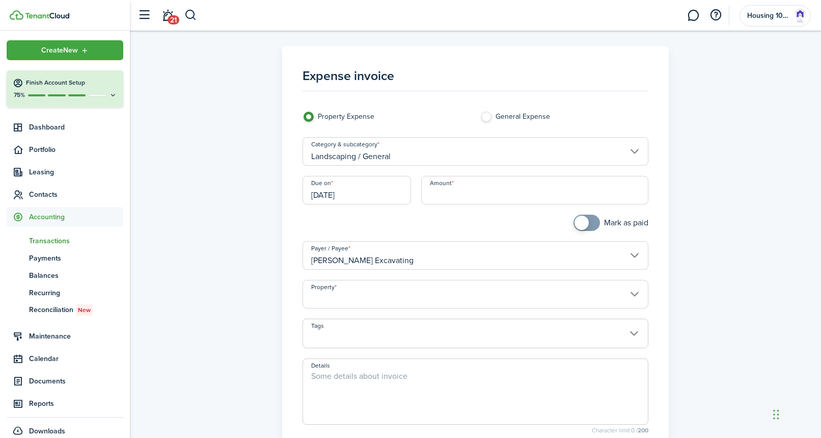
click at [366, 191] on input "[DATE]" at bounding box center [357, 190] width 109 height 29
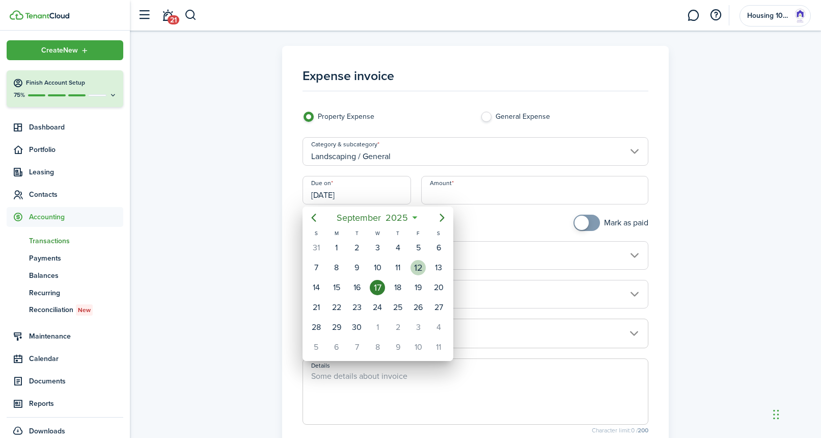
click at [421, 270] on div "12" at bounding box center [418, 267] width 15 height 15
type input "[DATE]"
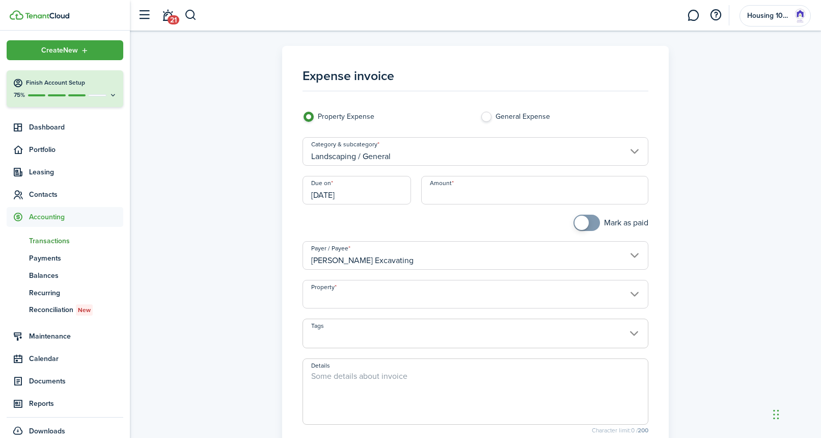
click at [449, 194] on input "Amount" at bounding box center [535, 190] width 228 height 29
type input "$25,000.00"
checkbox input "true"
click at [589, 220] on span at bounding box center [587, 222] width 10 height 16
click at [366, 299] on input "Property" at bounding box center [476, 294] width 346 height 29
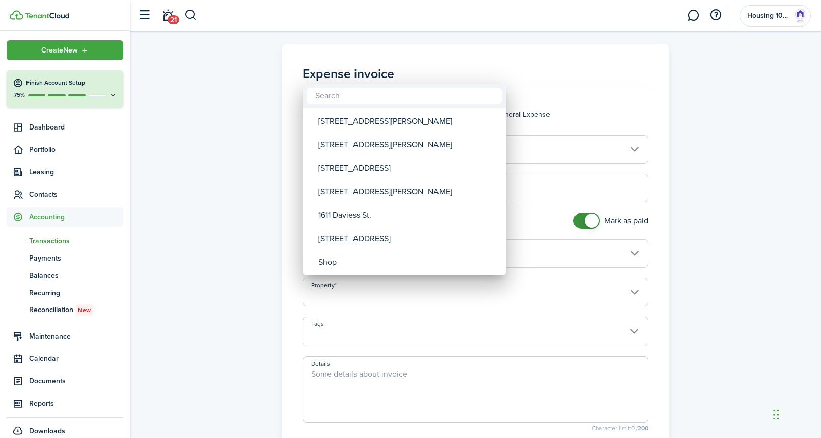
scroll to position [3, 0]
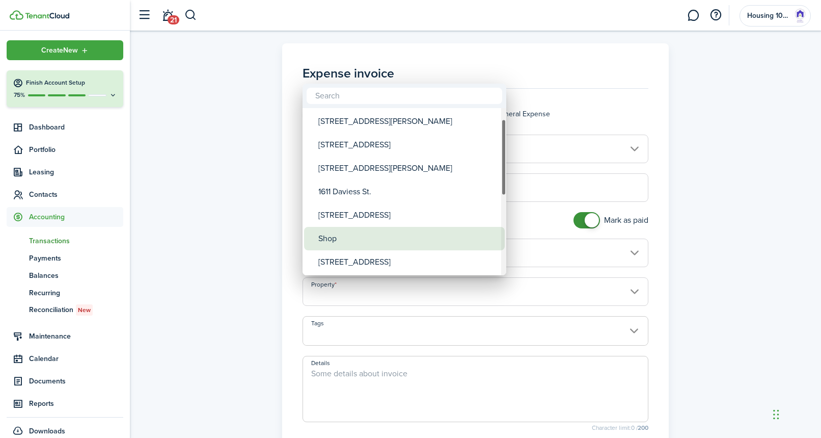
click at [353, 240] on div "Shop" at bounding box center [408, 238] width 180 height 23
type input "Shop"
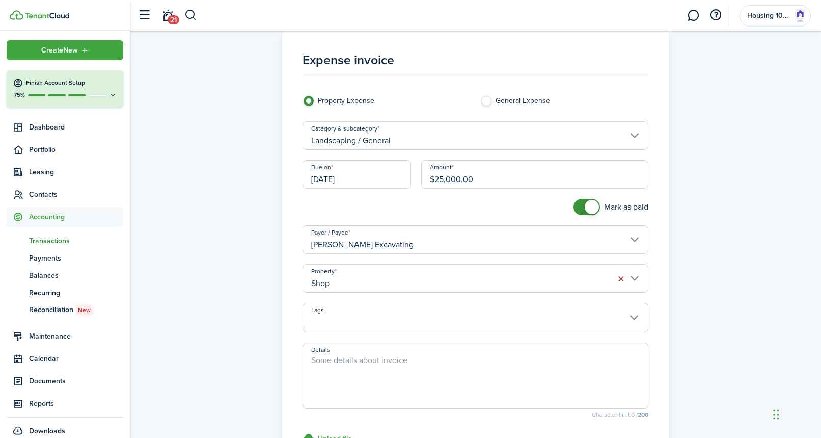
scroll to position [17, 0]
click at [336, 359] on textarea "Details" at bounding box center [475, 377] width 345 height 49
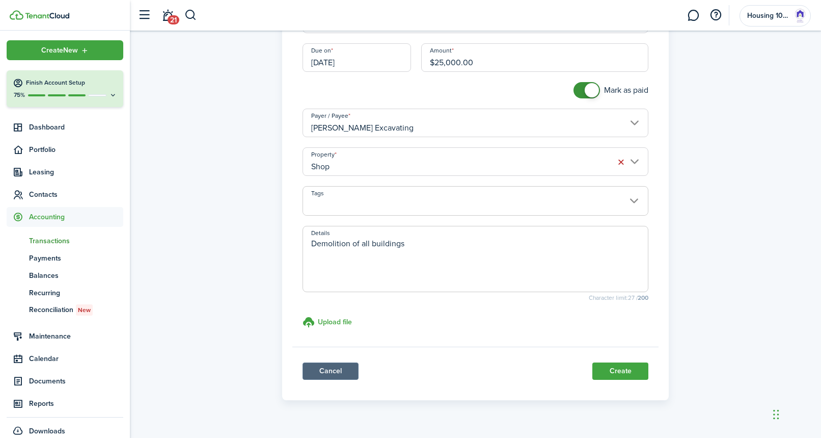
scroll to position [128, 0]
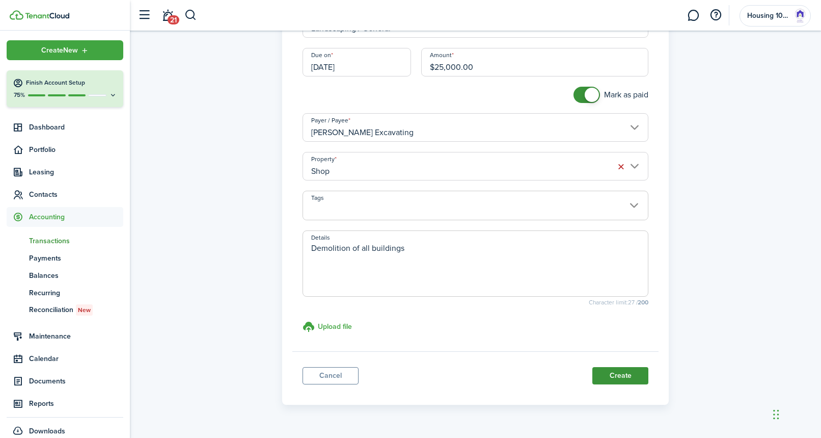
type textarea "Demolition of all buildings"
click at [612, 373] on button "Create" at bounding box center [620, 375] width 56 height 17
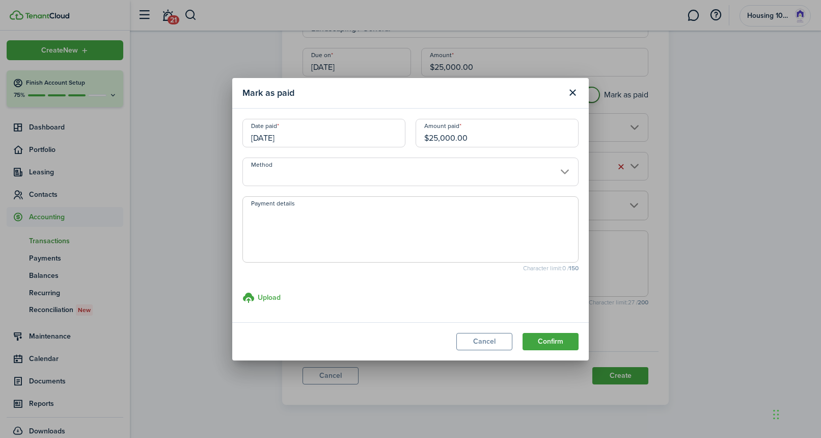
click at [361, 177] on input "Method" at bounding box center [410, 171] width 336 height 29
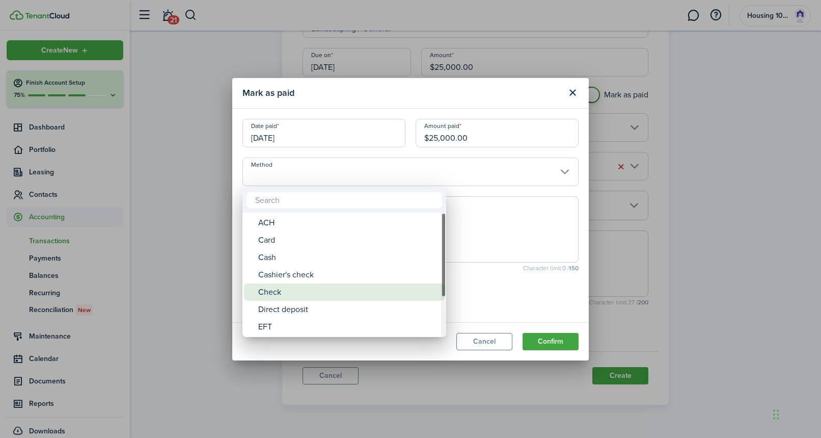
click at [278, 287] on div "Check" at bounding box center [348, 291] width 180 height 17
type input "Check"
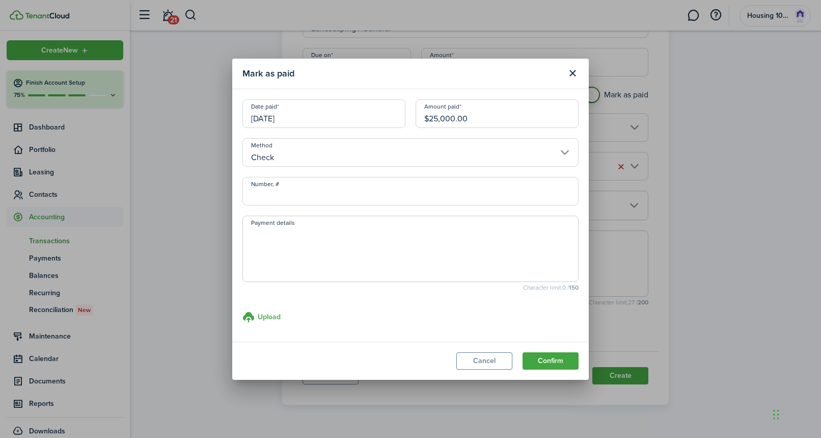
click at [293, 200] on input "Number, #" at bounding box center [410, 191] width 336 height 29
type input "164"
click at [327, 235] on textarea "Payment details" at bounding box center [410, 251] width 335 height 49
type textarea "mailed [DATE]"
click at [549, 361] on button "Confirm" at bounding box center [551, 360] width 56 height 17
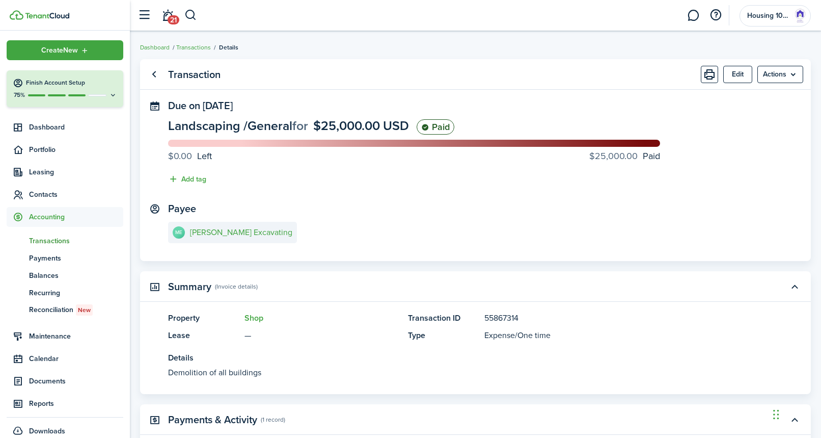
click at [58, 238] on span "Transactions" at bounding box center [76, 240] width 94 height 11
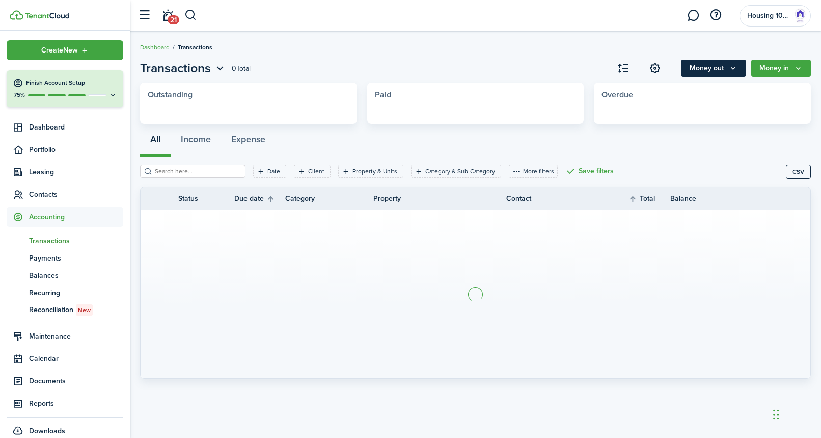
click at [712, 70] on button "Money out" at bounding box center [713, 68] width 65 height 17
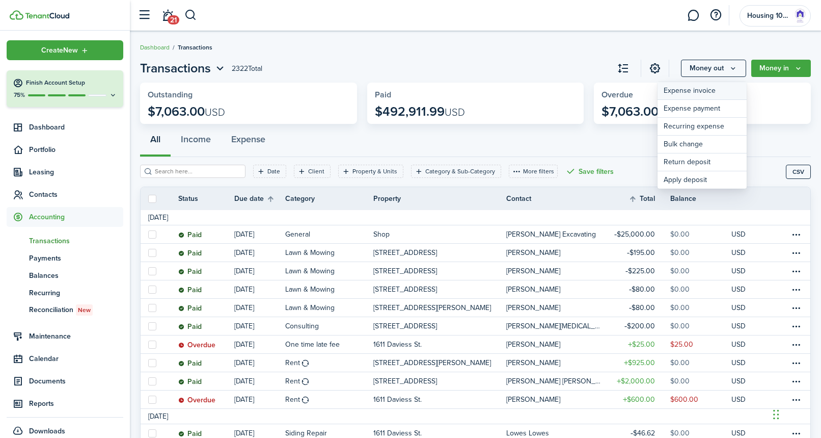
click at [693, 87] on link "Expense invoice" at bounding box center [702, 91] width 89 height 18
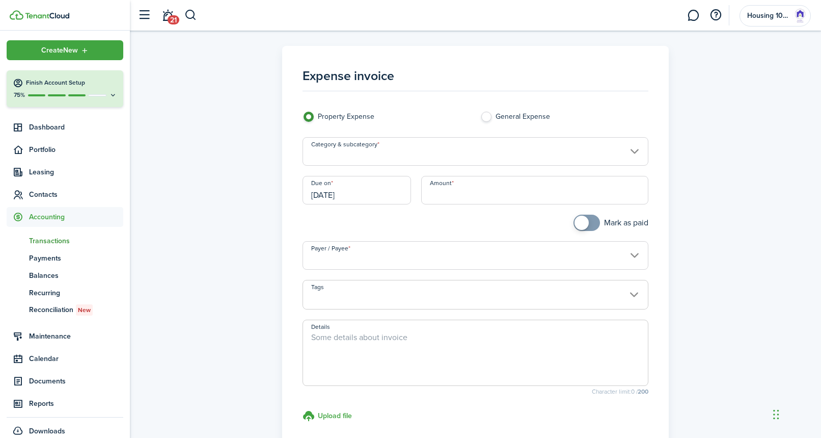
click at [377, 153] on input "Category & subcategory" at bounding box center [476, 151] width 346 height 29
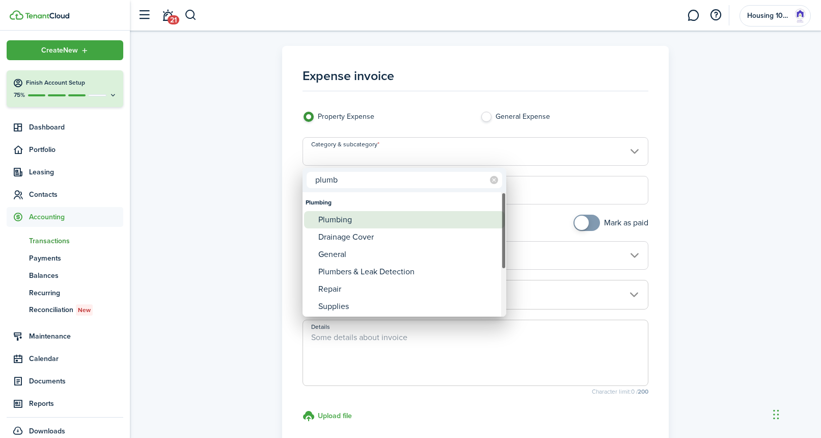
type input "plumb"
click at [340, 221] on div "Plumbing" at bounding box center [408, 219] width 180 height 17
type input "Plumbing"
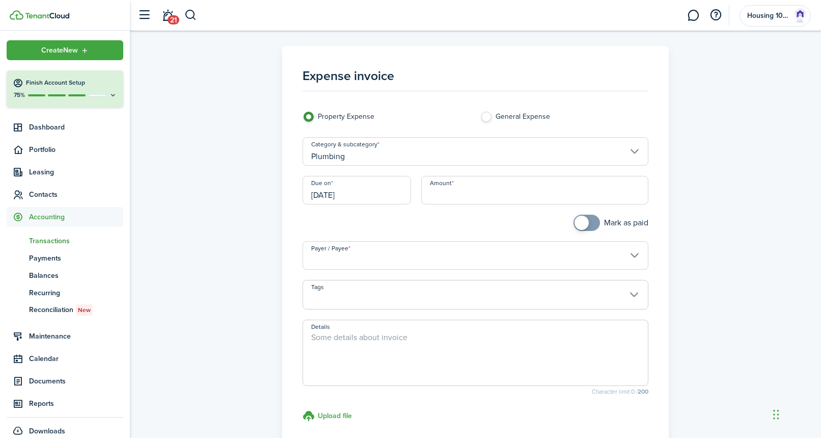
click at [357, 196] on input "[DATE]" at bounding box center [357, 190] width 109 height 29
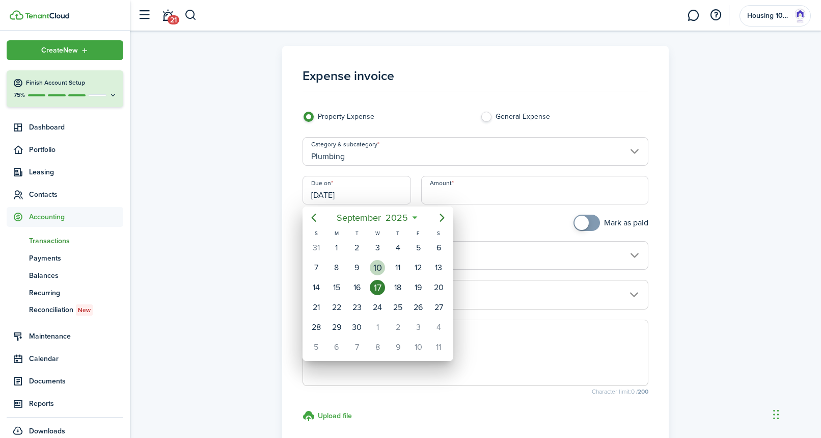
click at [381, 272] on div "10" at bounding box center [377, 267] width 15 height 15
type input "[DATE]"
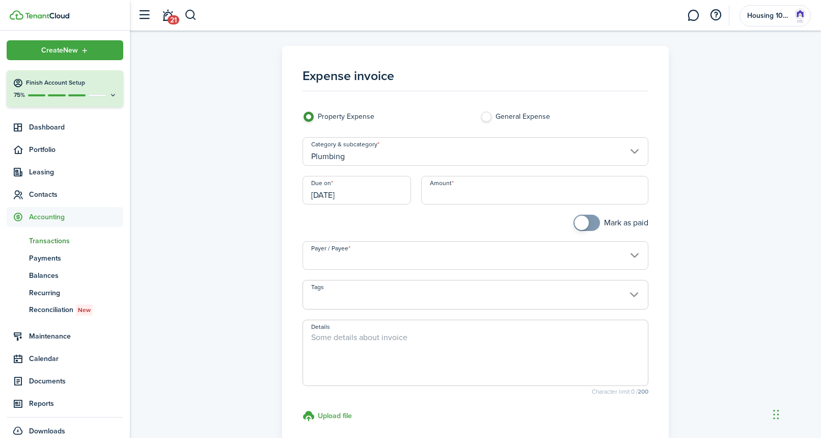
click at [445, 198] on input "Amount" at bounding box center [535, 190] width 228 height 29
type input "$135.00"
click at [599, 225] on input "checkbox" at bounding box center [611, 222] width 75 height 16
checkbox input "true"
click at [431, 253] on input "Payer / Payee" at bounding box center [476, 255] width 346 height 29
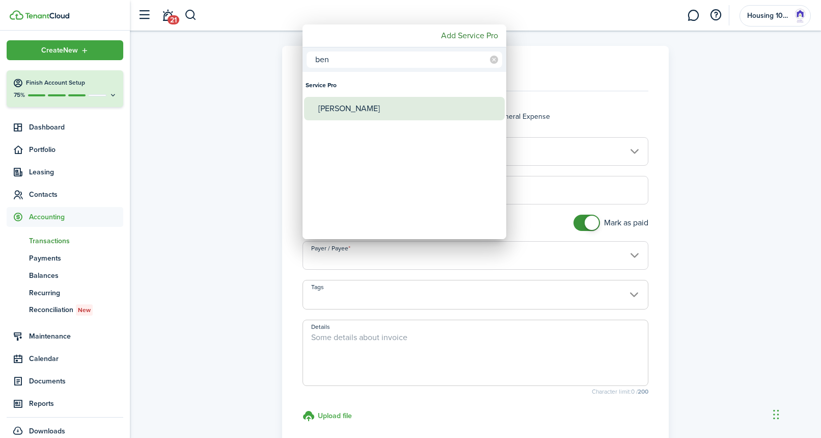
type input "ben"
click at [359, 110] on div "[PERSON_NAME]" at bounding box center [408, 108] width 180 height 23
type input "[PERSON_NAME]"
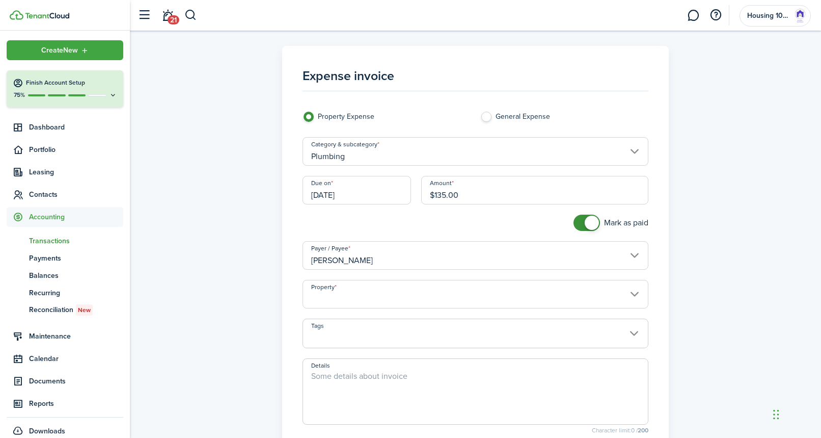
click at [347, 289] on input "Property" at bounding box center [476, 294] width 346 height 29
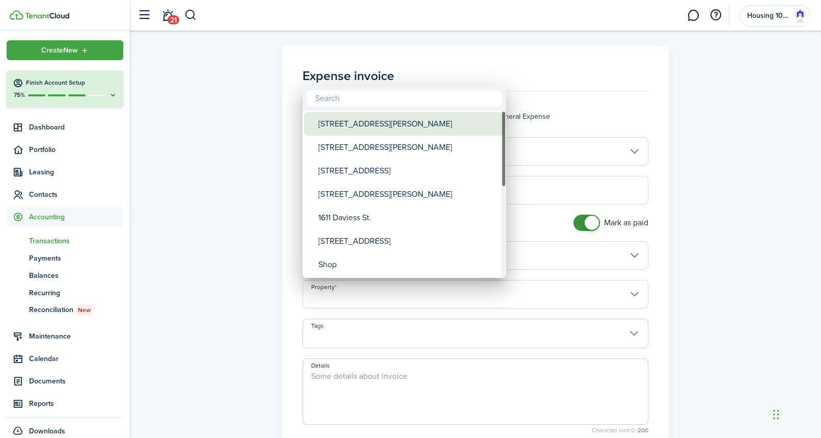
click at [346, 126] on div "[STREET_ADDRESS][PERSON_NAME]" at bounding box center [408, 123] width 180 height 23
type input "[STREET_ADDRESS][PERSON_NAME]"
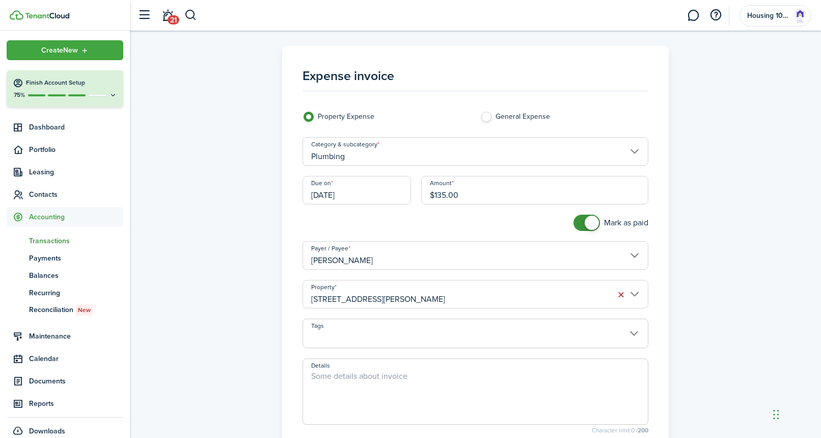
click at [339, 371] on textarea "Details" at bounding box center [475, 394] width 345 height 49
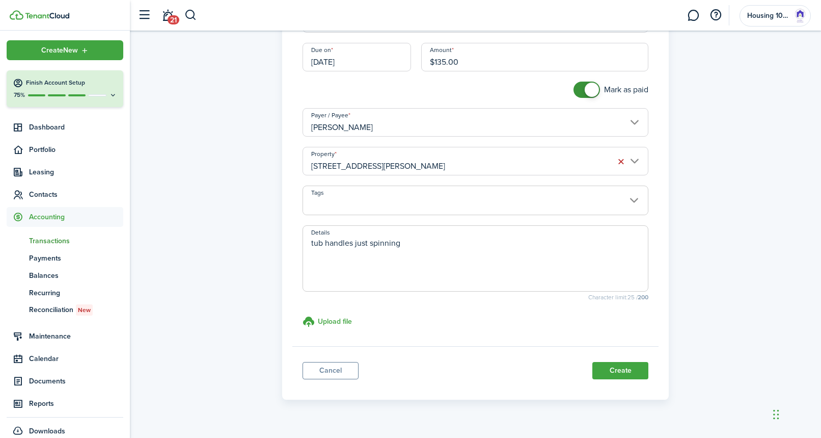
scroll to position [148, 0]
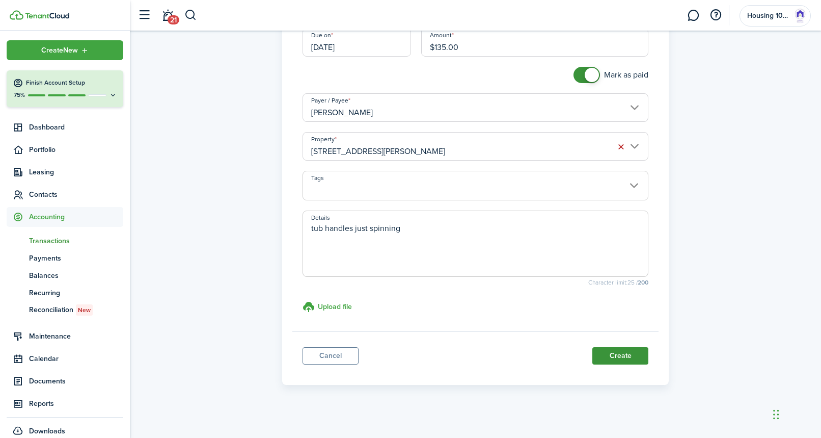
type textarea "tub handles just spinning"
click at [617, 349] on button "Create" at bounding box center [620, 355] width 56 height 17
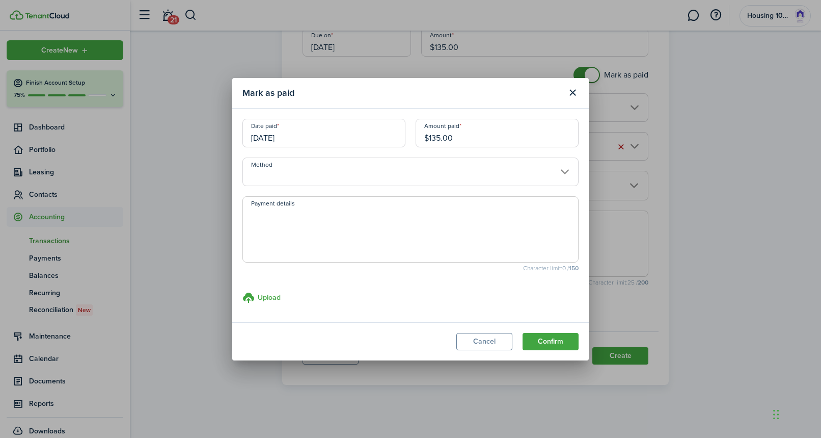
click at [393, 173] on input "Method" at bounding box center [410, 171] width 336 height 29
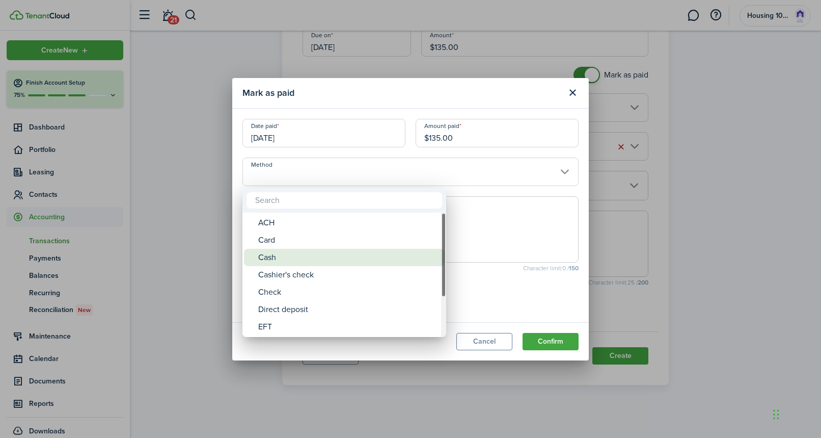
click at [323, 258] on div "Cash" at bounding box center [348, 257] width 180 height 17
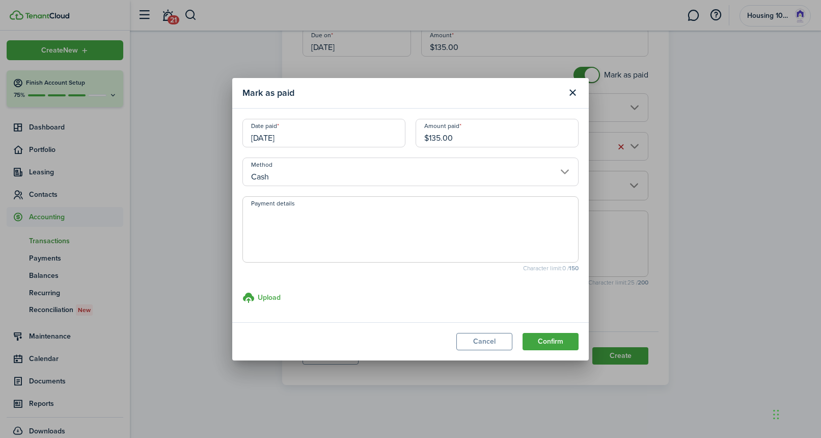
click at [375, 174] on input "Cash" at bounding box center [410, 171] width 336 height 29
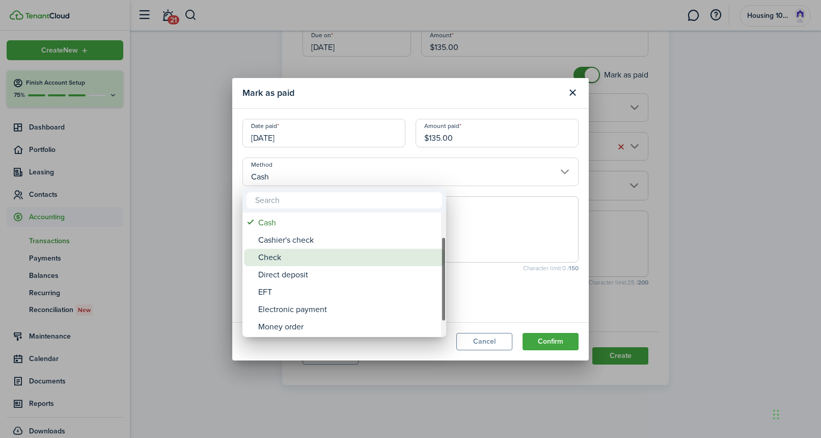
click at [317, 260] on div "Check" at bounding box center [348, 257] width 180 height 17
type input "Check"
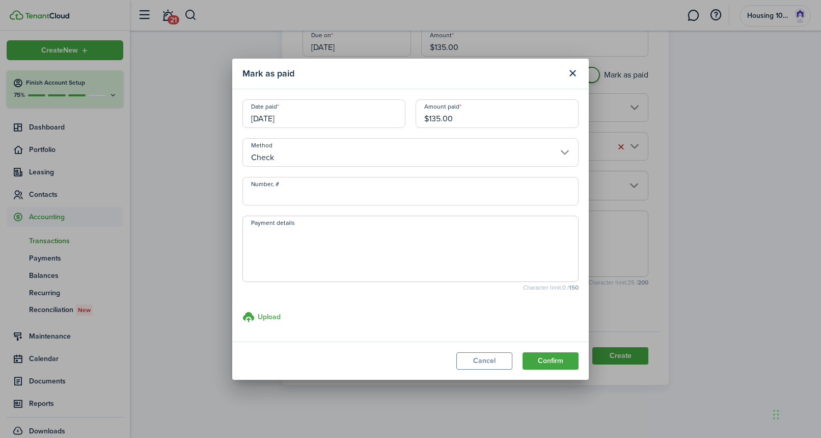
click at [330, 195] on input "Number, #" at bounding box center [410, 191] width 336 height 29
type input "1116"
click at [543, 362] on button "Confirm" at bounding box center [551, 360] width 56 height 17
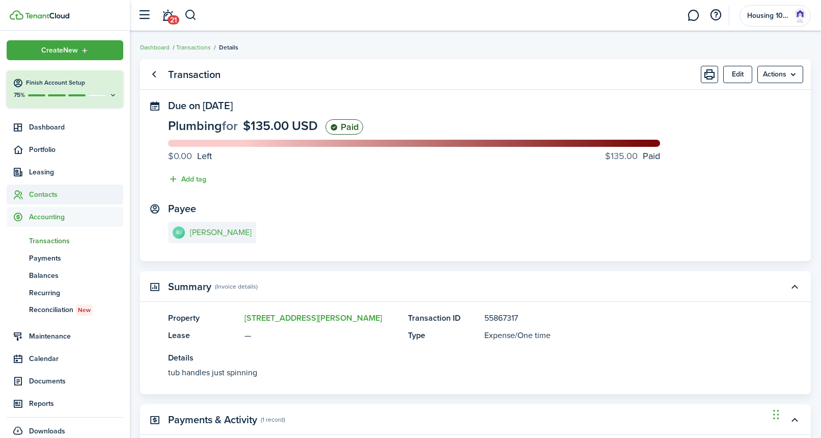
click at [43, 196] on span "Contacts" at bounding box center [76, 194] width 94 height 11
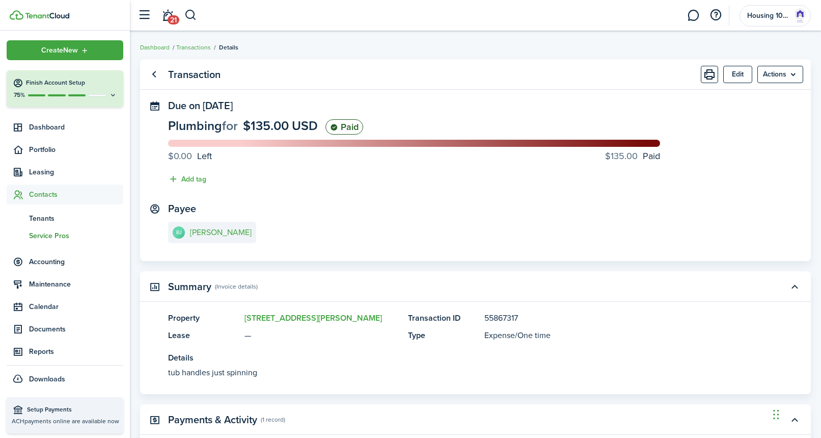
click at [43, 234] on span "Service Pros" at bounding box center [76, 235] width 94 height 11
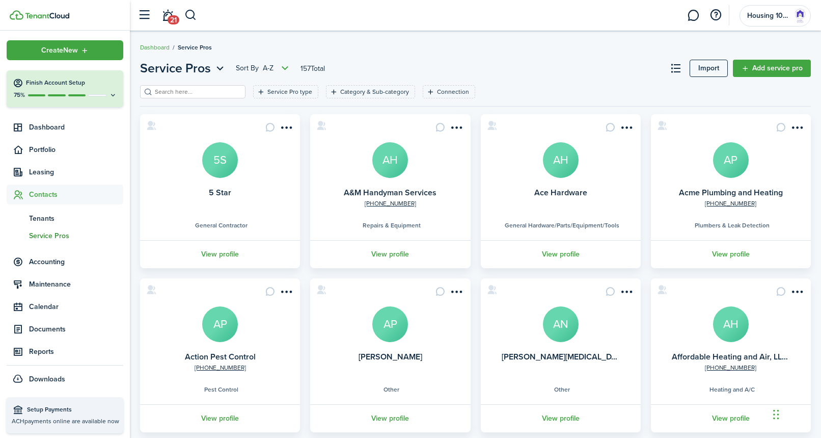
click at [175, 90] on input "search" at bounding box center [197, 92] width 90 height 10
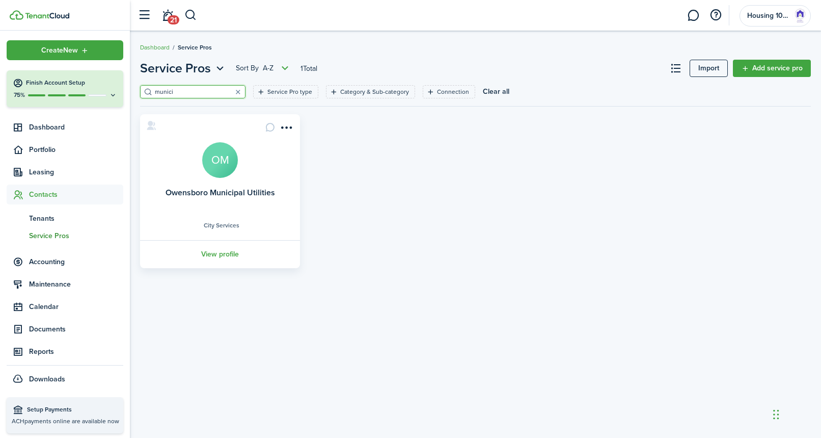
type input "munici"
click at [216, 163] on avatar-text "OM" at bounding box center [220, 160] width 36 height 36
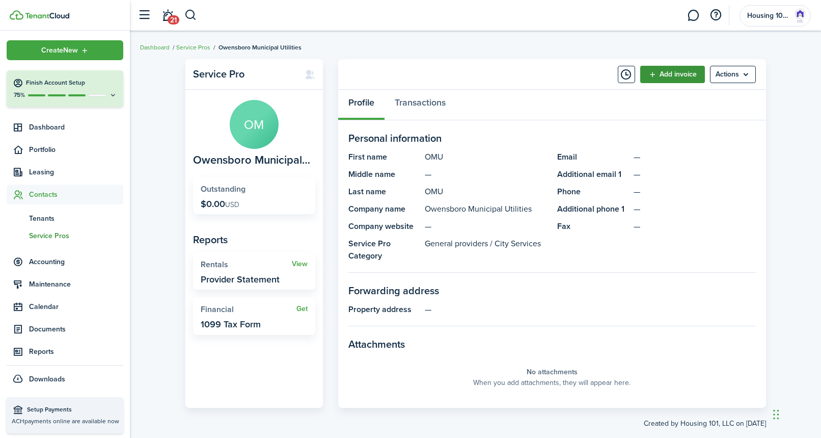
click at [683, 72] on link "Add invoice" at bounding box center [672, 74] width 65 height 17
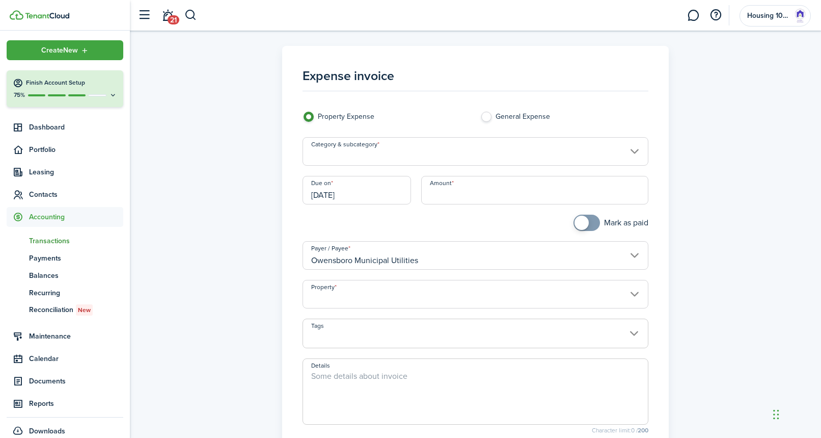
click at [405, 153] on input "Category & subcategory" at bounding box center [476, 151] width 346 height 29
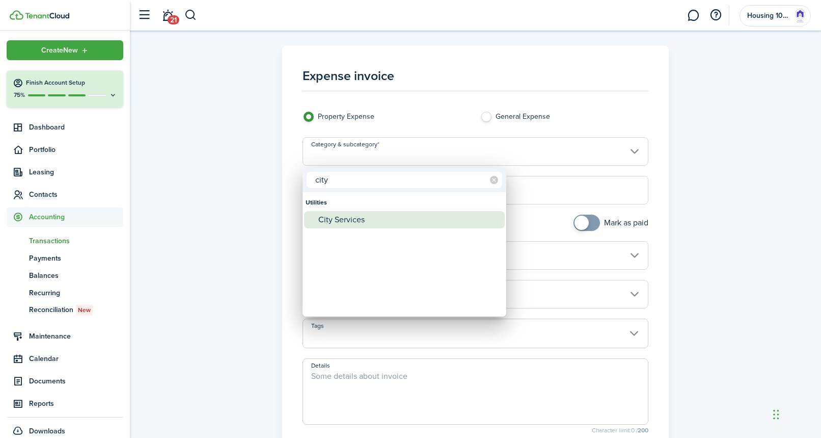
type input "city"
click at [341, 217] on div "City Services" at bounding box center [408, 219] width 180 height 17
type input "Utilities / City Services"
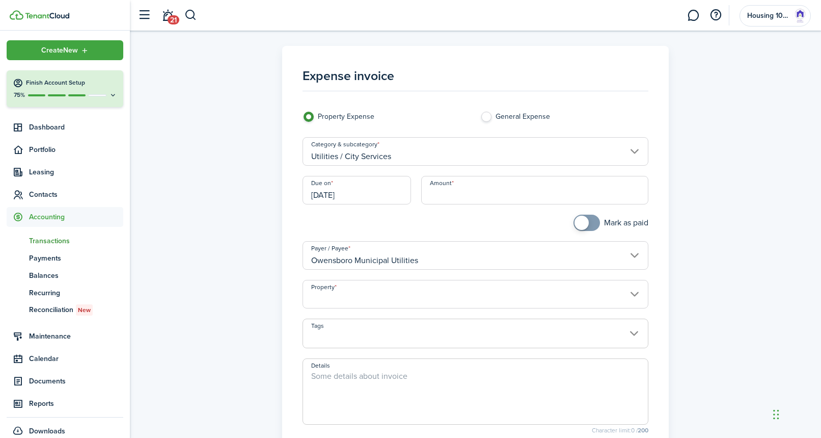
click at [368, 192] on input "[DATE]" at bounding box center [357, 190] width 109 height 29
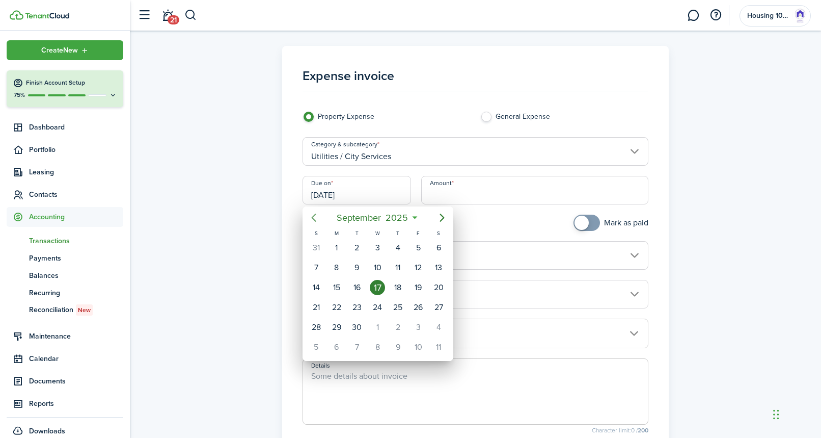
click at [313, 216] on icon "Previous page" at bounding box center [313, 217] width 5 height 8
click at [395, 261] on div "10" at bounding box center [397, 267] width 15 height 15
type input "[DATE]"
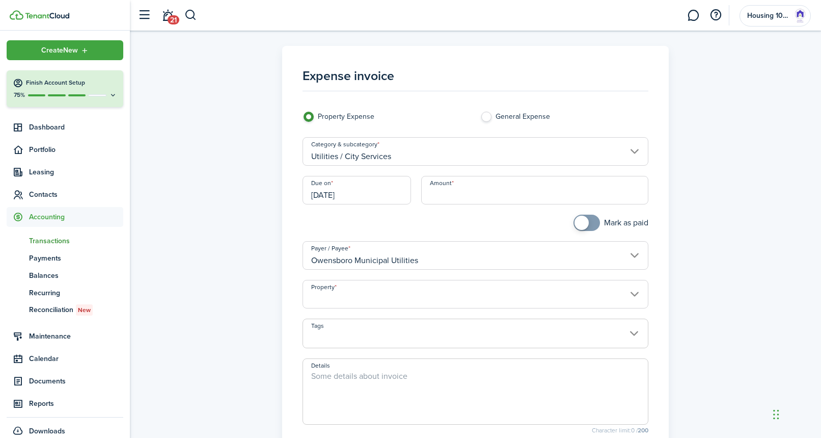
click at [441, 195] on input "Amount" at bounding box center [535, 190] width 228 height 29
type input "$172.35"
checkbox input "true"
click at [585, 224] on span at bounding box center [582, 222] width 14 height 14
click at [415, 297] on input "Property" at bounding box center [476, 294] width 346 height 29
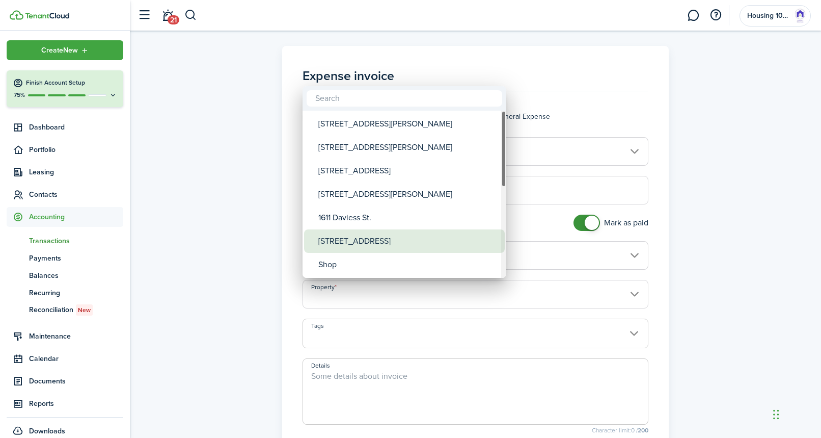
click at [390, 238] on div "[STREET_ADDRESS]" at bounding box center [408, 240] width 180 height 23
type input "[STREET_ADDRESS]"
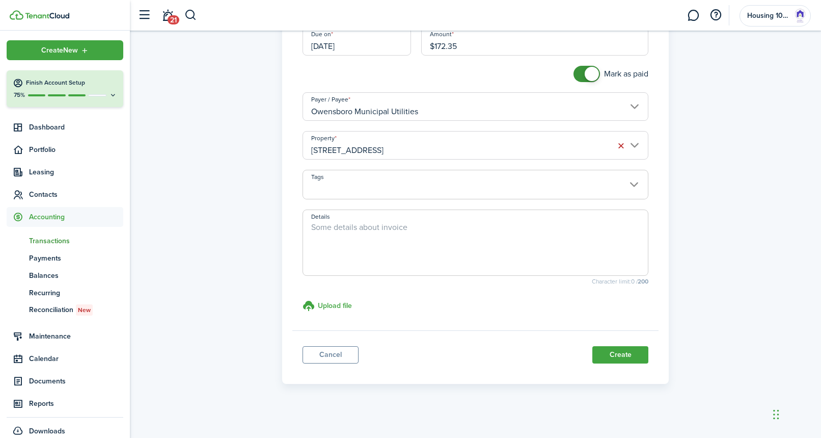
scroll to position [153, 0]
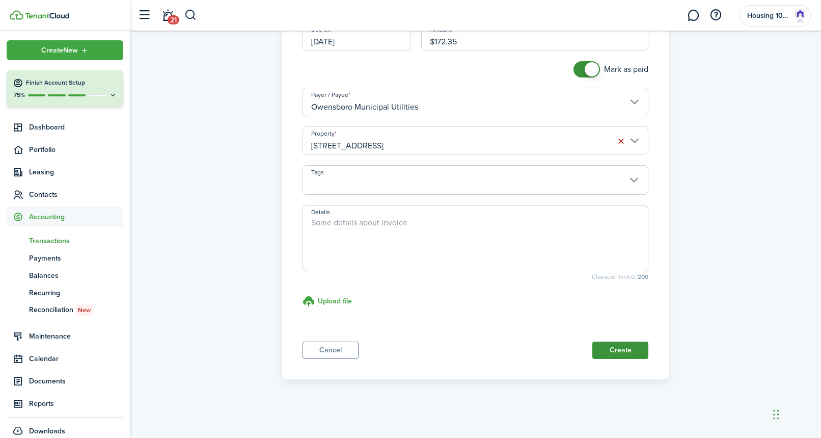
click at [606, 349] on button "Create" at bounding box center [620, 349] width 56 height 17
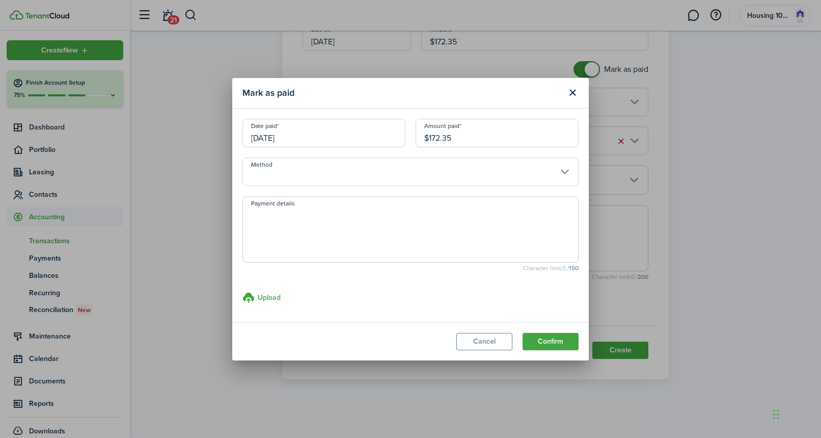
click at [405, 177] on input "Method" at bounding box center [410, 171] width 336 height 29
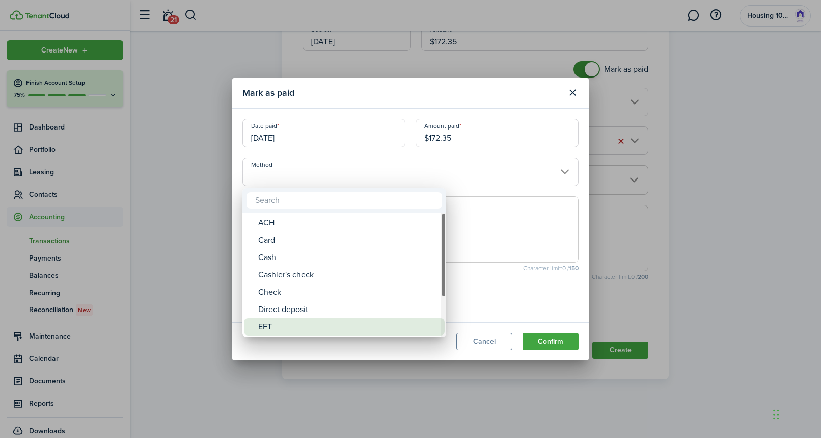
click at [322, 322] on div "EFT" at bounding box center [348, 326] width 180 height 17
type input "EFT"
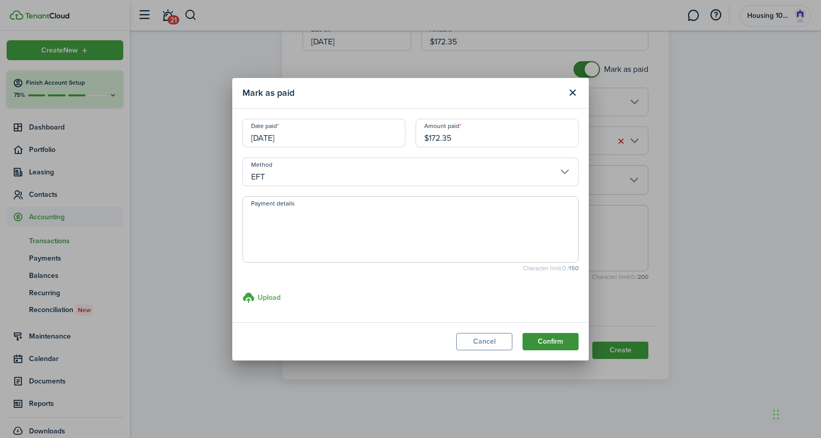
click at [537, 337] on button "Confirm" at bounding box center [551, 341] width 56 height 17
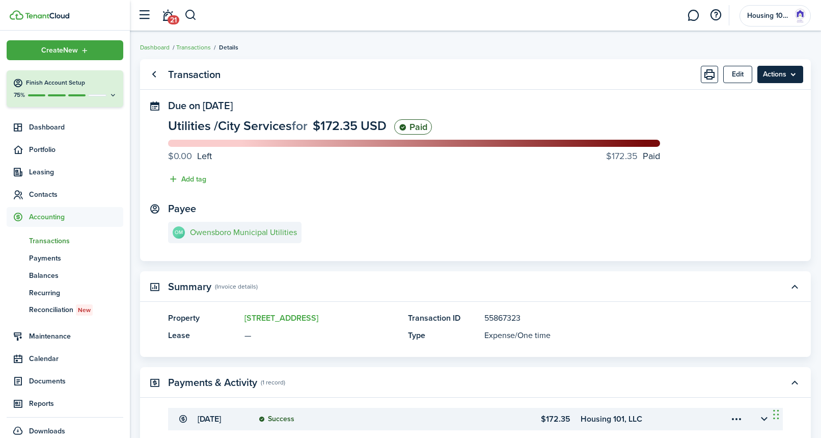
click at [772, 74] on menu-btn "Actions" at bounding box center [780, 74] width 46 height 17
click at [730, 111] on link "Clone" at bounding box center [758, 114] width 89 height 17
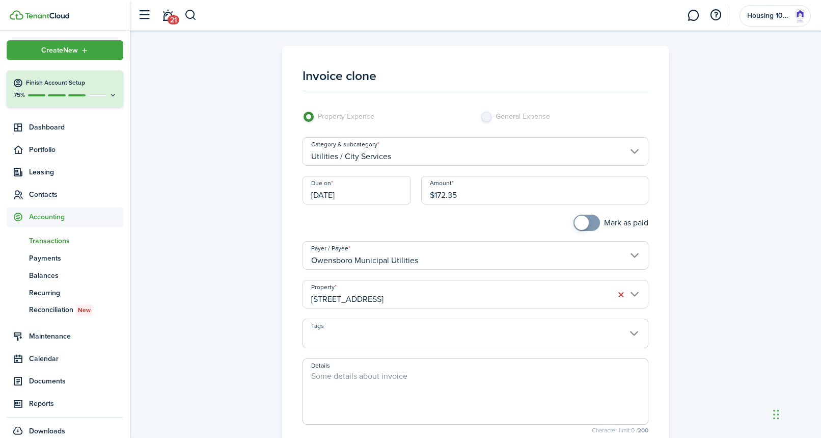
click at [377, 193] on input "[DATE]" at bounding box center [357, 190] width 109 height 29
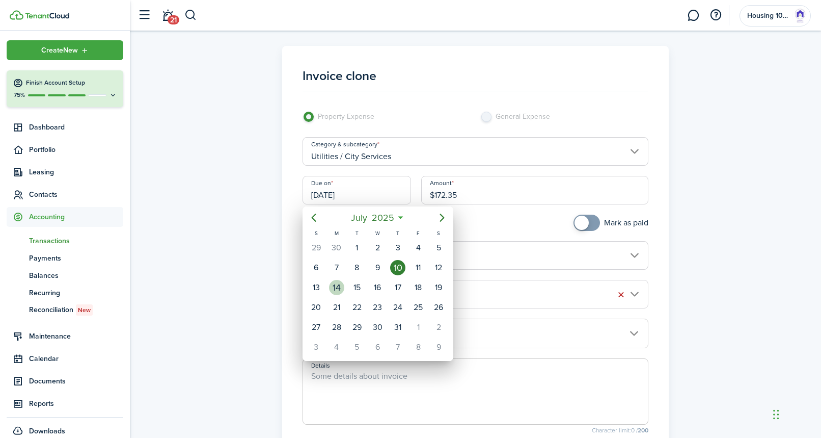
click at [341, 284] on div "14" at bounding box center [336, 287] width 15 height 15
type input "[DATE]"
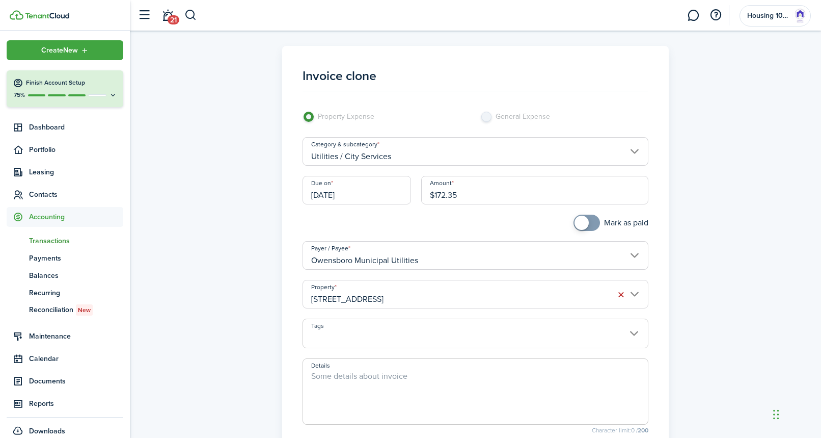
click at [460, 195] on input "$172.35" at bounding box center [535, 190] width 228 height 29
type input "$159.23"
checkbox input "true"
click at [583, 220] on span at bounding box center [582, 222] width 14 height 14
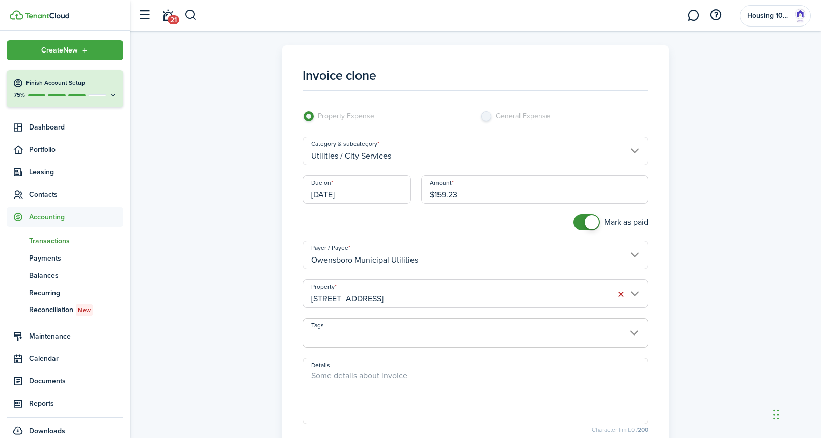
click at [454, 293] on input "[STREET_ADDRESS]" at bounding box center [476, 293] width 346 height 29
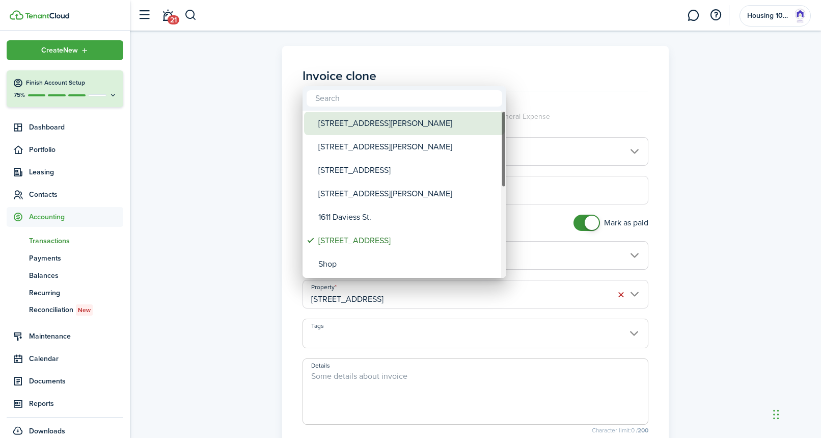
click at [366, 120] on div "[STREET_ADDRESS][PERSON_NAME]" at bounding box center [408, 123] width 180 height 23
click at [358, 121] on div "[STREET_ADDRESS][PERSON_NAME]" at bounding box center [408, 122] width 180 height 23
click at [345, 123] on div "[STREET_ADDRESS][PERSON_NAME]" at bounding box center [408, 123] width 180 height 23
type input "[STREET_ADDRESS][PERSON_NAME]"
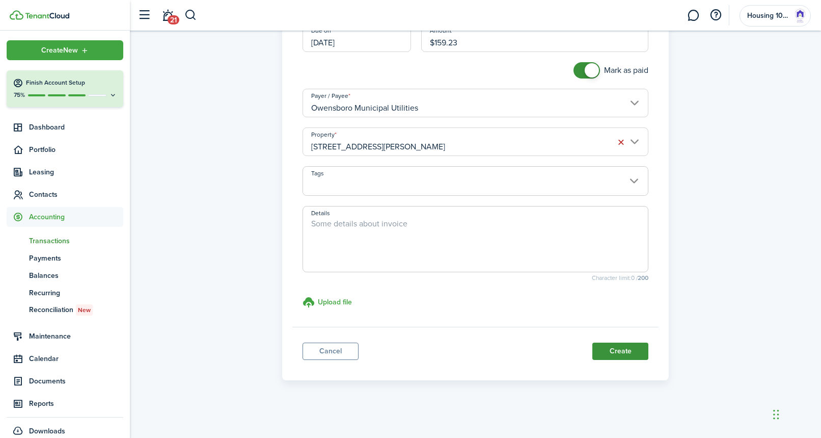
click at [614, 351] on button "Create" at bounding box center [620, 350] width 56 height 17
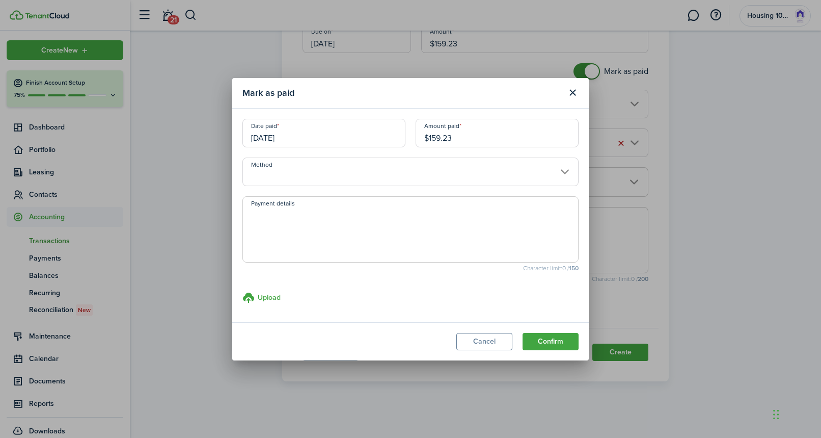
click at [411, 168] on input "Method" at bounding box center [410, 171] width 336 height 29
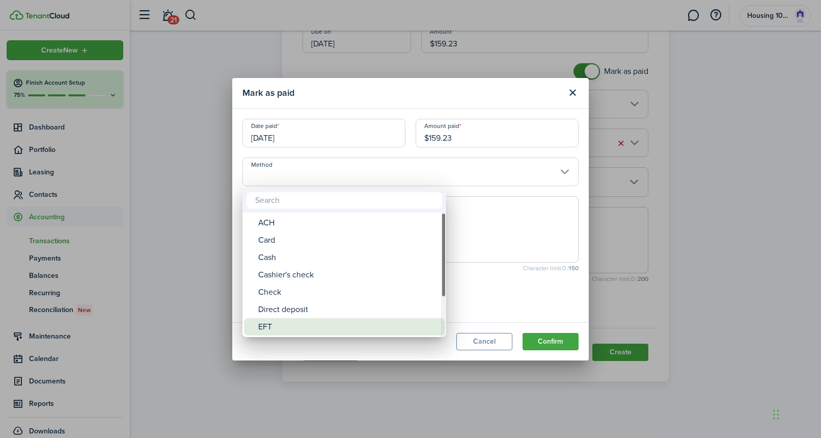
click at [324, 331] on div "EFT" at bounding box center [348, 326] width 180 height 17
type input "EFT"
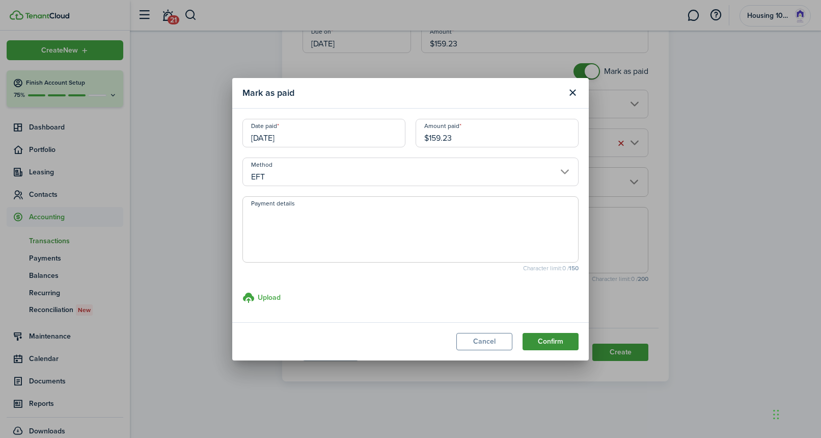
click at [547, 341] on button "Confirm" at bounding box center [551, 341] width 56 height 17
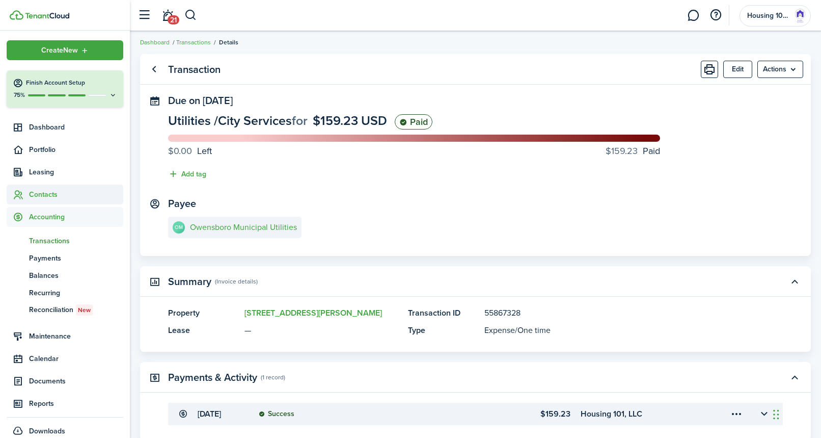
click at [32, 193] on span "Contacts" at bounding box center [76, 194] width 94 height 11
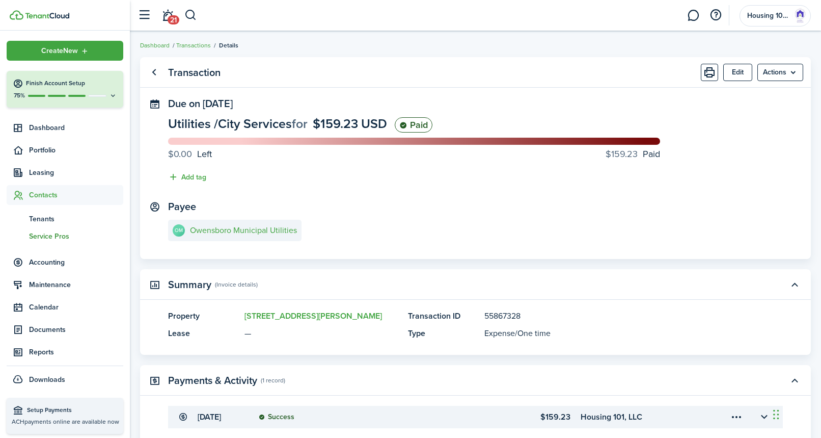
scroll to position [1, 0]
click at [39, 236] on span "Service Pros" at bounding box center [76, 235] width 94 height 11
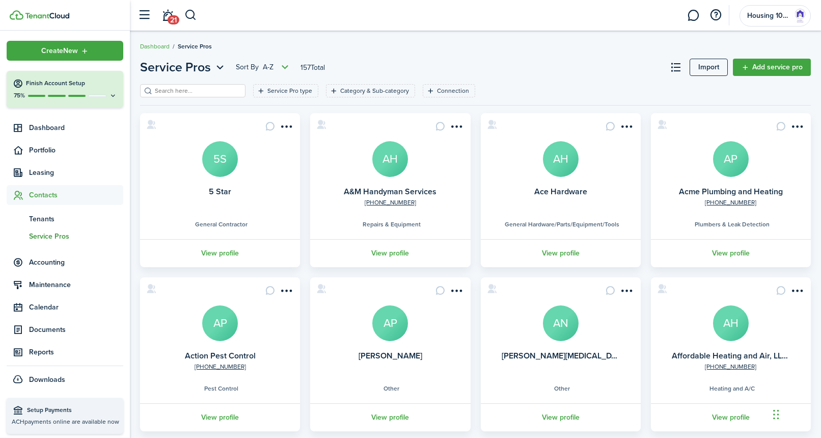
click at [170, 93] on input "search" at bounding box center [197, 91] width 90 height 10
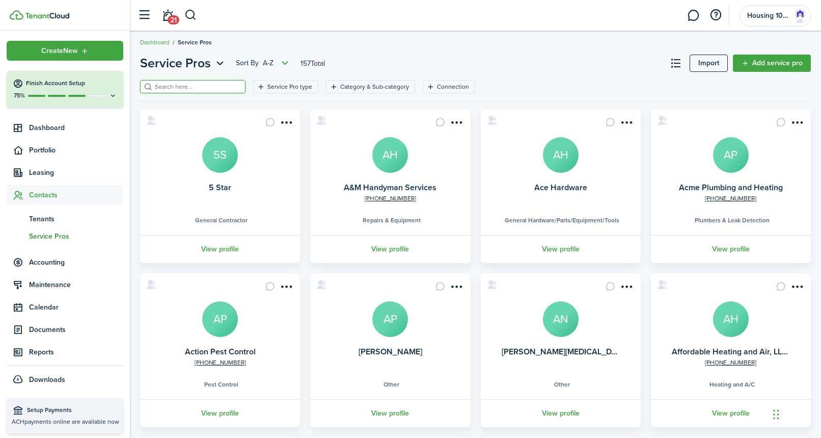
scroll to position [4, 0]
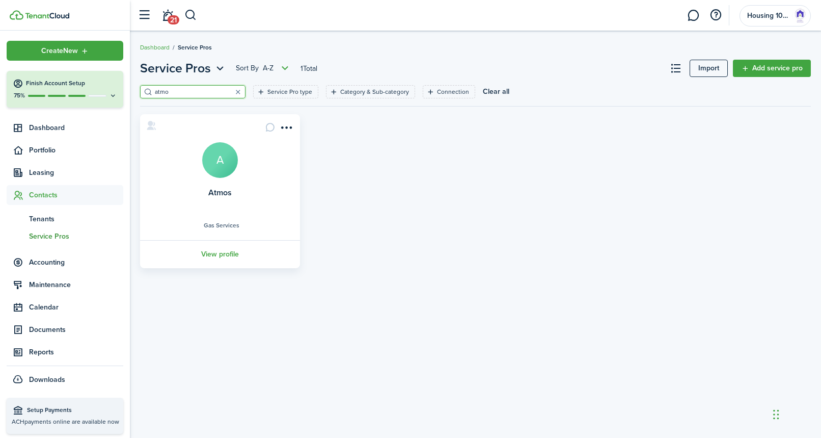
type input "atmo"
click at [211, 169] on avatar-text "A" at bounding box center [220, 160] width 36 height 36
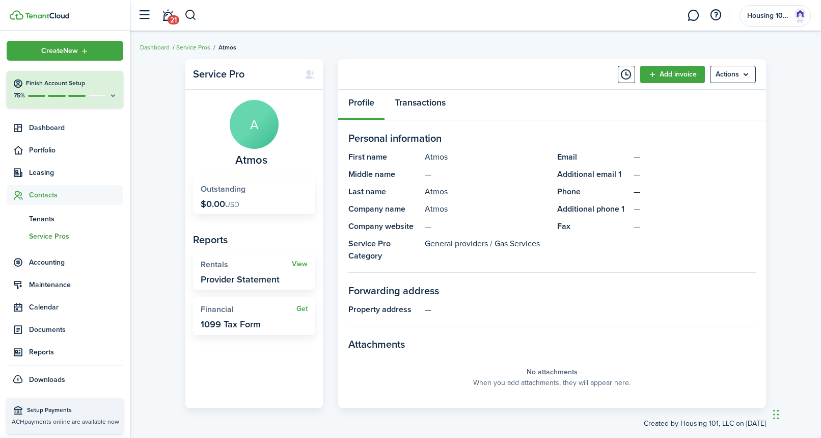
click at [439, 103] on link "Transactions" at bounding box center [420, 105] width 71 height 31
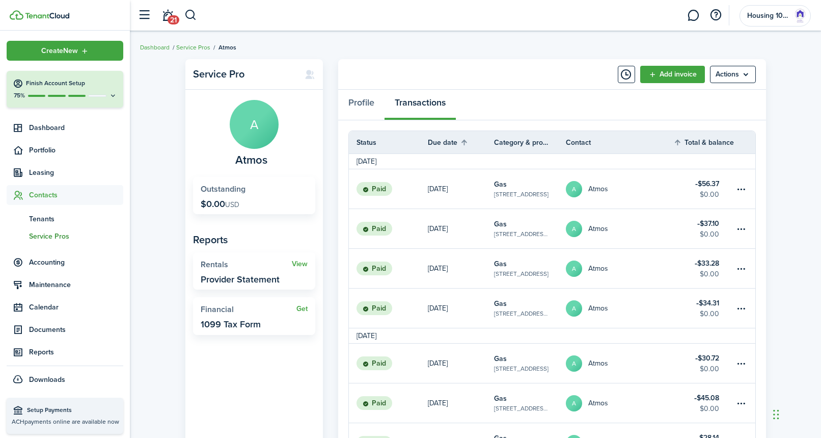
click at [446, 190] on link "[DATE]" at bounding box center [461, 188] width 66 height 39
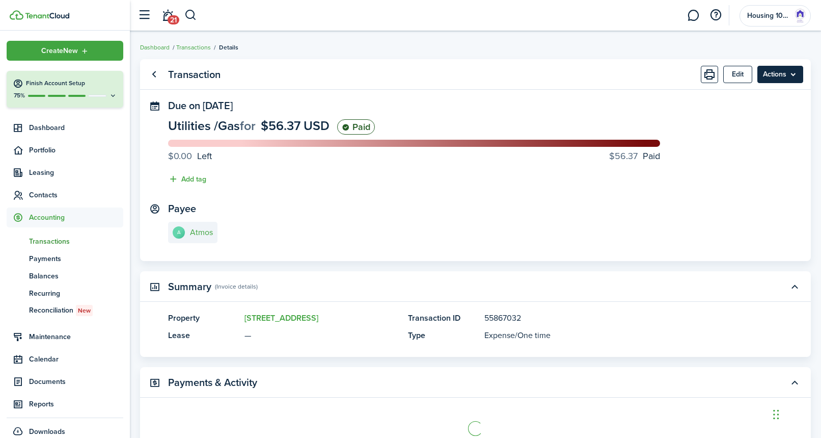
click at [773, 70] on menu-btn "Actions" at bounding box center [780, 74] width 46 height 17
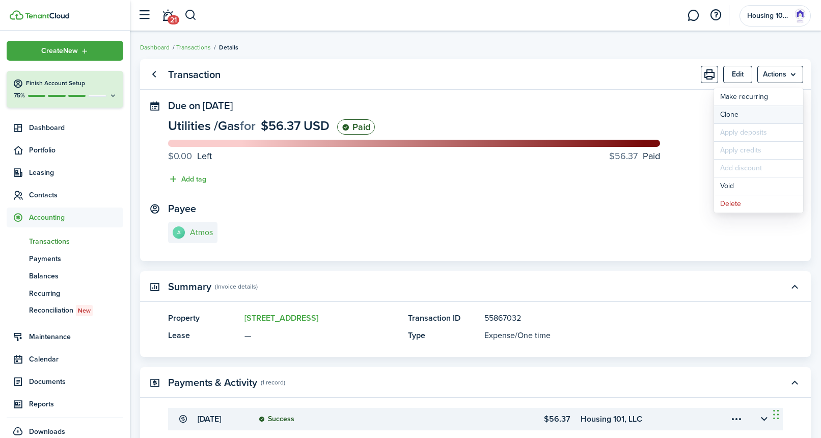
click at [734, 114] on link "Clone" at bounding box center [758, 114] width 89 height 17
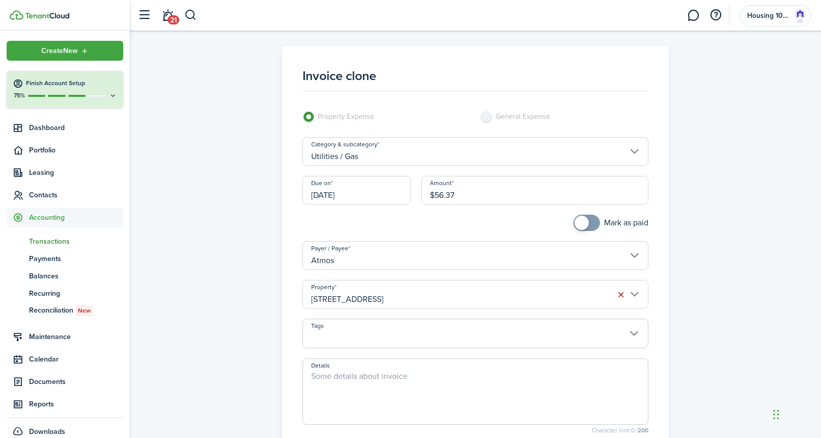
click at [375, 189] on input "[DATE]" at bounding box center [357, 190] width 109 height 29
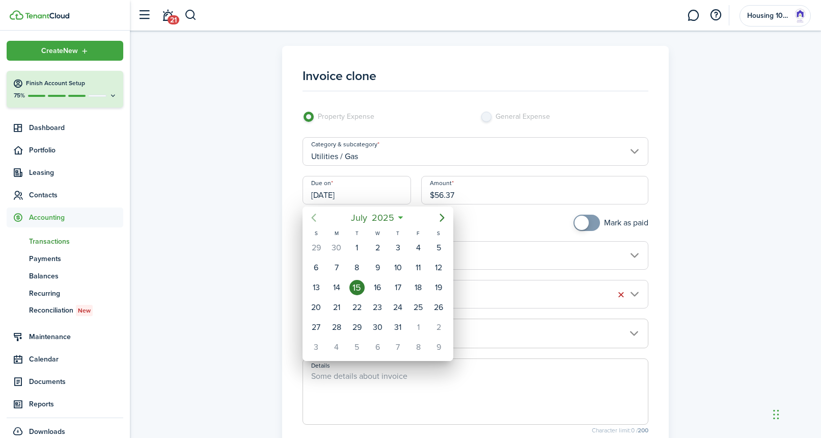
click at [314, 215] on icon "Previous page" at bounding box center [313, 217] width 5 height 8
click at [337, 283] on div "16" at bounding box center [336, 287] width 15 height 15
type input "[DATE]"
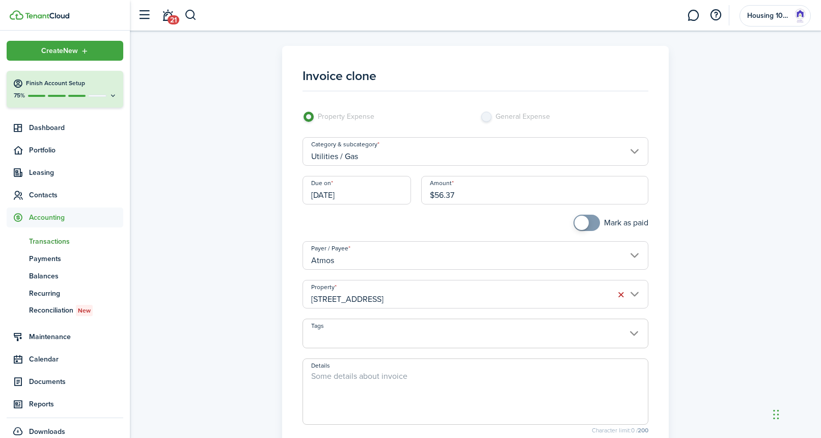
click at [461, 195] on input "$56.37" at bounding box center [535, 190] width 228 height 29
type input "$62.93"
checkbox input "true"
click at [583, 224] on span at bounding box center [582, 222] width 14 height 14
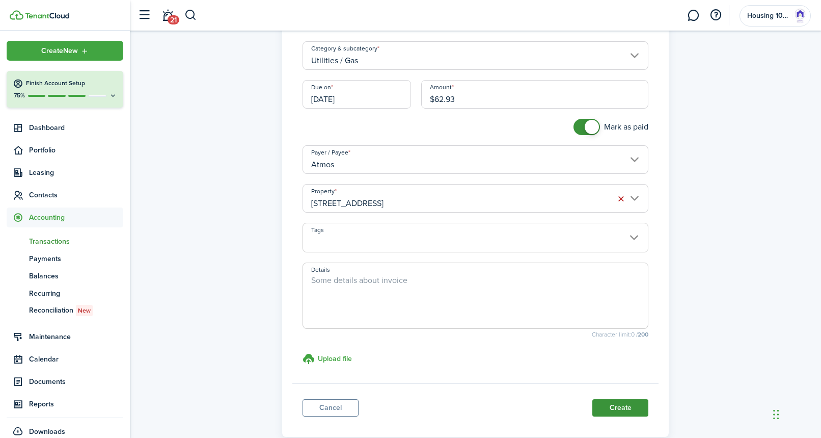
click at [609, 403] on button "Create" at bounding box center [620, 407] width 56 height 17
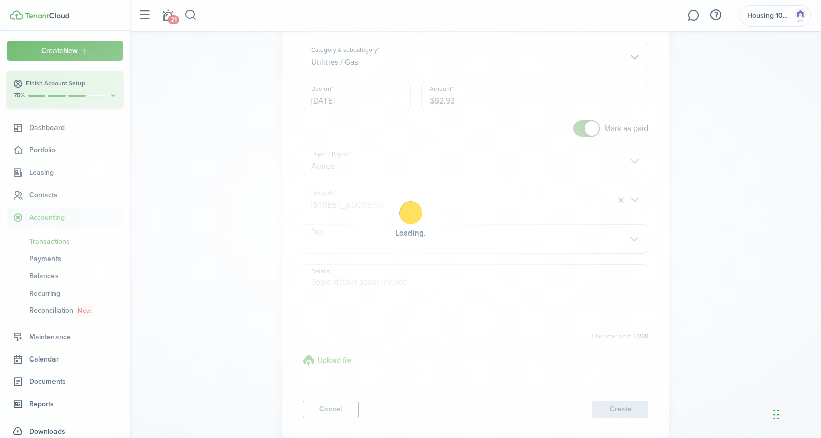
scroll to position [94, 0]
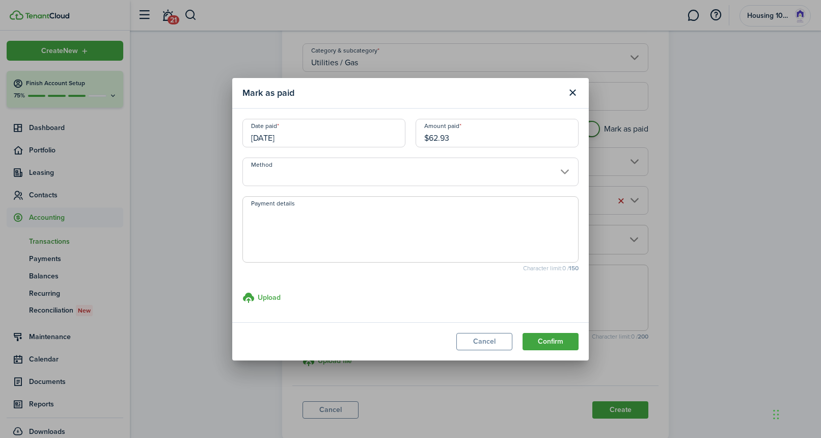
click at [364, 167] on input "Method" at bounding box center [410, 171] width 336 height 29
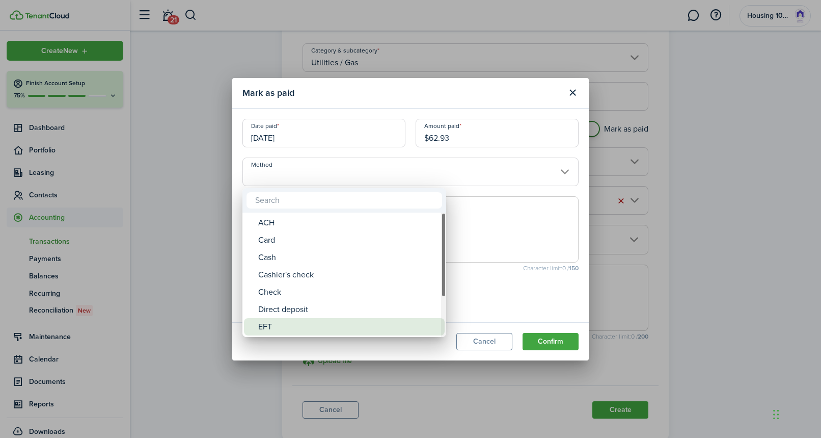
click at [332, 326] on div "EFT" at bounding box center [348, 326] width 180 height 17
type input "EFT"
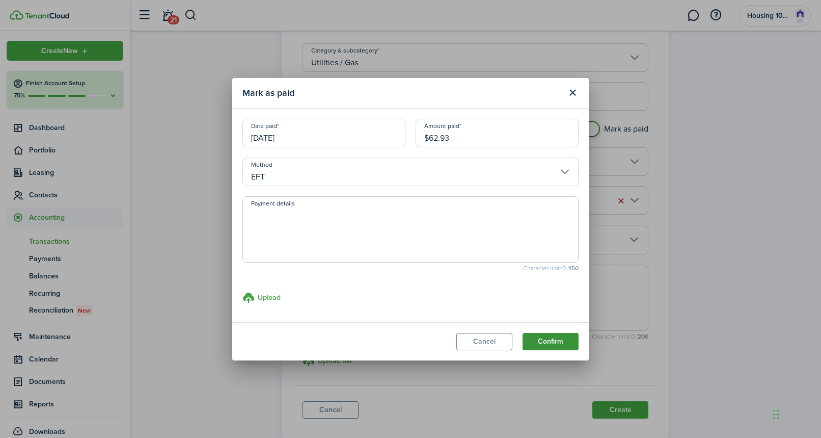
click at [559, 339] on button "Confirm" at bounding box center [551, 341] width 56 height 17
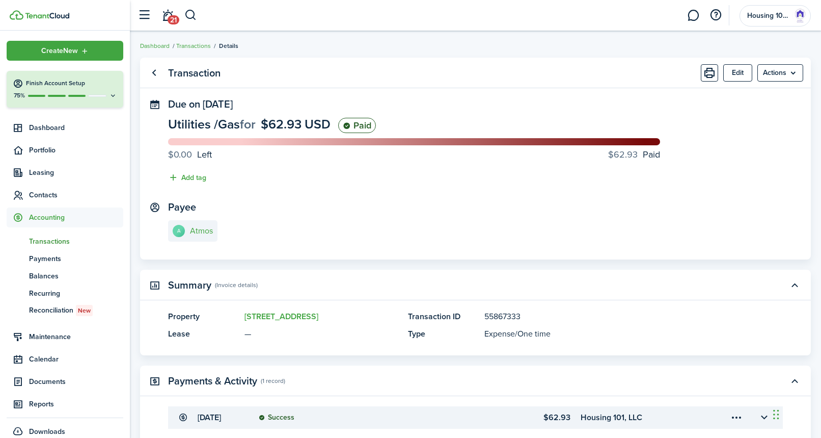
scroll to position [2, 0]
click at [46, 197] on span "Contacts" at bounding box center [76, 194] width 94 height 11
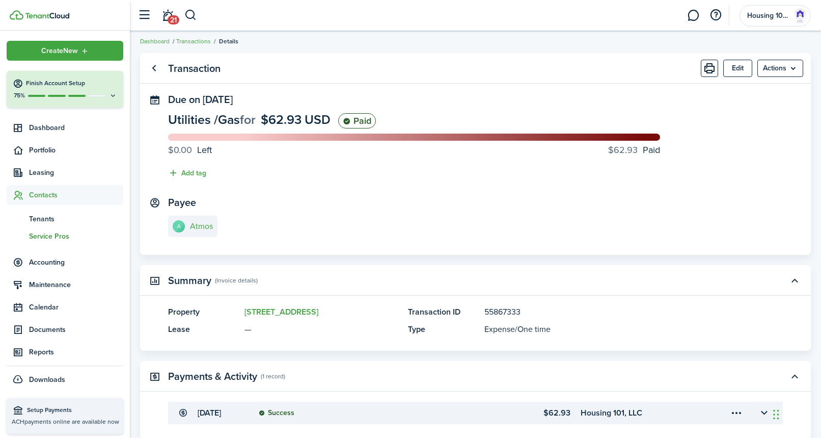
scroll to position [1, 0]
click at [49, 239] on span "Service Pros" at bounding box center [76, 235] width 94 height 11
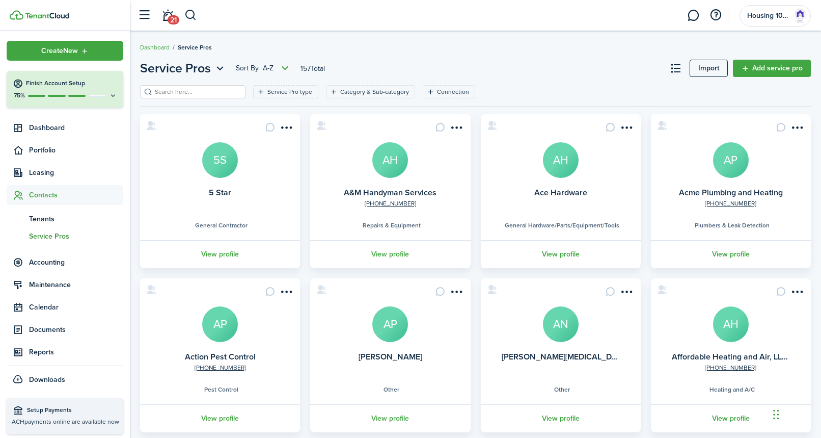
scroll to position [2, 0]
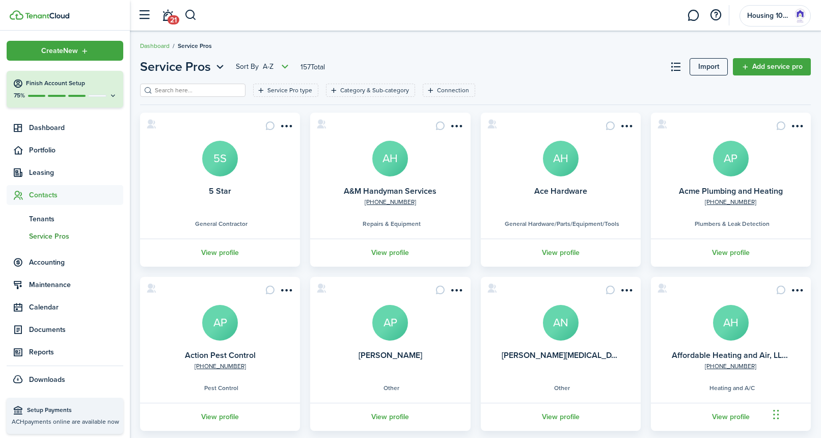
click at [186, 89] on input "search" at bounding box center [197, 91] width 90 height 10
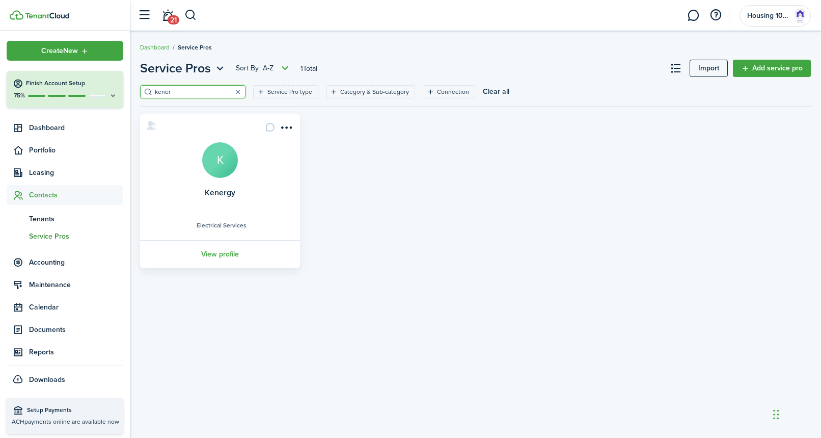
type input "kener"
click at [218, 170] on avatar-text "K" at bounding box center [220, 160] width 36 height 36
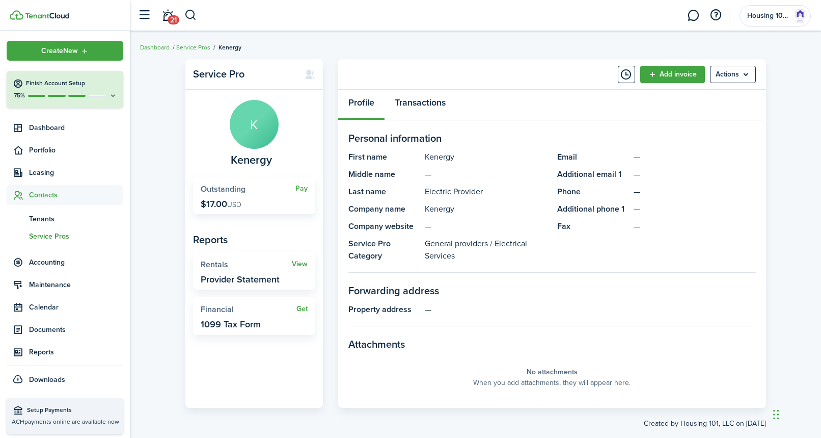
click at [420, 107] on link "Transactions" at bounding box center [420, 105] width 71 height 31
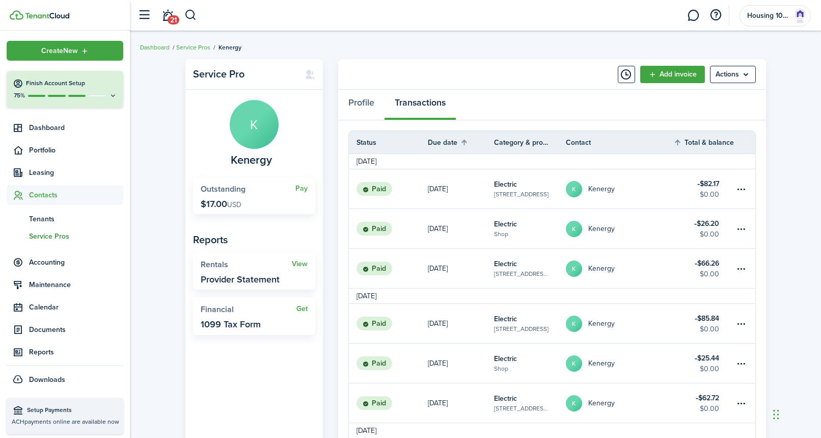
click at [504, 186] on table-info-title "Electric" at bounding box center [505, 184] width 23 height 11
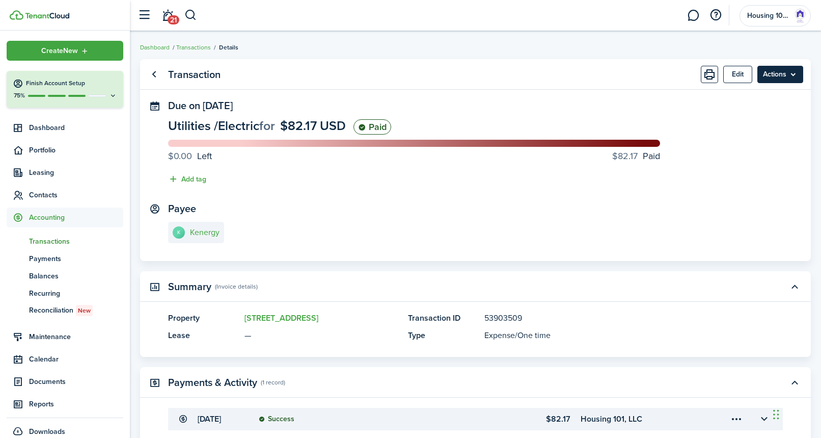
click at [768, 74] on menu-btn "Actions" at bounding box center [780, 74] width 46 height 17
click at [725, 112] on link "Clone" at bounding box center [758, 114] width 89 height 17
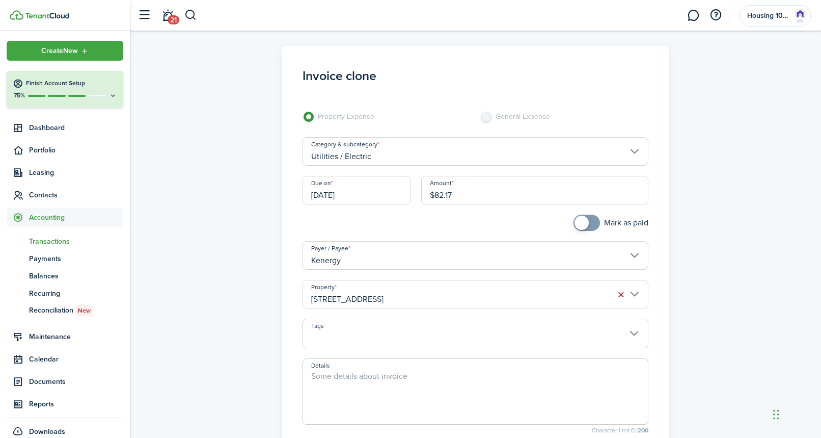
click at [382, 191] on input "[DATE]" at bounding box center [357, 190] width 109 height 29
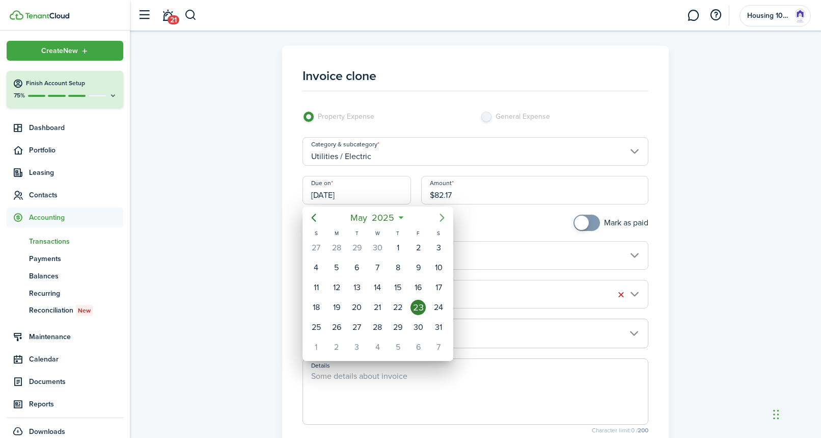
click at [440, 220] on icon "Next page" at bounding box center [442, 217] width 5 height 8
click at [417, 291] on div "20" at bounding box center [418, 287] width 15 height 15
type input "[DATE]"
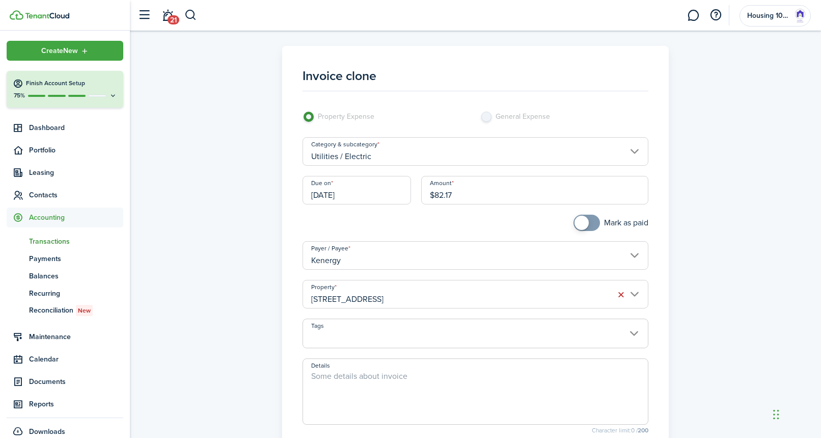
click at [464, 194] on input "$82.17" at bounding box center [535, 190] width 228 height 29
type input "$36.50"
checkbox input "true"
click at [585, 225] on span at bounding box center [582, 222] width 14 height 14
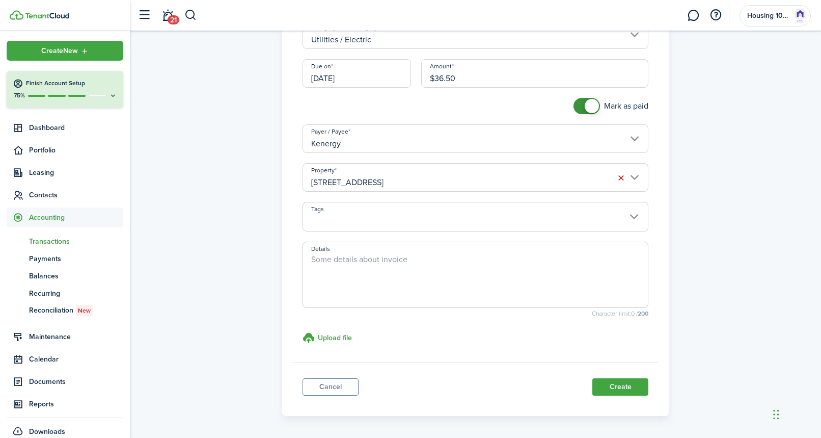
scroll to position [125, 0]
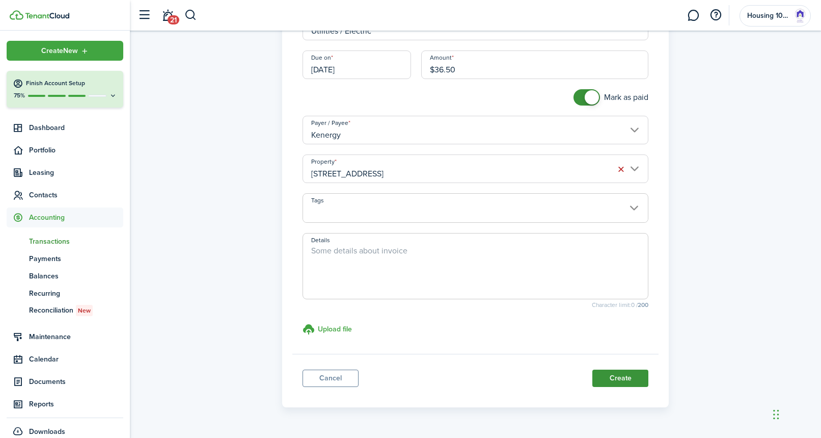
click at [625, 381] on button "Create" at bounding box center [620, 377] width 56 height 17
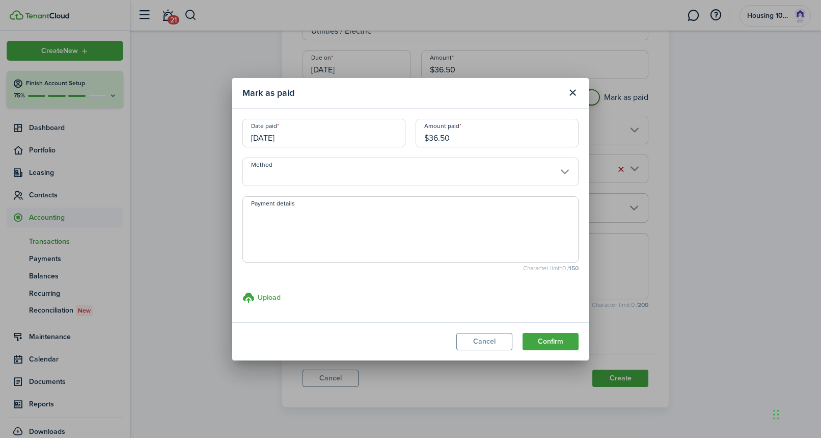
click at [381, 171] on input "Method" at bounding box center [410, 171] width 336 height 29
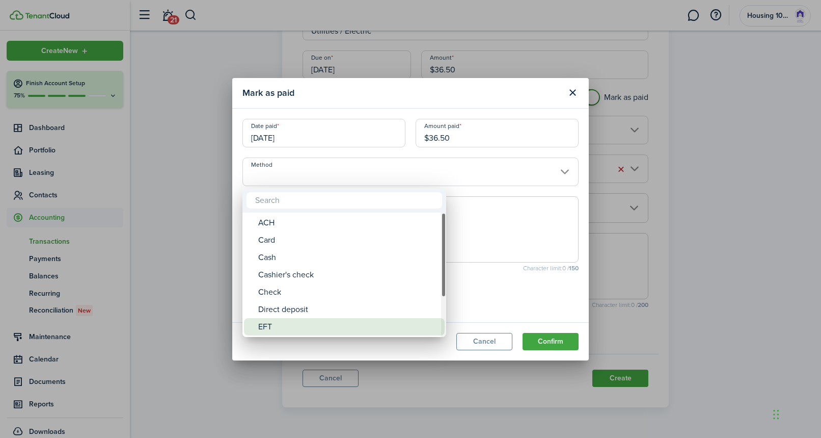
click at [337, 325] on div "EFT" at bounding box center [348, 326] width 180 height 17
type input "EFT"
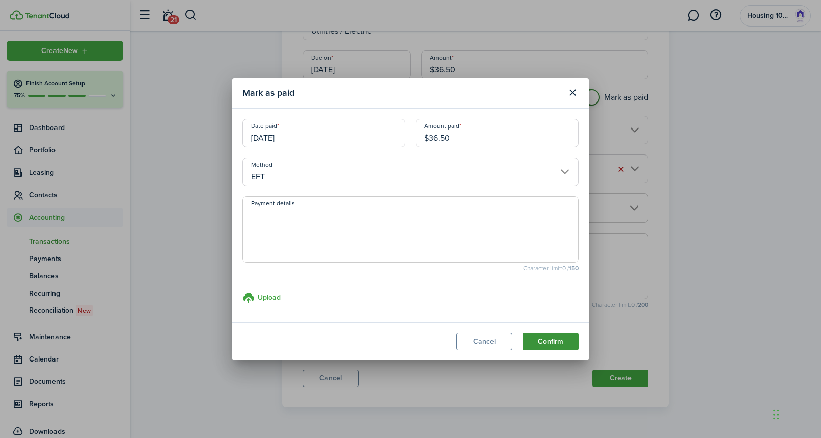
click at [539, 337] on button "Confirm" at bounding box center [551, 341] width 56 height 17
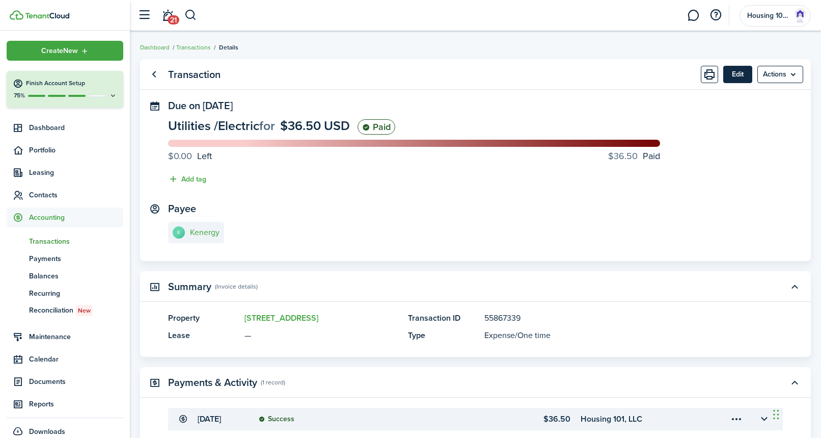
click at [735, 71] on button "Edit" at bounding box center [737, 74] width 29 height 17
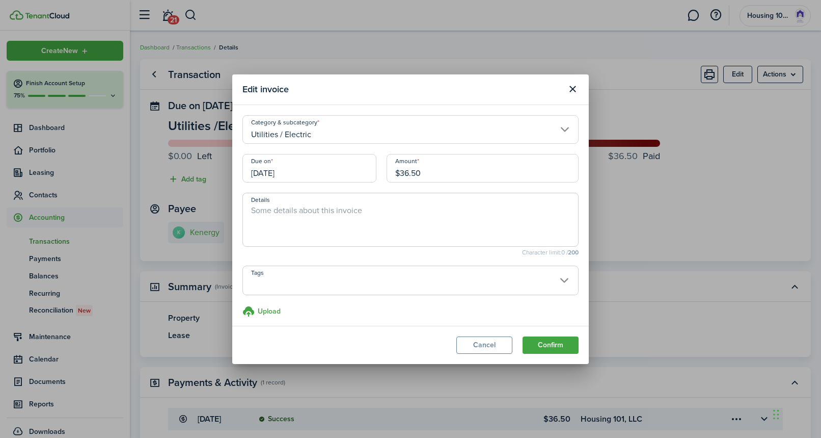
scroll to position [5, 0]
click at [572, 91] on button "Close modal" at bounding box center [572, 88] width 17 height 17
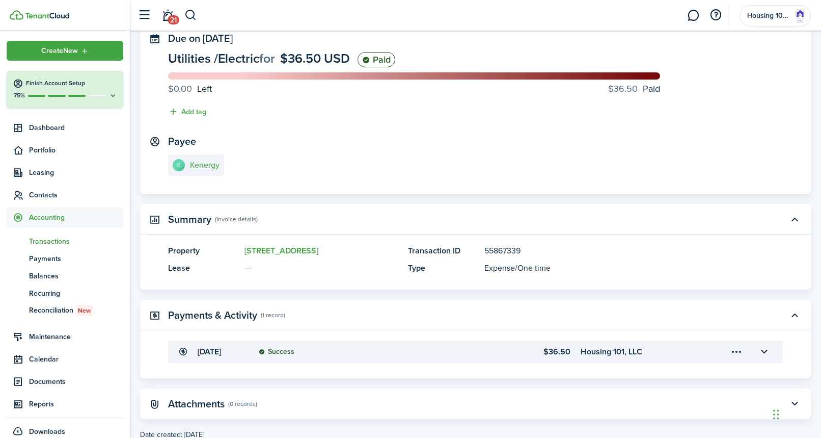
scroll to position [97, 0]
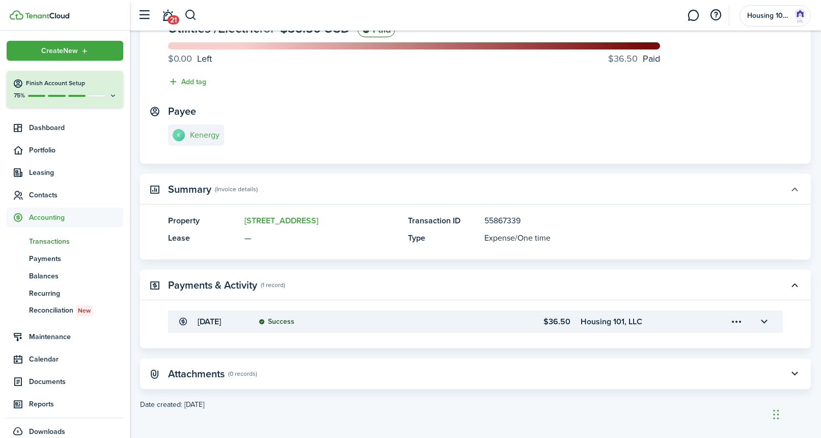
click at [795, 192] on button "button" at bounding box center [794, 188] width 17 height 17
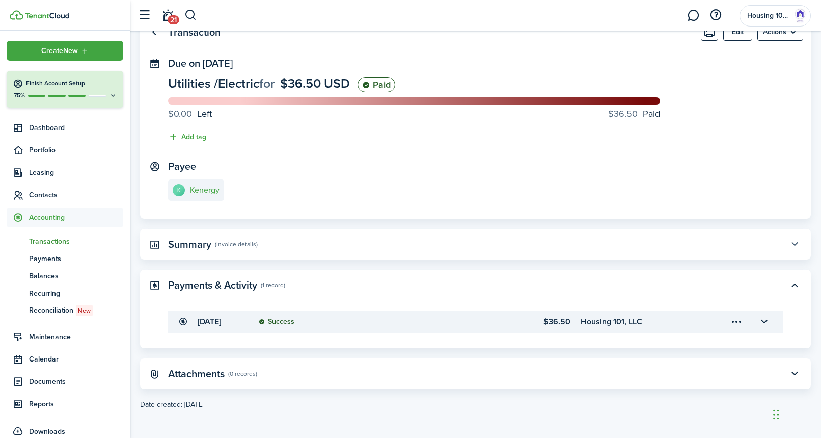
click at [795, 247] on button "button" at bounding box center [794, 243] width 17 height 17
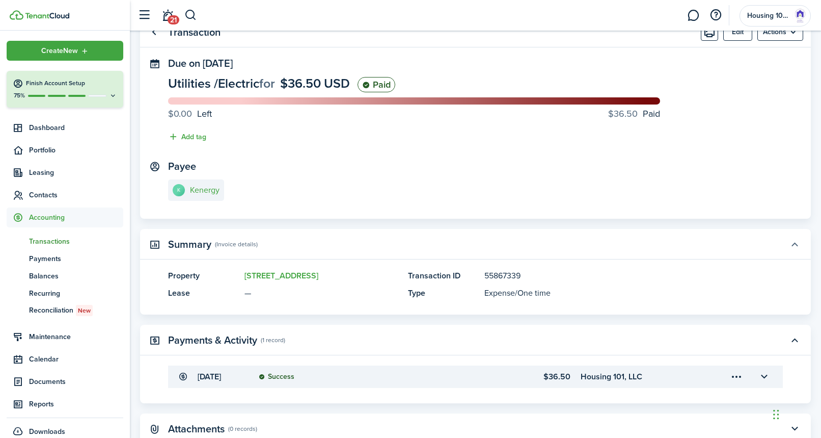
scroll to position [97, 0]
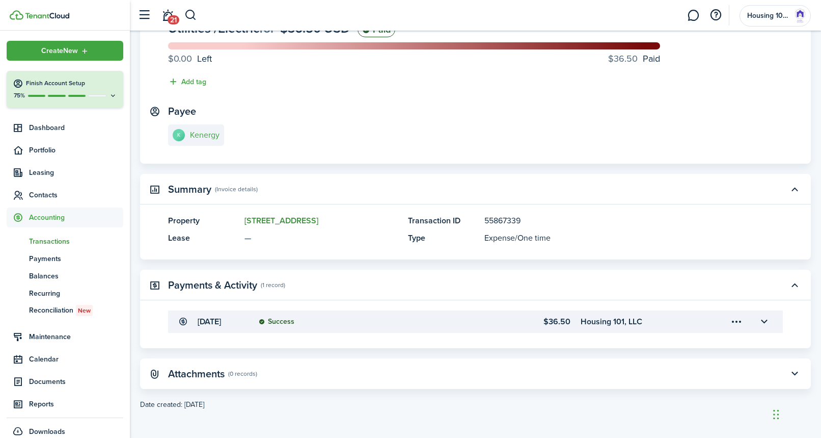
click at [281, 219] on link "[STREET_ADDRESS]" at bounding box center [282, 220] width 74 height 12
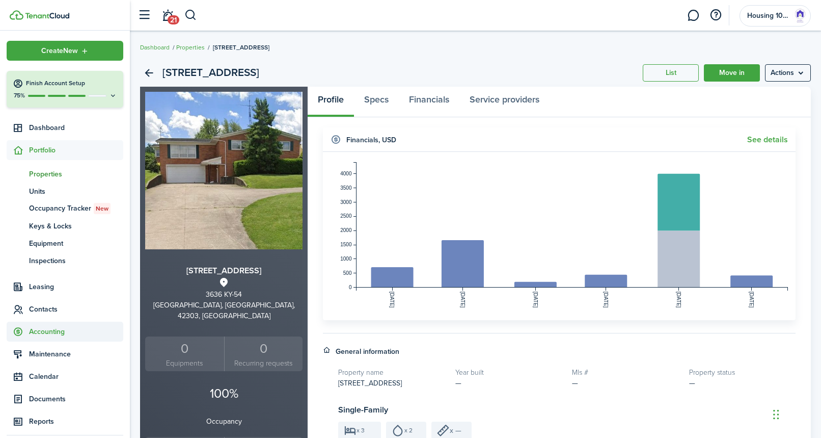
click at [46, 331] on span "Accounting" at bounding box center [76, 331] width 94 height 11
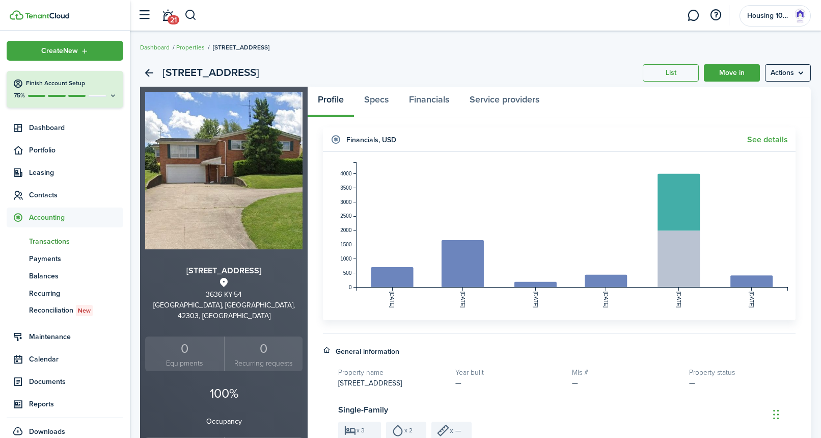
click at [65, 236] on span "Transactions" at bounding box center [76, 241] width 94 height 11
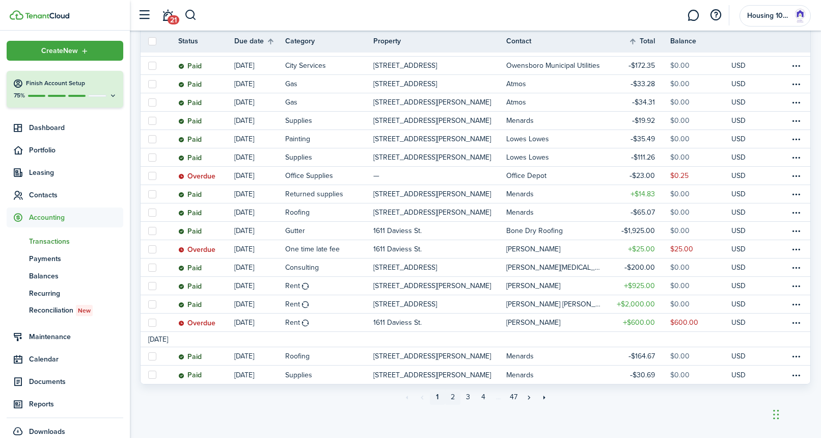
scroll to position [803, 0]
click at [453, 397] on link "2" at bounding box center [452, 397] width 15 height 15
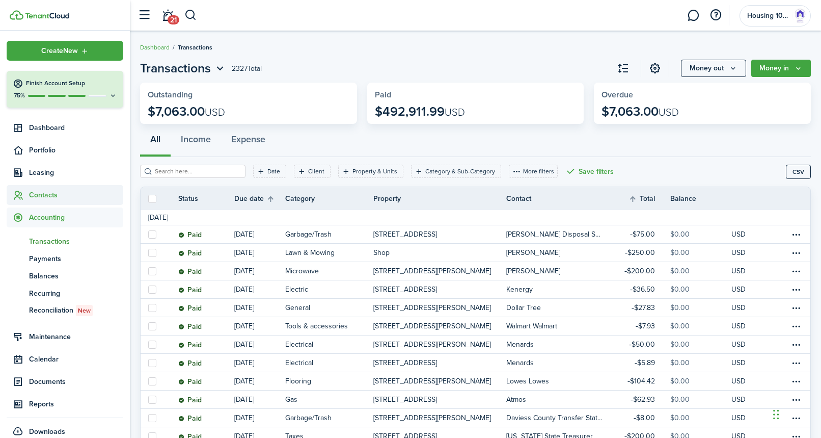
click at [45, 192] on span "Contacts" at bounding box center [76, 194] width 94 height 11
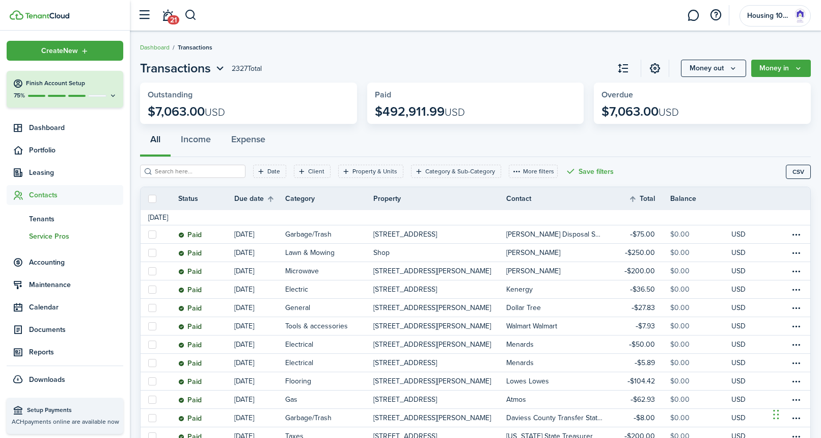
click at [50, 236] on span "Service Pros" at bounding box center [76, 236] width 94 height 11
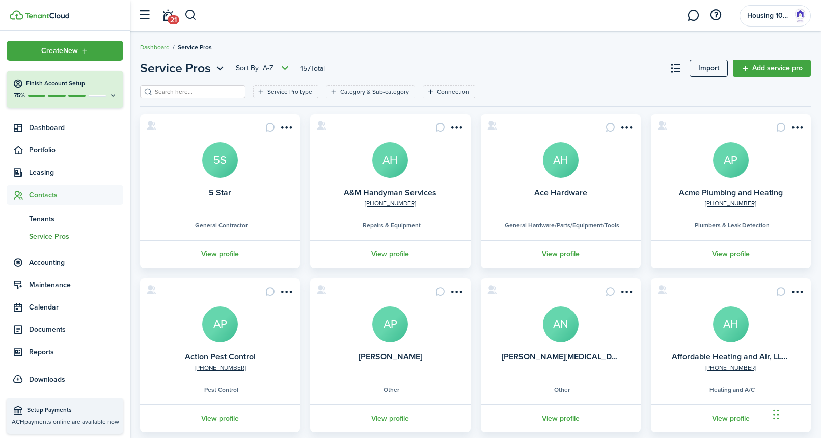
click at [182, 88] on input "search" at bounding box center [197, 92] width 90 height 10
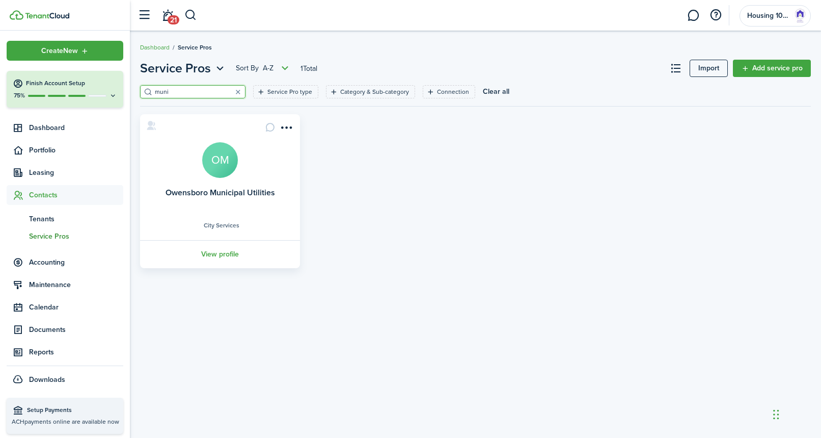
type input "muni"
click at [219, 160] on avatar-text "OM" at bounding box center [220, 160] width 36 height 36
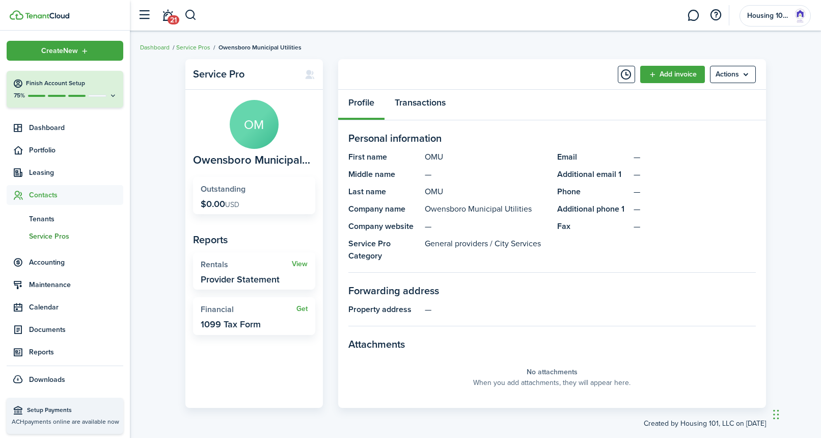
click at [428, 104] on link "Transactions" at bounding box center [420, 105] width 71 height 31
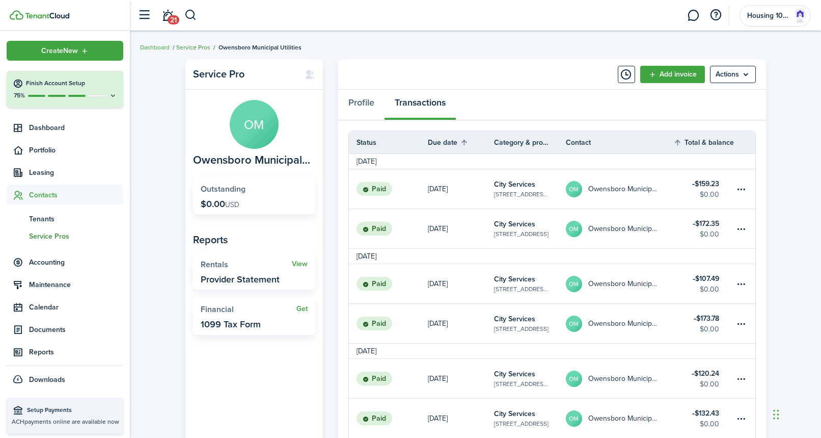
click at [197, 47] on link "Service Pros" at bounding box center [193, 47] width 34 height 9
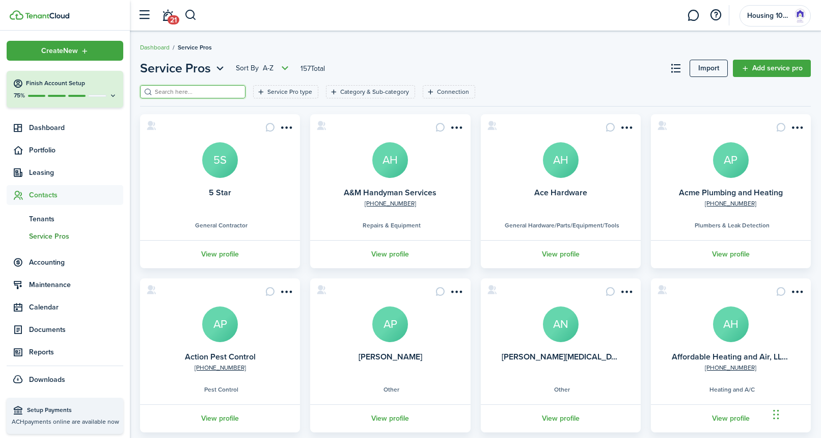
click at [206, 90] on input "search" at bounding box center [197, 92] width 90 height 10
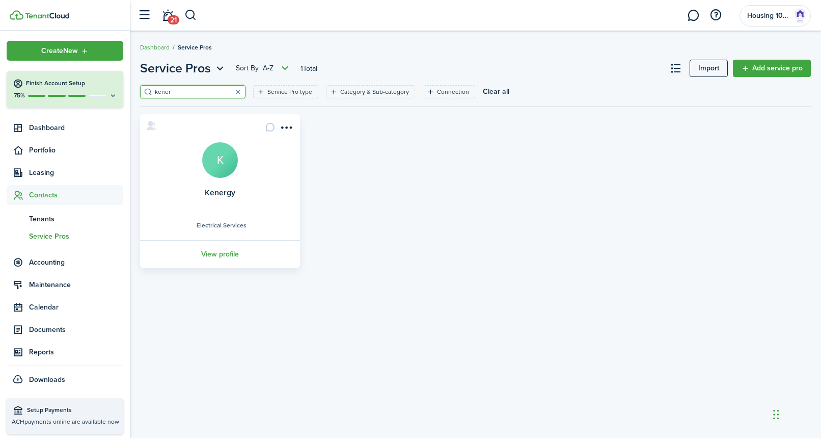
type input "kener"
click at [225, 159] on avatar-text "K" at bounding box center [220, 160] width 36 height 36
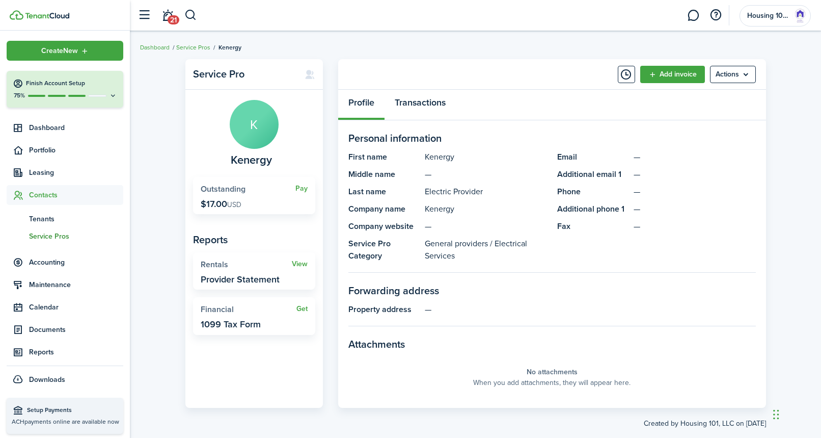
scroll to position [2, 0]
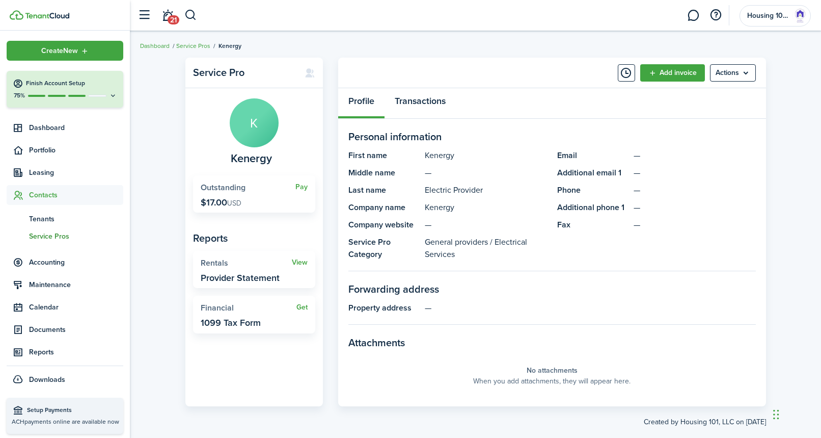
click at [429, 100] on link "Transactions" at bounding box center [420, 103] width 71 height 31
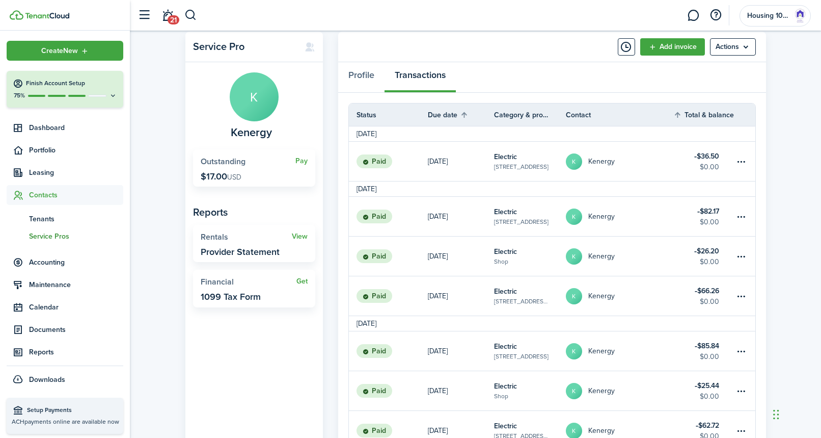
scroll to position [41, 0]
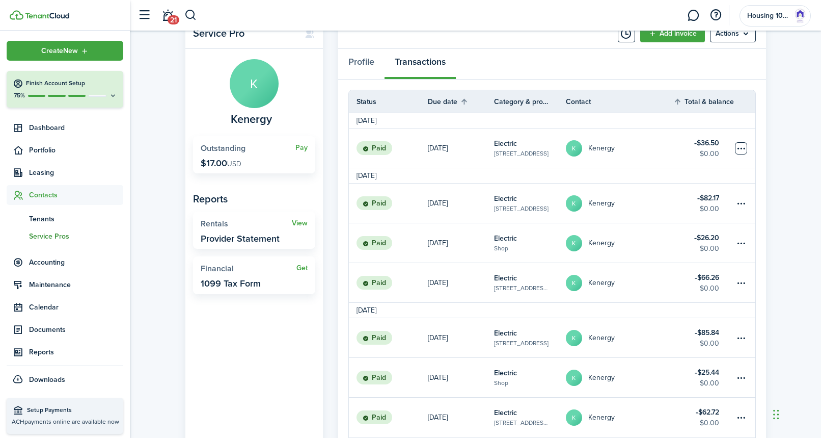
click at [744, 150] on table-menu-btn-icon at bounding box center [741, 148] width 12 height 12
click at [674, 166] on button "Edit" at bounding box center [703, 167] width 89 height 17
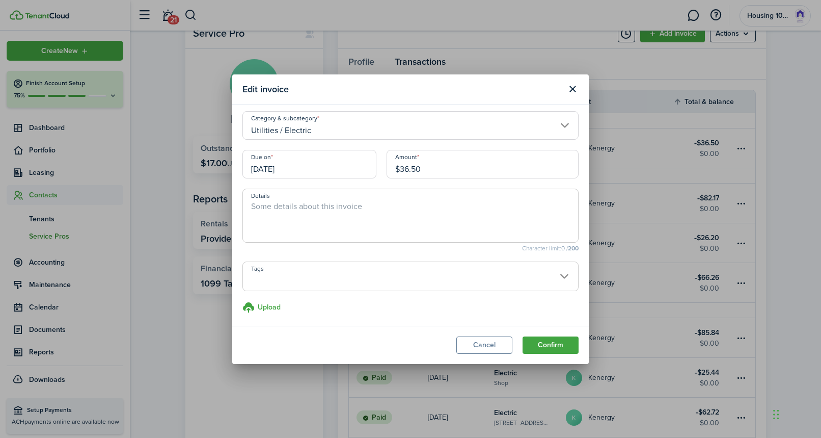
scroll to position [5, 0]
click at [577, 87] on button "Close modal" at bounding box center [572, 88] width 17 height 17
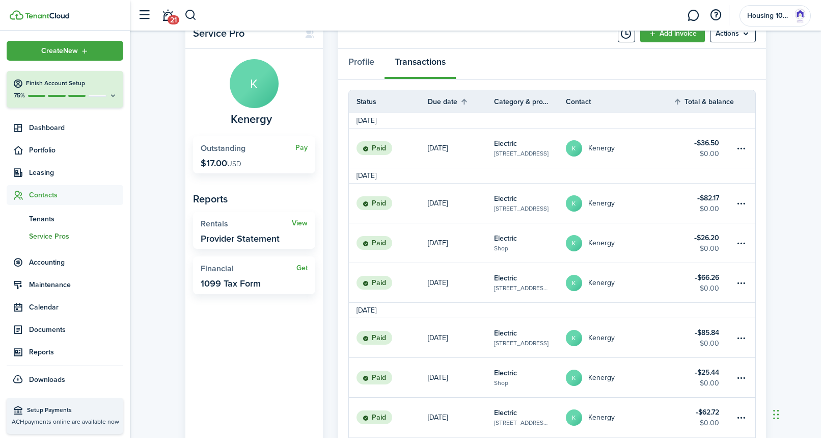
click at [381, 149] on status "Paid" at bounding box center [375, 148] width 36 height 14
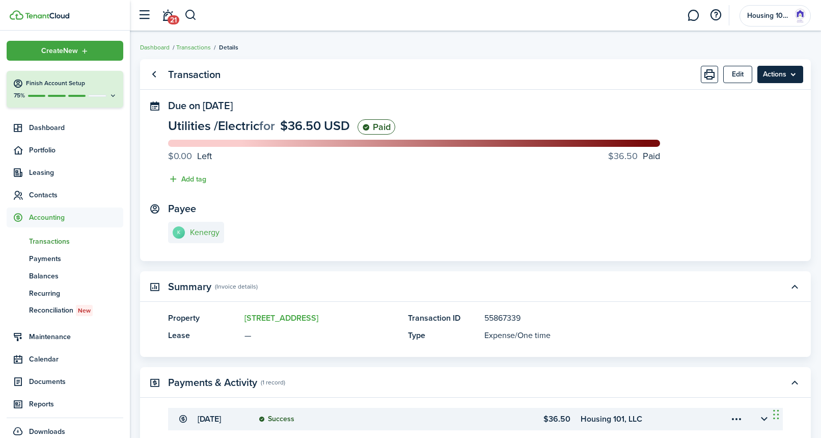
click at [777, 73] on menu-btn "Actions" at bounding box center [780, 74] width 46 height 17
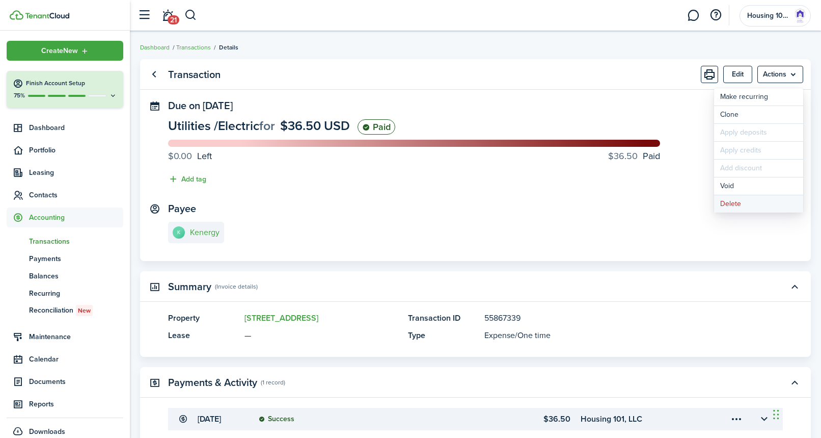
click at [733, 204] on button "Delete" at bounding box center [758, 203] width 89 height 17
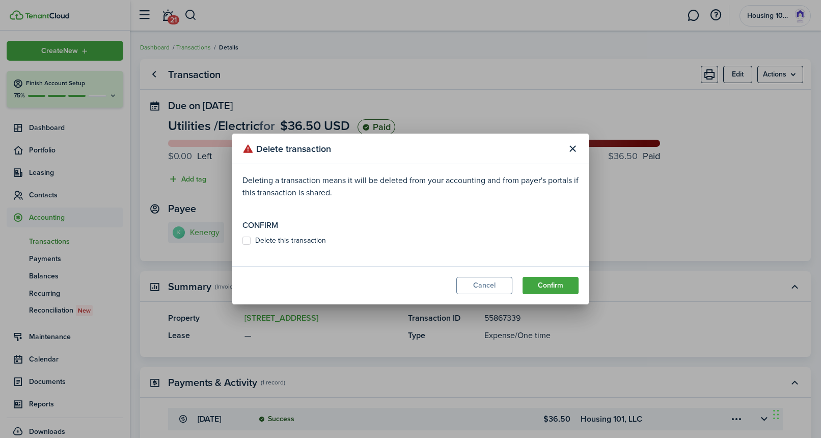
click at [240, 240] on modal-body "Deleting a transaction means it will be deleted from your accounting and from p…" at bounding box center [410, 215] width 357 height 102
click at [245, 240] on label "Delete this transaction" at bounding box center [284, 240] width 84 height 8
click at [242, 240] on input "Delete this transaction" at bounding box center [242, 240] width 1 height 1
checkbox input "true"
click at [541, 283] on button "Confirm" at bounding box center [551, 285] width 56 height 17
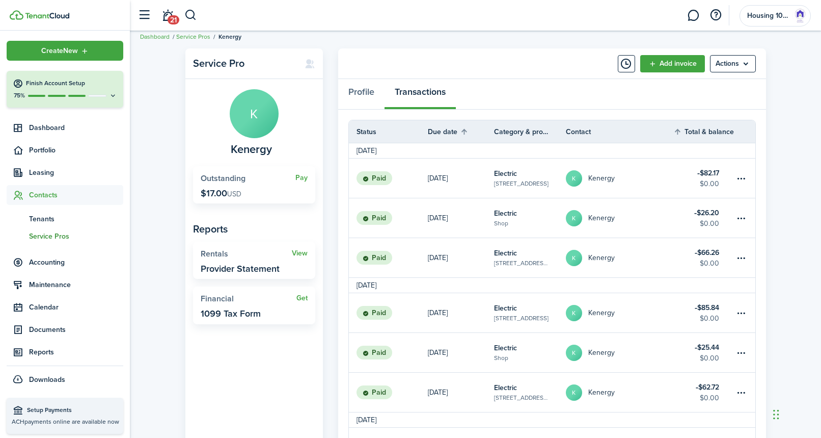
scroll to position [17, 0]
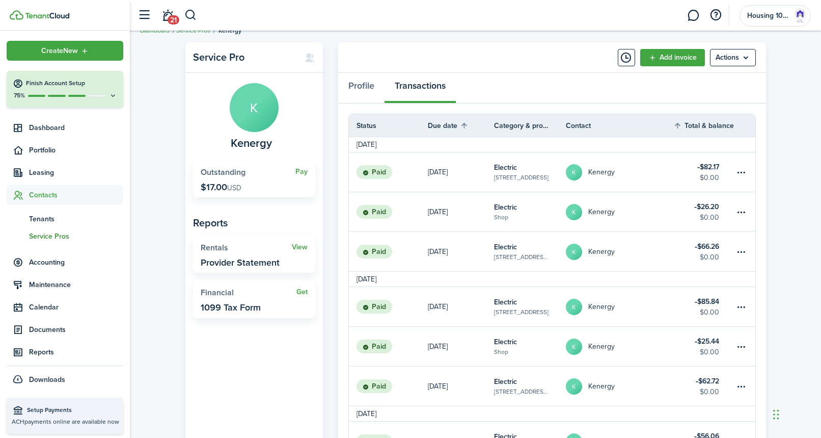
click at [518, 174] on table-subtitle "[STREET_ADDRESS]" at bounding box center [521, 177] width 55 height 9
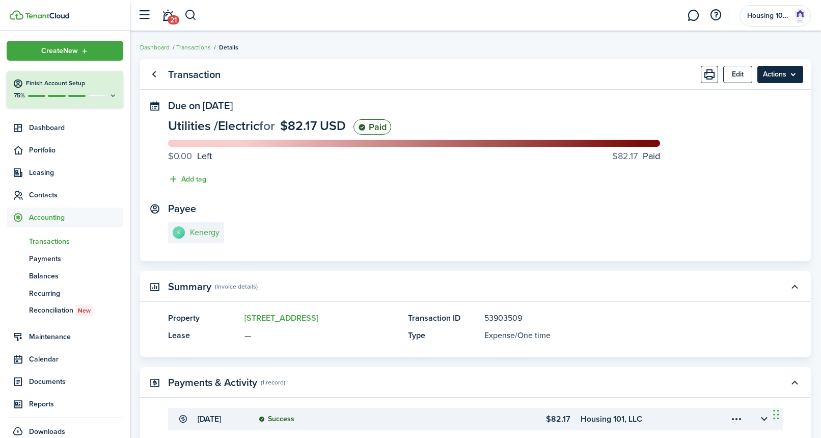
click at [771, 70] on menu-btn "Actions" at bounding box center [780, 74] width 46 height 17
click at [738, 117] on link "Clone" at bounding box center [758, 114] width 89 height 17
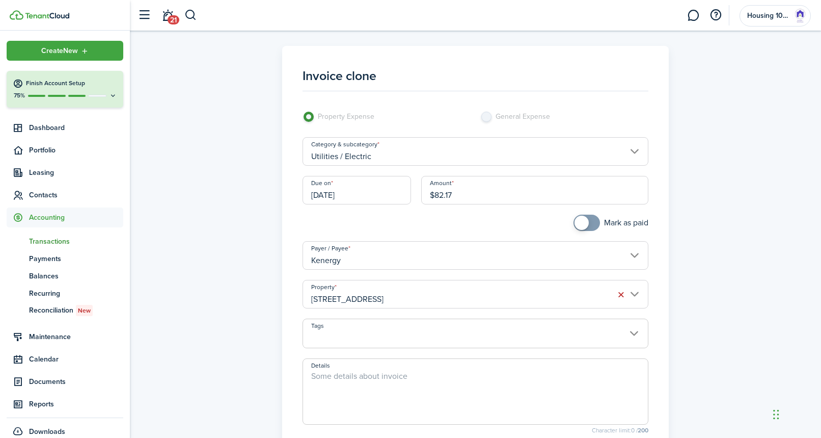
click at [379, 189] on input "[DATE]" at bounding box center [357, 190] width 109 height 29
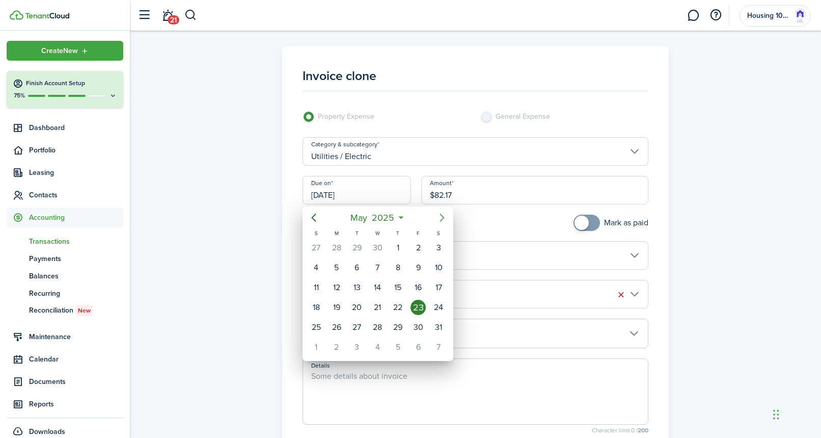
click at [442, 216] on icon "Next page" at bounding box center [442, 217] width 5 height 8
click at [417, 287] on div "20" at bounding box center [418, 287] width 15 height 15
type input "[DATE]"
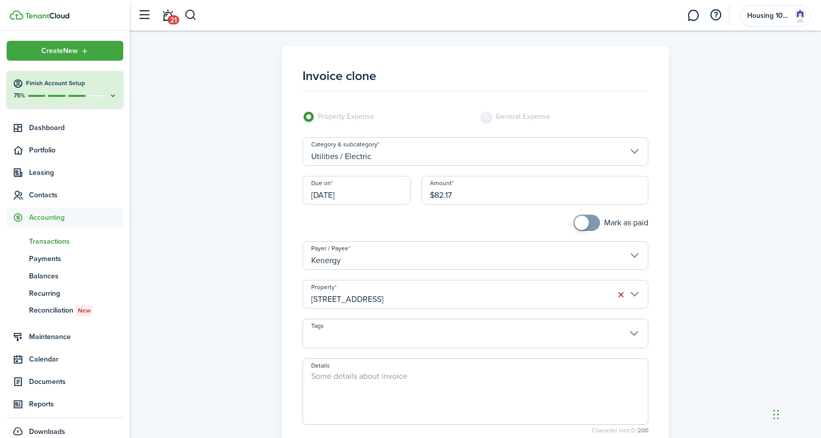
click at [462, 193] on input "$82.17" at bounding box center [535, 190] width 228 height 29
type input "$36.50"
checkbox input "true"
click at [584, 221] on span at bounding box center [582, 222] width 14 height 14
click at [549, 294] on input "[STREET_ADDRESS]" at bounding box center [476, 294] width 346 height 29
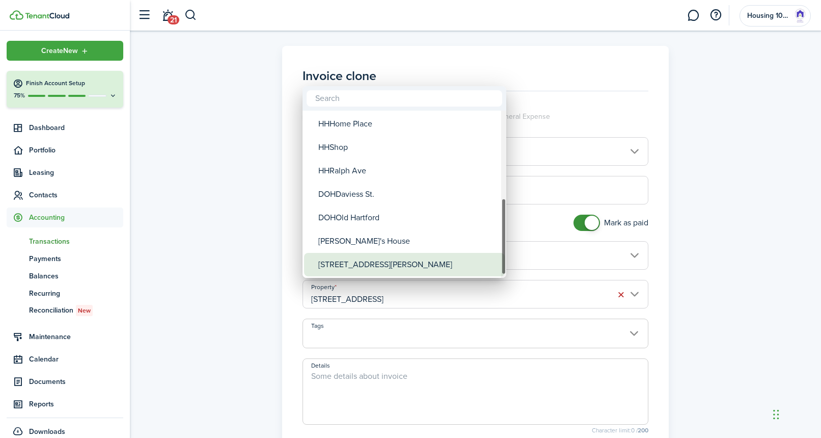
click at [360, 264] on div "[STREET_ADDRESS][PERSON_NAME]" at bounding box center [408, 264] width 180 height 23
type input "[STREET_ADDRESS][PERSON_NAME]"
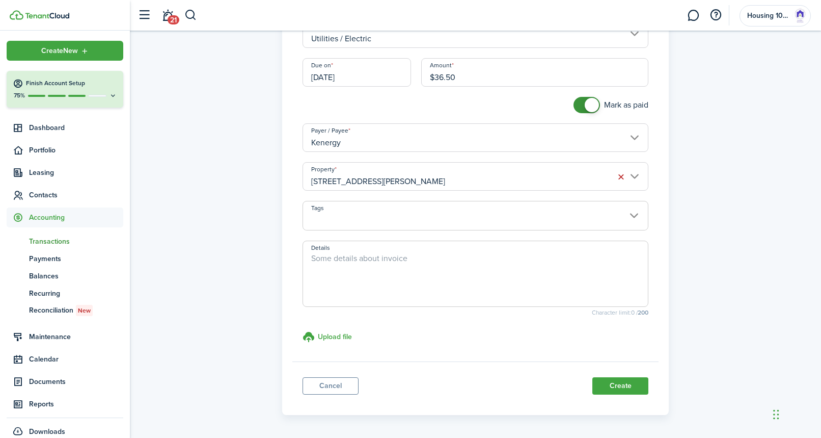
scroll to position [119, 0]
click at [615, 381] on button "Create" at bounding box center [620, 383] width 56 height 17
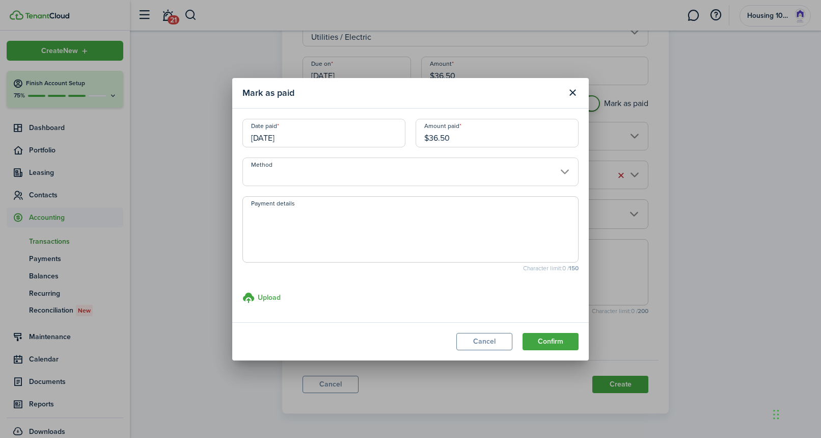
click at [383, 171] on input "Method" at bounding box center [410, 171] width 336 height 29
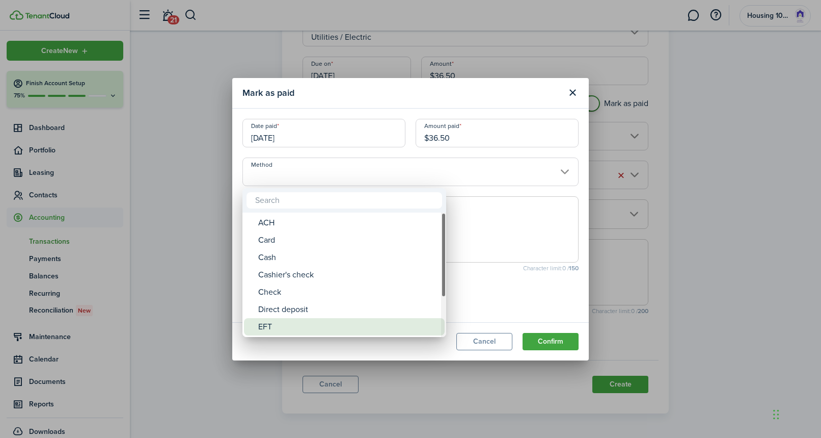
click at [322, 322] on div "EFT" at bounding box center [348, 326] width 180 height 17
type input "EFT"
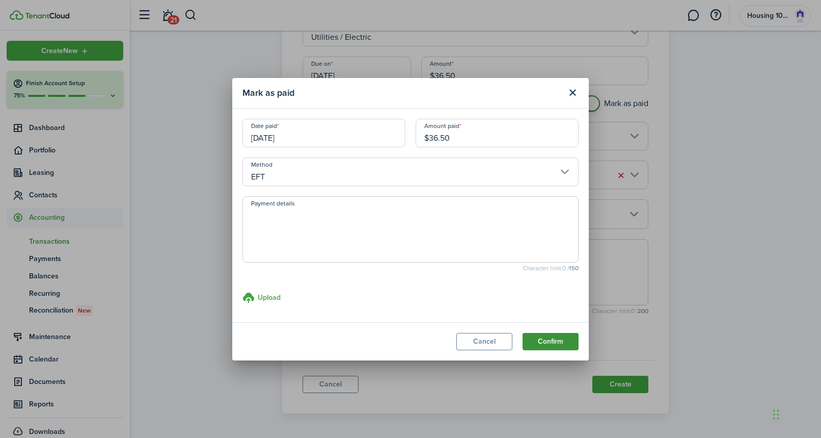
click at [538, 336] on button "Confirm" at bounding box center [551, 341] width 56 height 17
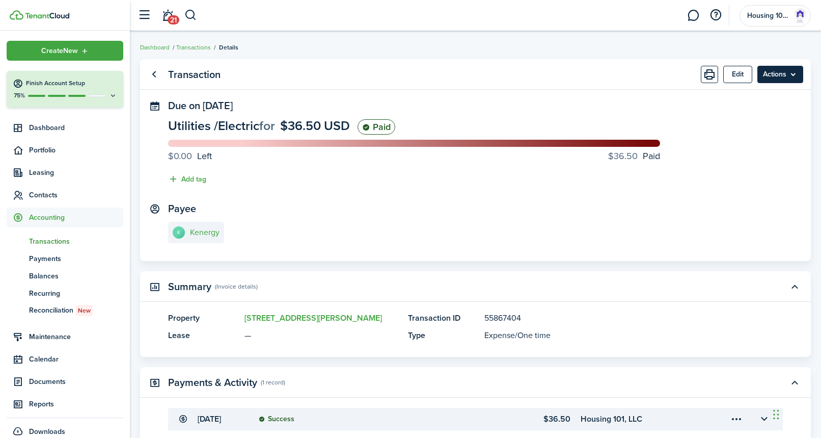
click at [767, 71] on menu-btn "Actions" at bounding box center [780, 74] width 46 height 17
click at [737, 110] on link "Clone" at bounding box center [758, 114] width 89 height 17
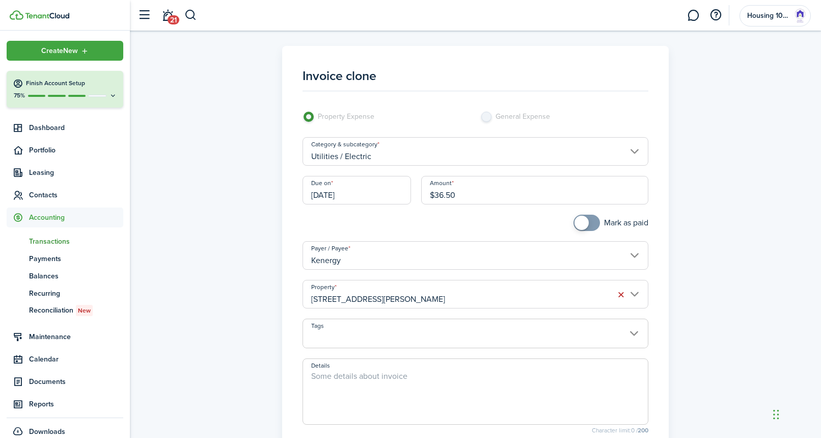
scroll to position [4, 0]
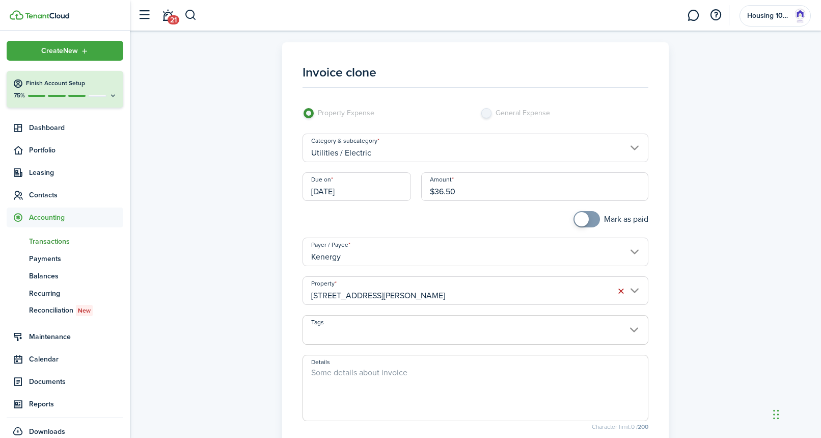
click at [362, 194] on input "[DATE]" at bounding box center [357, 186] width 109 height 29
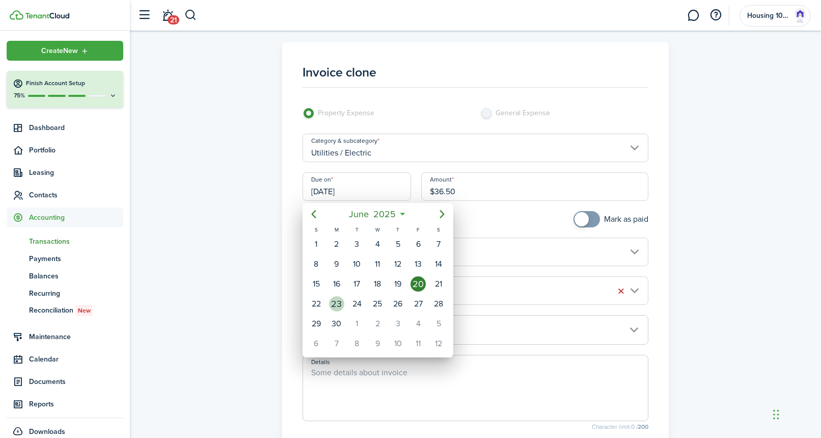
click at [340, 302] on div "23" at bounding box center [336, 303] width 15 height 15
type input "[DATE]"
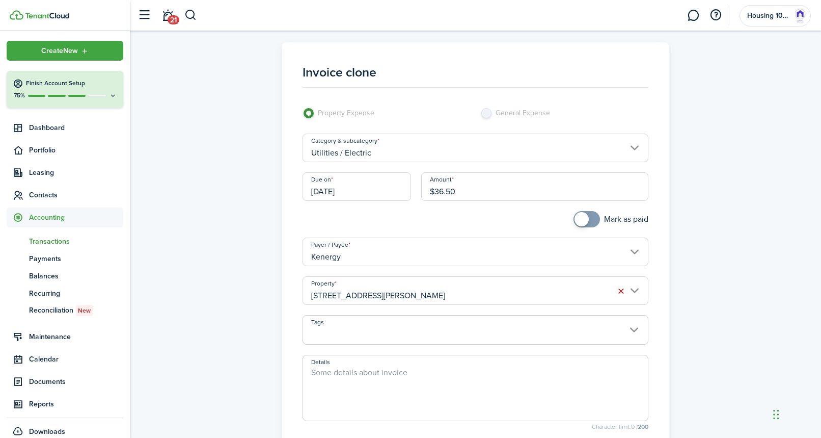
click at [462, 193] on input "$36.50" at bounding box center [535, 186] width 228 height 29
type input "$53.00"
checkbox input "true"
click at [582, 222] on span at bounding box center [582, 219] width 14 height 14
click at [474, 295] on input "[STREET_ADDRESS][PERSON_NAME]" at bounding box center [476, 290] width 346 height 29
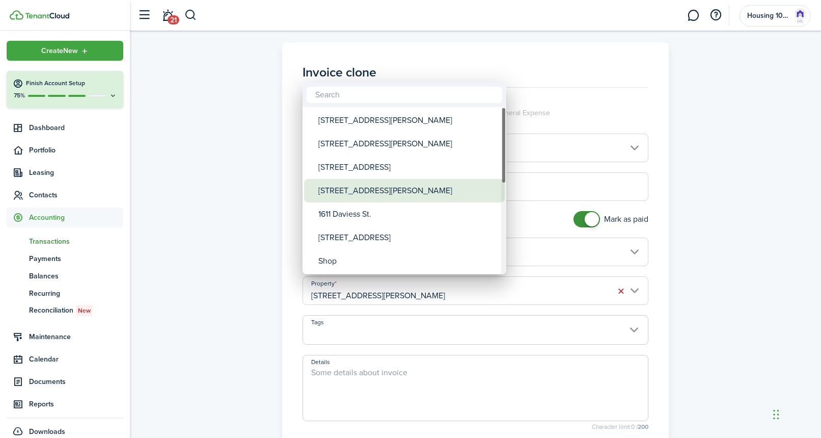
click at [375, 189] on div "[STREET_ADDRESS][PERSON_NAME]" at bounding box center [408, 190] width 180 height 23
type input "[STREET_ADDRESS][PERSON_NAME]"
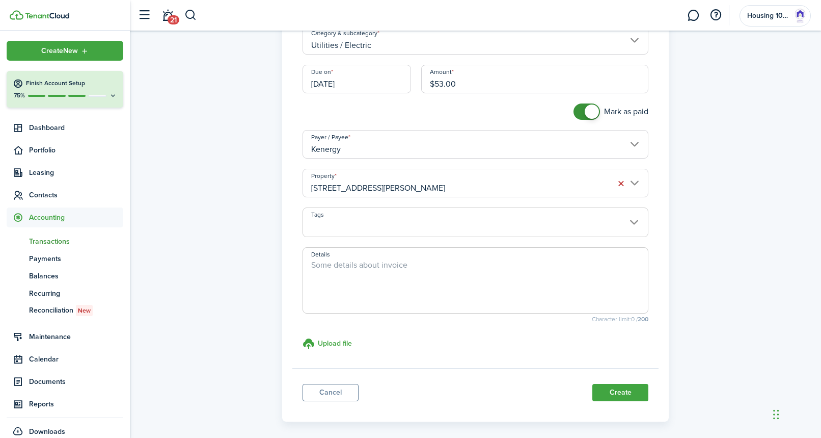
scroll to position [112, 0]
click at [616, 388] on button "Create" at bounding box center [620, 391] width 56 height 17
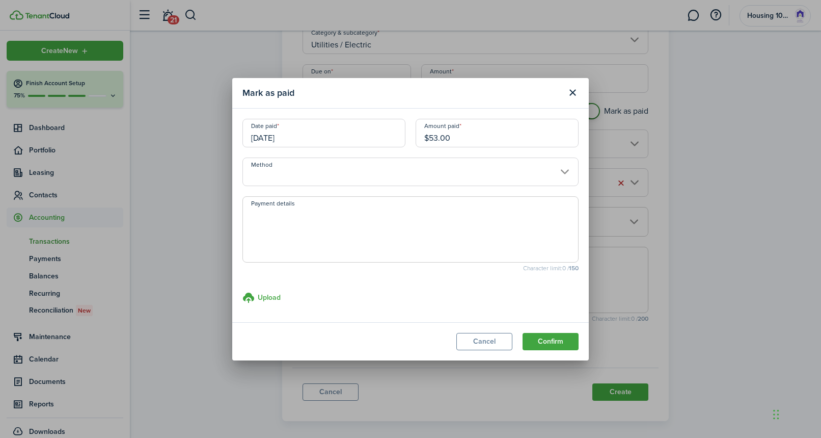
click at [369, 179] on input "Method" at bounding box center [410, 171] width 336 height 29
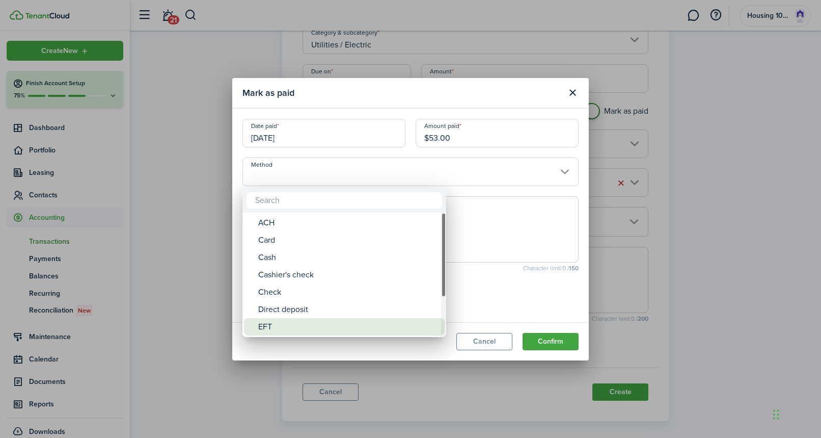
click at [324, 323] on div "EFT" at bounding box center [348, 326] width 180 height 17
type input "EFT"
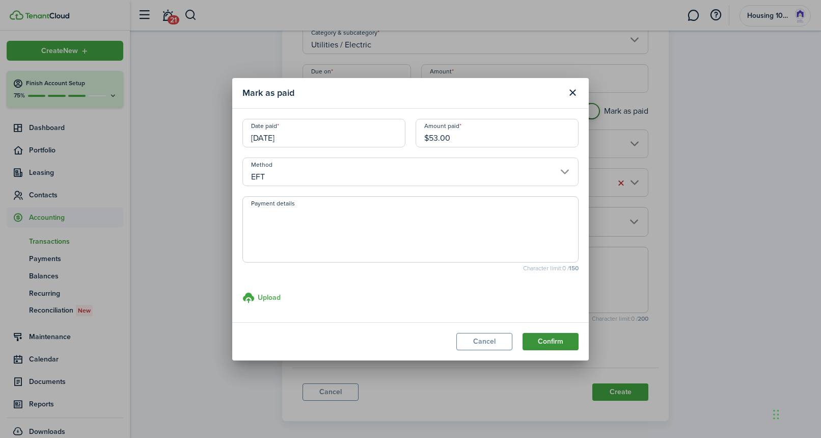
click at [542, 336] on button "Confirm" at bounding box center [551, 341] width 56 height 17
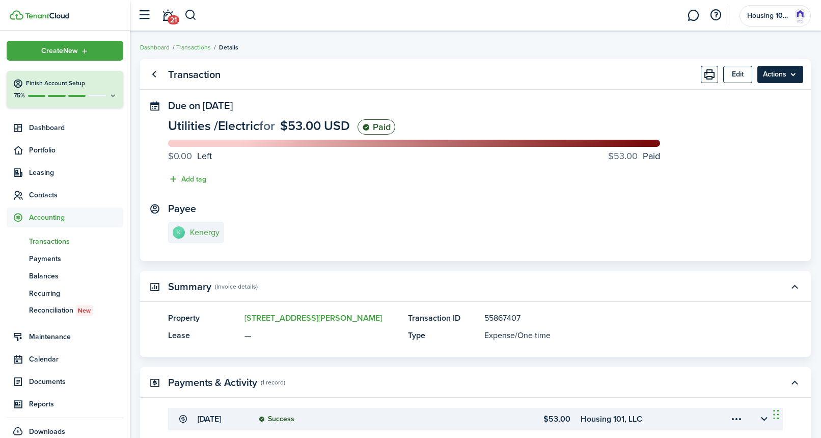
click at [775, 76] on menu-btn "Actions" at bounding box center [780, 74] width 46 height 17
click at [738, 111] on link "Clone" at bounding box center [758, 114] width 89 height 17
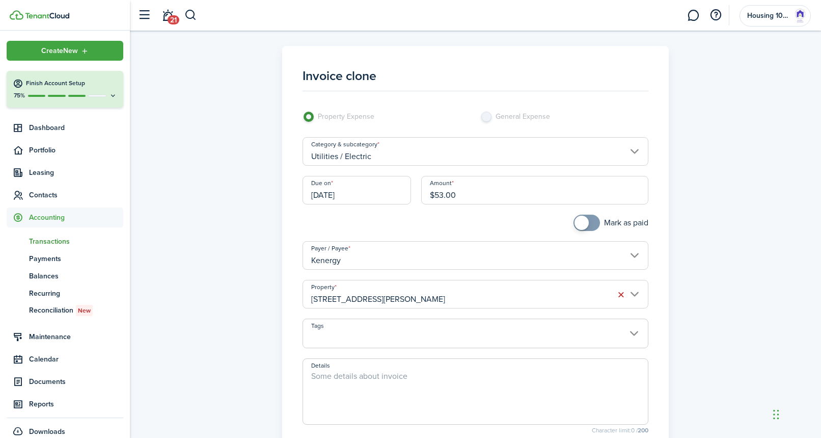
click at [465, 198] on input "$53.00" at bounding box center [535, 190] width 228 height 29
type input "$34.97"
checkbox input "true"
click at [592, 218] on span at bounding box center [587, 222] width 10 height 16
click at [562, 299] on input "[STREET_ADDRESS][PERSON_NAME]" at bounding box center [476, 294] width 346 height 29
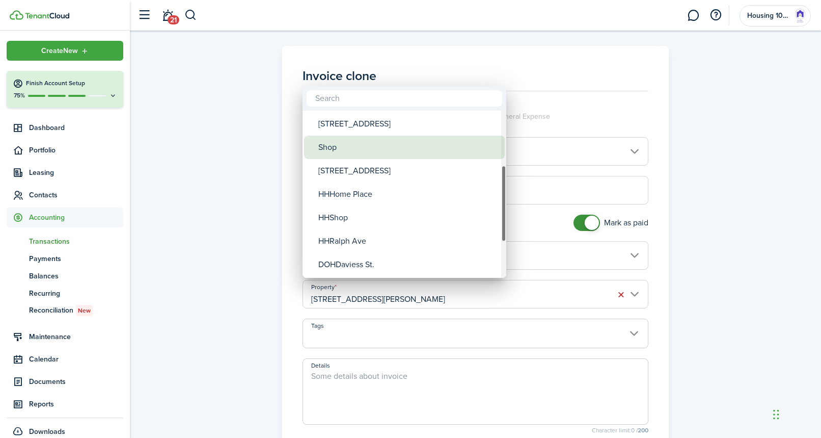
click at [368, 150] on div "Shop" at bounding box center [408, 147] width 180 height 23
type input "Shop"
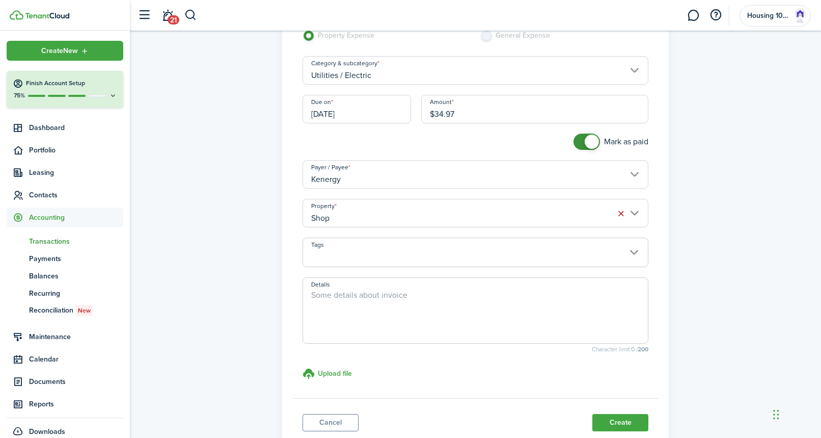
scroll to position [91, 0]
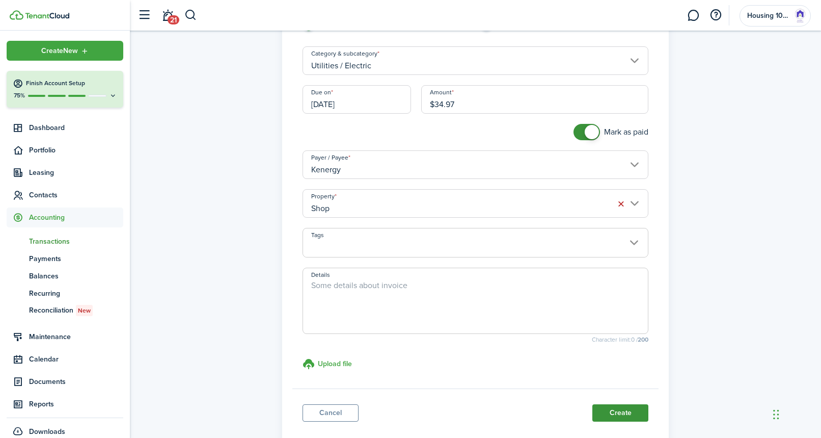
click at [611, 410] on button "Create" at bounding box center [620, 412] width 56 height 17
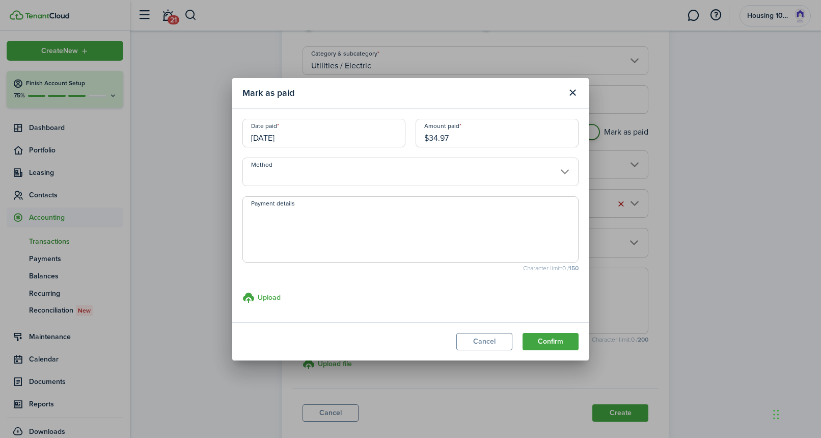
click at [489, 177] on input "Method" at bounding box center [410, 171] width 336 height 29
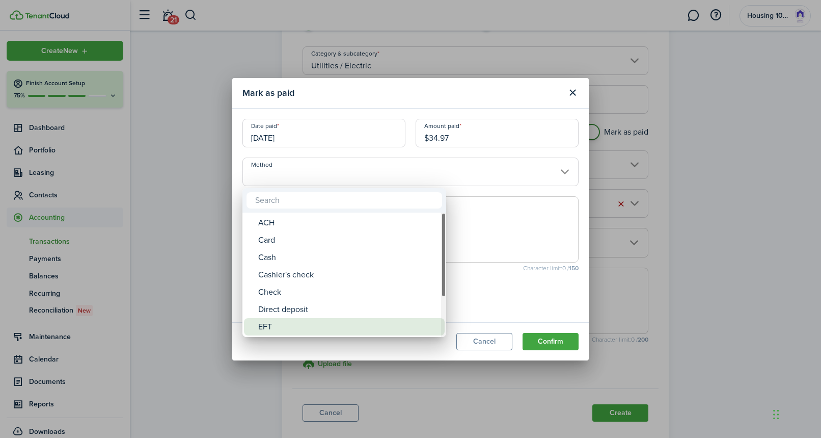
click at [439, 331] on mbsc-wheel-item "EFT" at bounding box center [344, 326] width 201 height 17
type input "EFT"
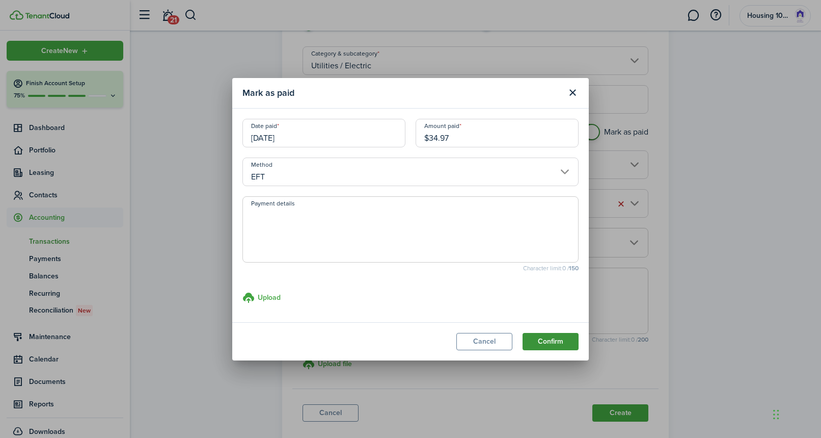
click at [545, 342] on button "Confirm" at bounding box center [551, 341] width 56 height 17
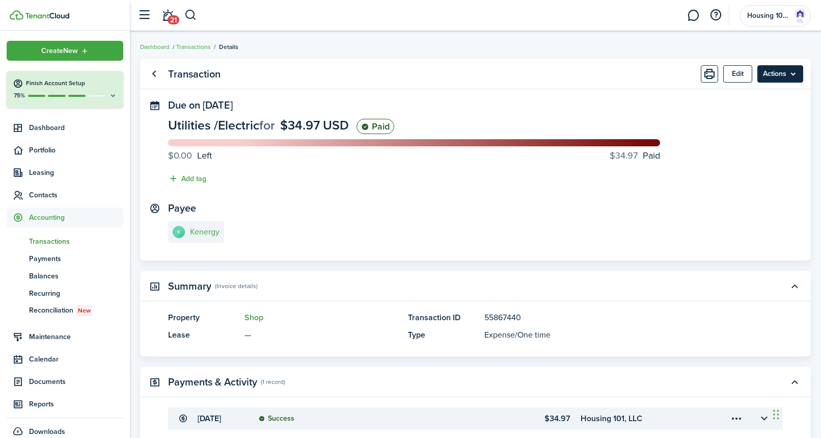
scroll to position [2, 0]
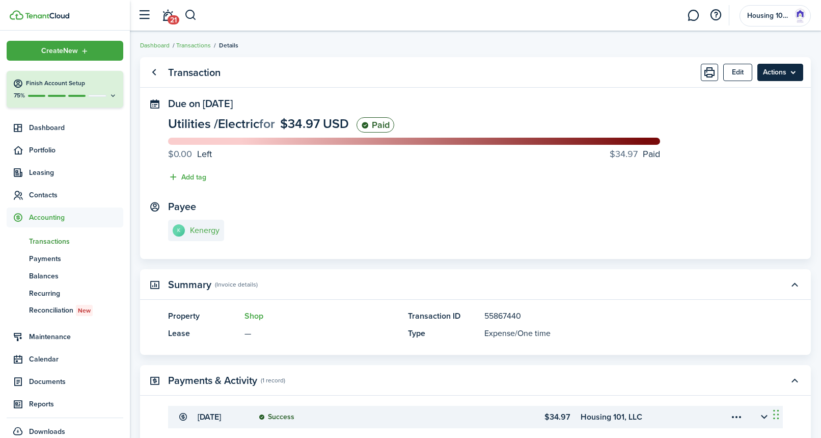
click at [768, 71] on menu-btn "Actions" at bounding box center [780, 72] width 46 height 17
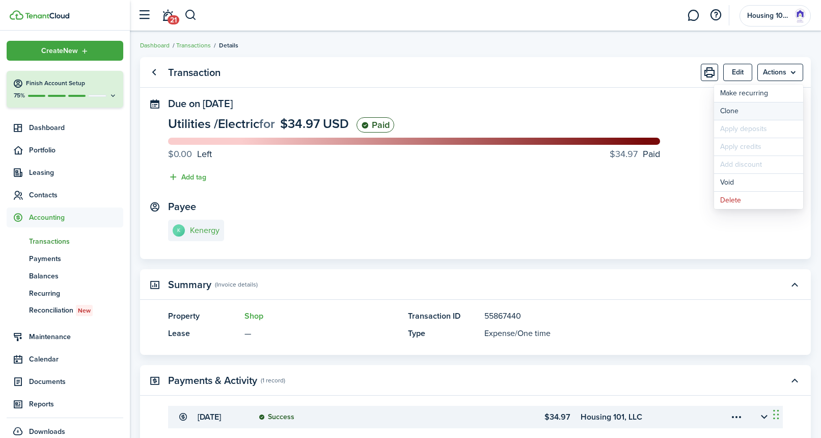
click at [734, 109] on link "Clone" at bounding box center [758, 110] width 89 height 17
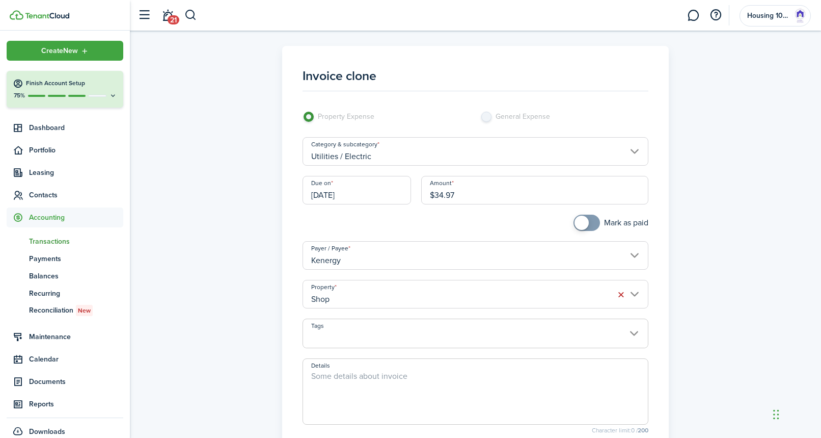
click at [464, 194] on input "$34.97" at bounding box center [535, 190] width 228 height 29
type input "$171.87"
checkbox input "true"
click at [588, 222] on span at bounding box center [587, 222] width 10 height 16
click at [486, 287] on input "Shop" at bounding box center [476, 294] width 346 height 29
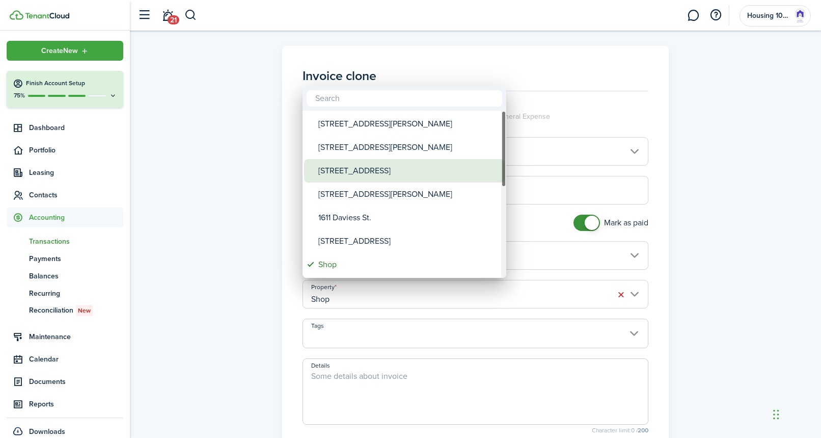
click at [410, 170] on div "[STREET_ADDRESS]" at bounding box center [408, 170] width 180 height 23
type input "[STREET_ADDRESS]"
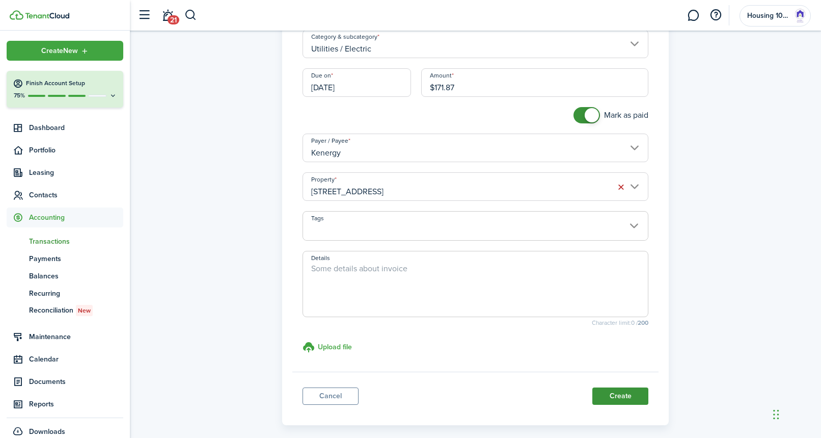
click at [613, 395] on button "Create" at bounding box center [620, 395] width 56 height 17
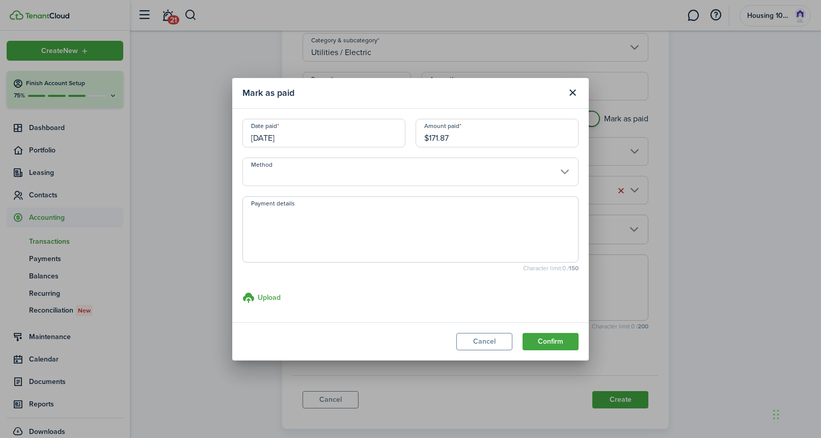
click at [402, 178] on input "Method" at bounding box center [410, 171] width 336 height 29
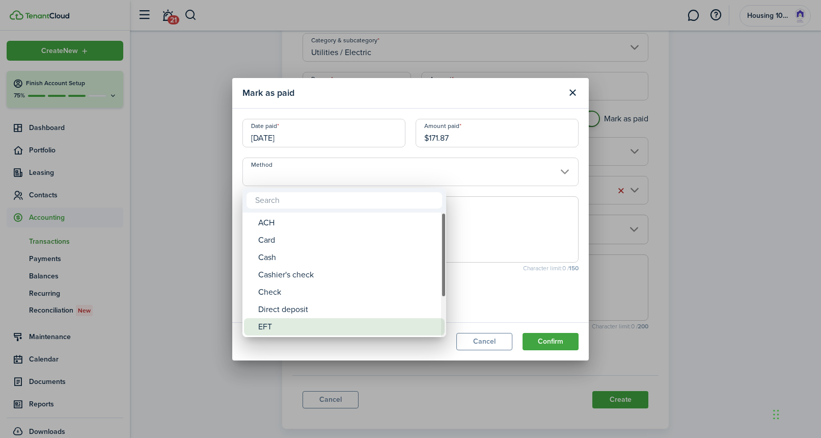
click at [358, 323] on div "EFT" at bounding box center [348, 326] width 180 height 17
type input "EFT"
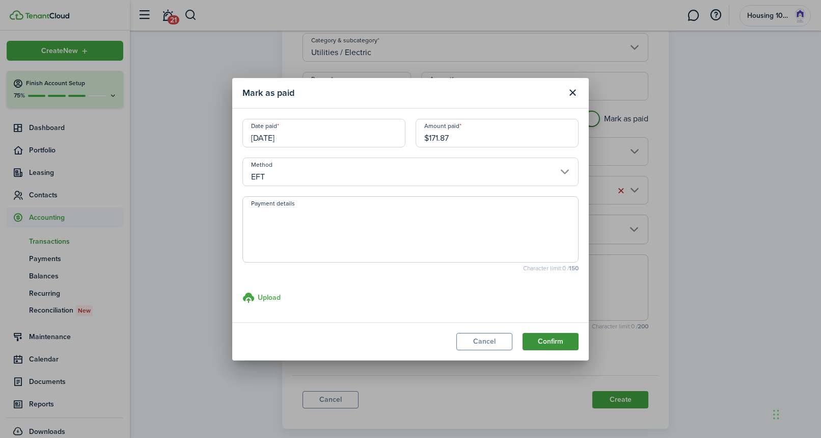
click at [542, 339] on button "Confirm" at bounding box center [551, 341] width 56 height 17
